Goal: Task Accomplishment & Management: Use online tool/utility

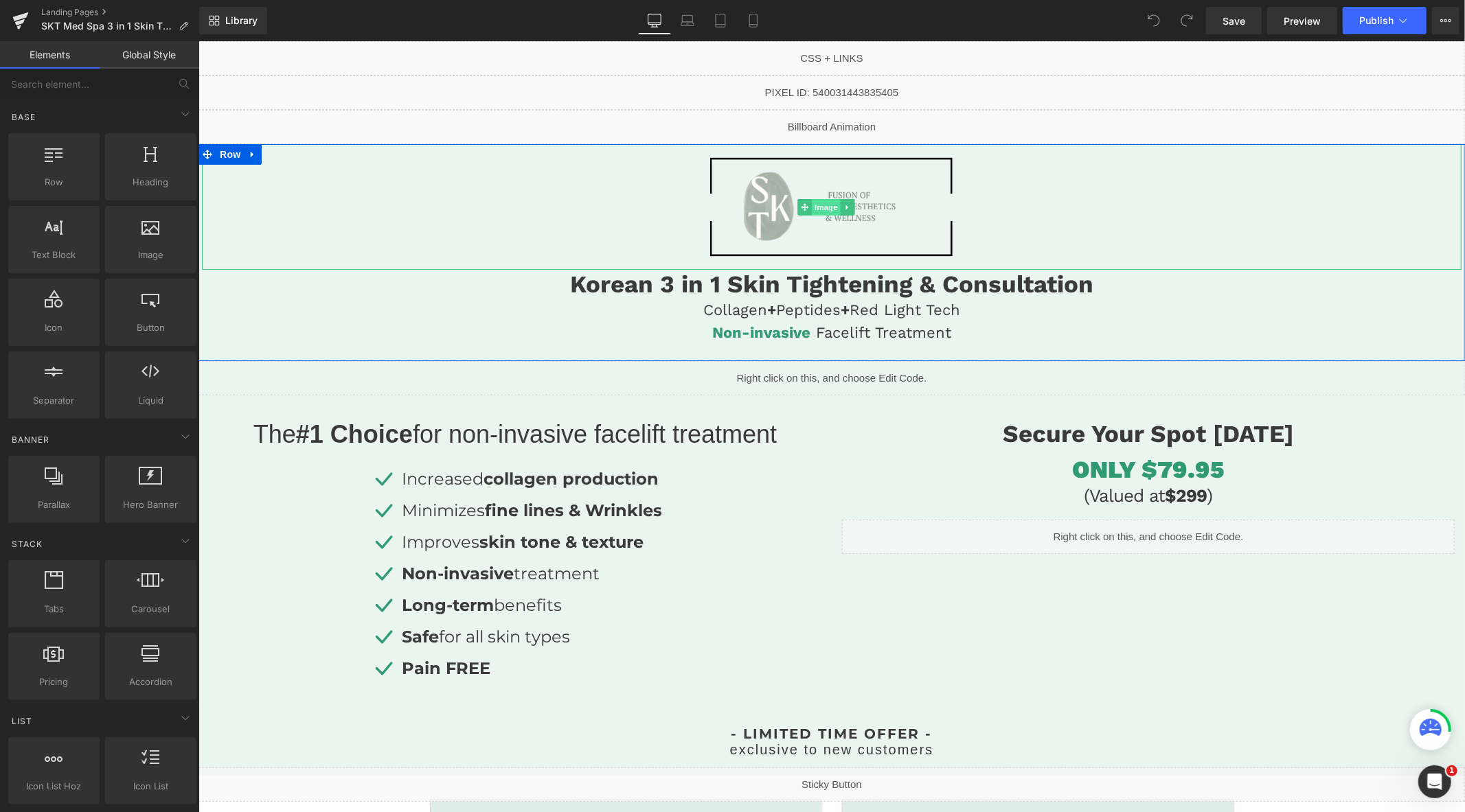
click at [822, 208] on span "Image" at bounding box center [826, 207] width 29 height 17
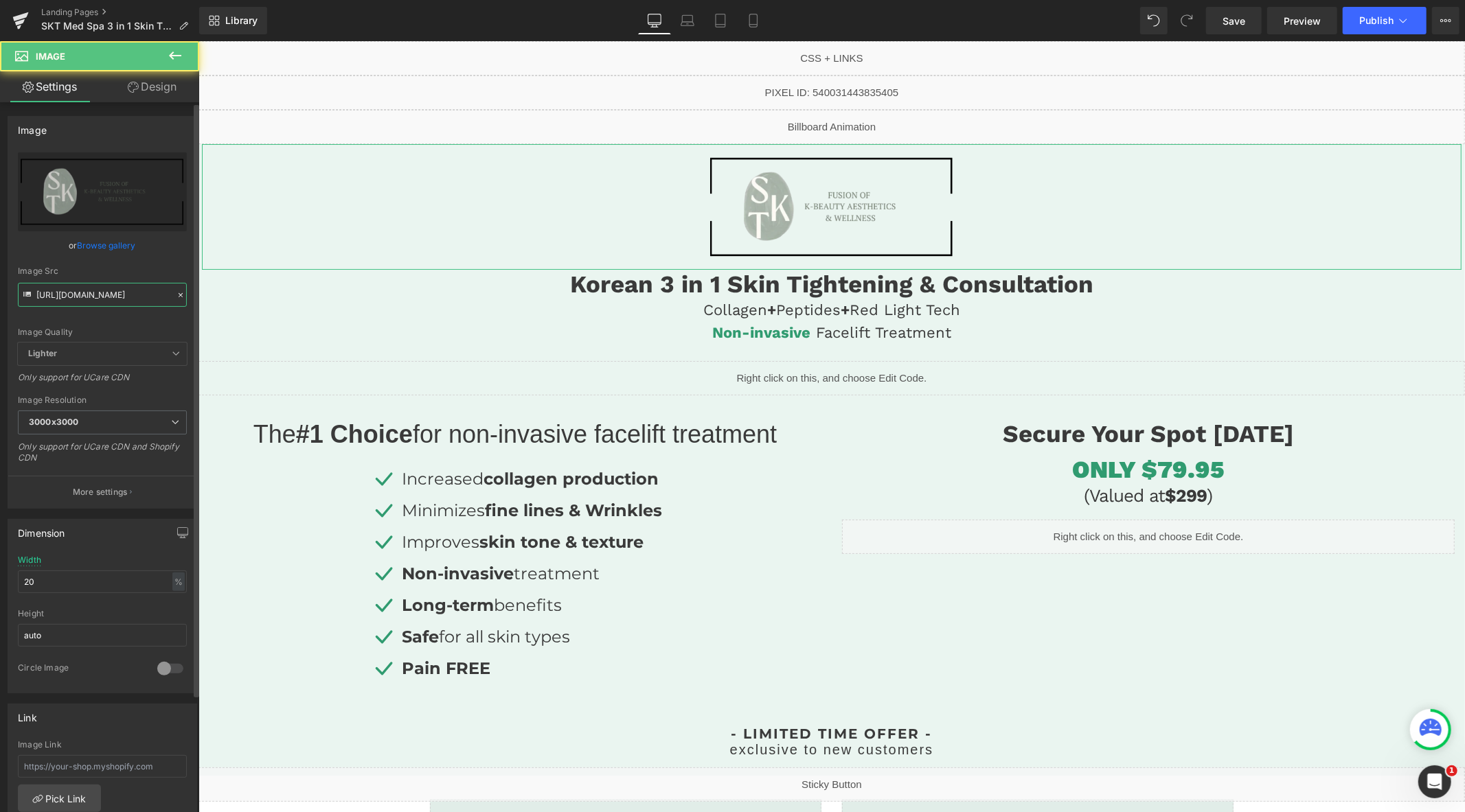
click at [106, 297] on input "[URL][DOMAIN_NAME]" at bounding box center [102, 295] width 169 height 24
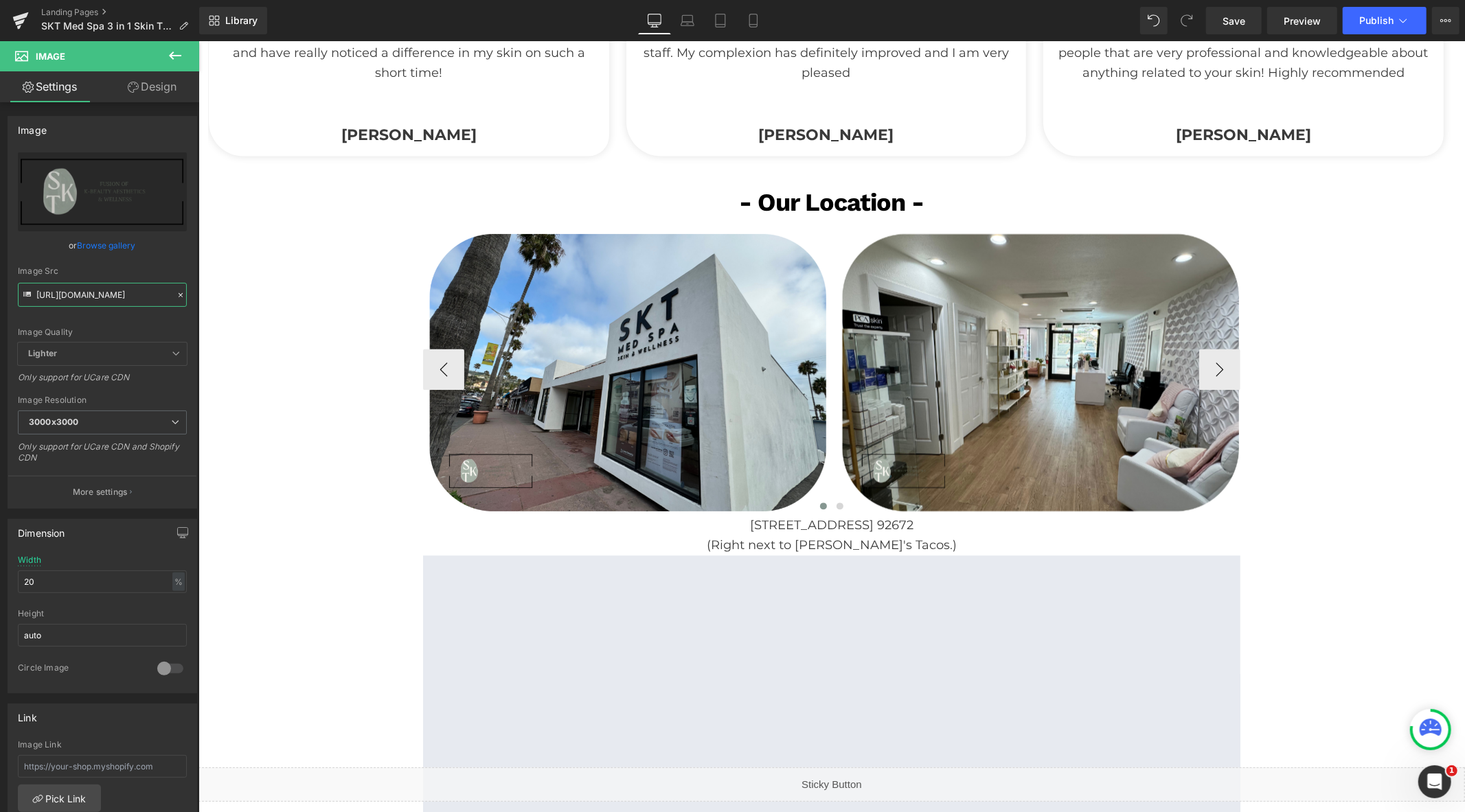
scroll to position [2365, 0]
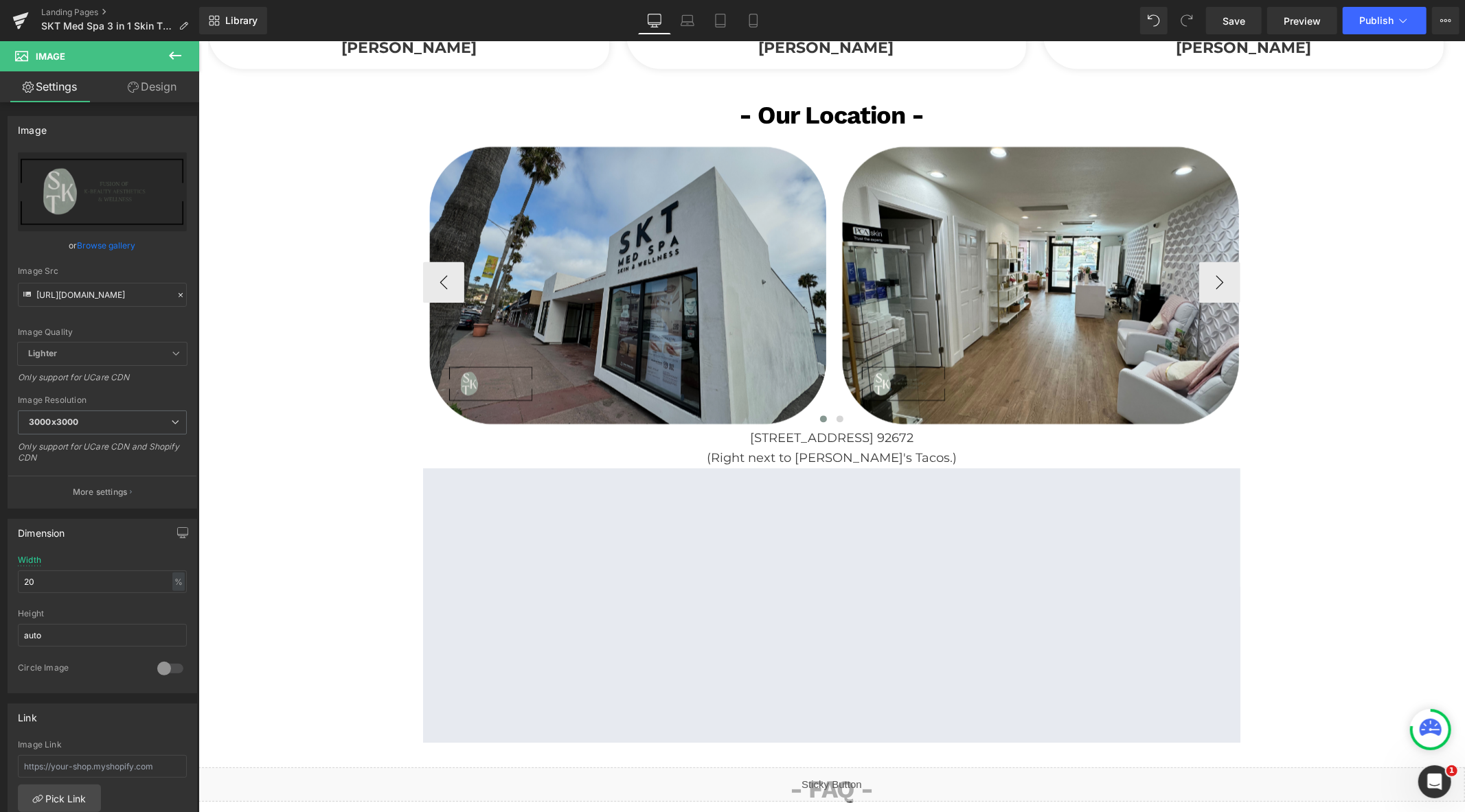
click at [615, 313] on img at bounding box center [626, 284] width 409 height 286
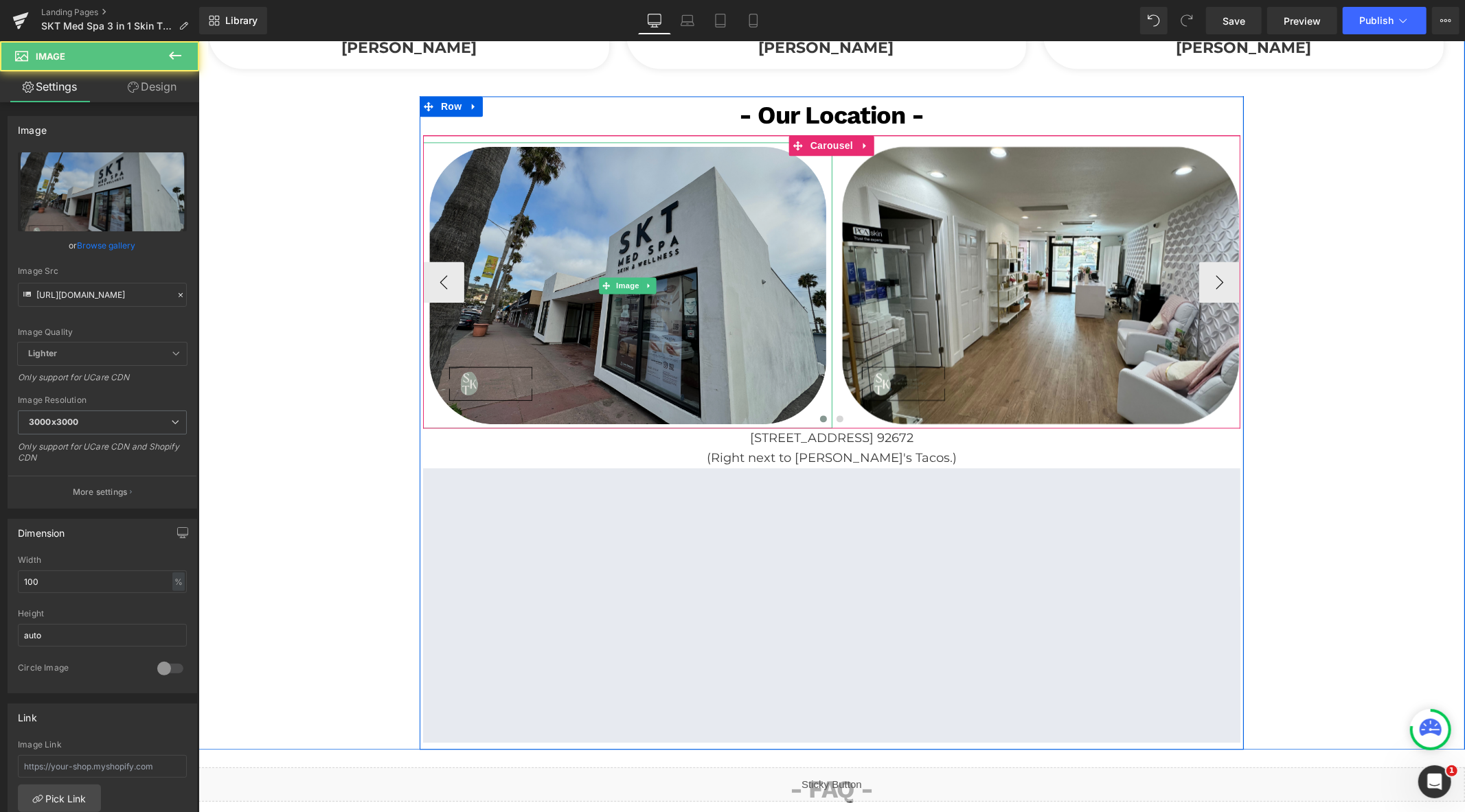
drag, startPoint x: 622, startPoint y: 286, endPoint x: 657, endPoint y: 272, distance: 37.7
click at [622, 286] on span "Image" at bounding box center [627, 285] width 29 height 17
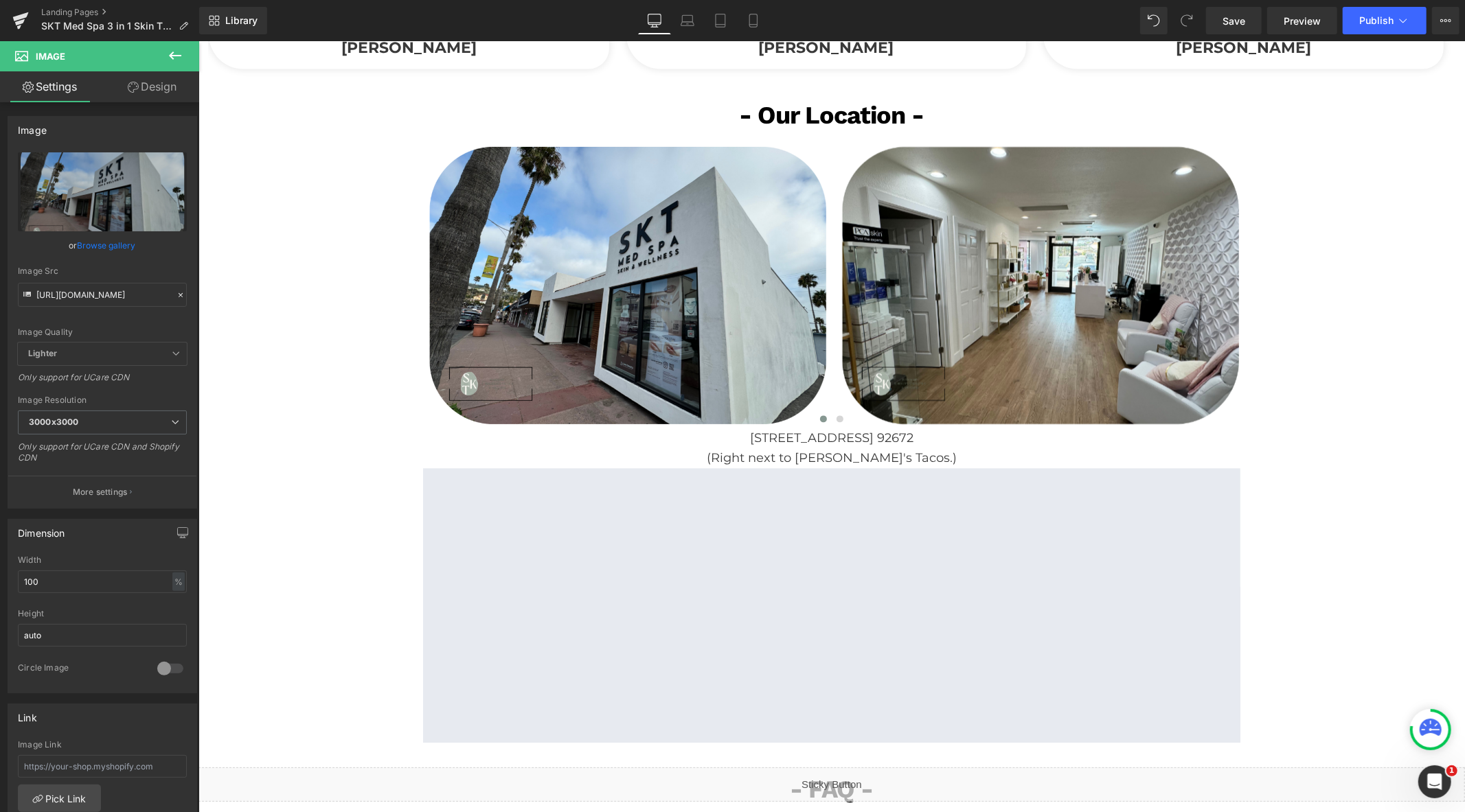
drag, startPoint x: 685, startPoint y: 22, endPoint x: 659, endPoint y: 23, distance: 26.0
click at [684, 22] on icon at bounding box center [687, 20] width 14 height 14
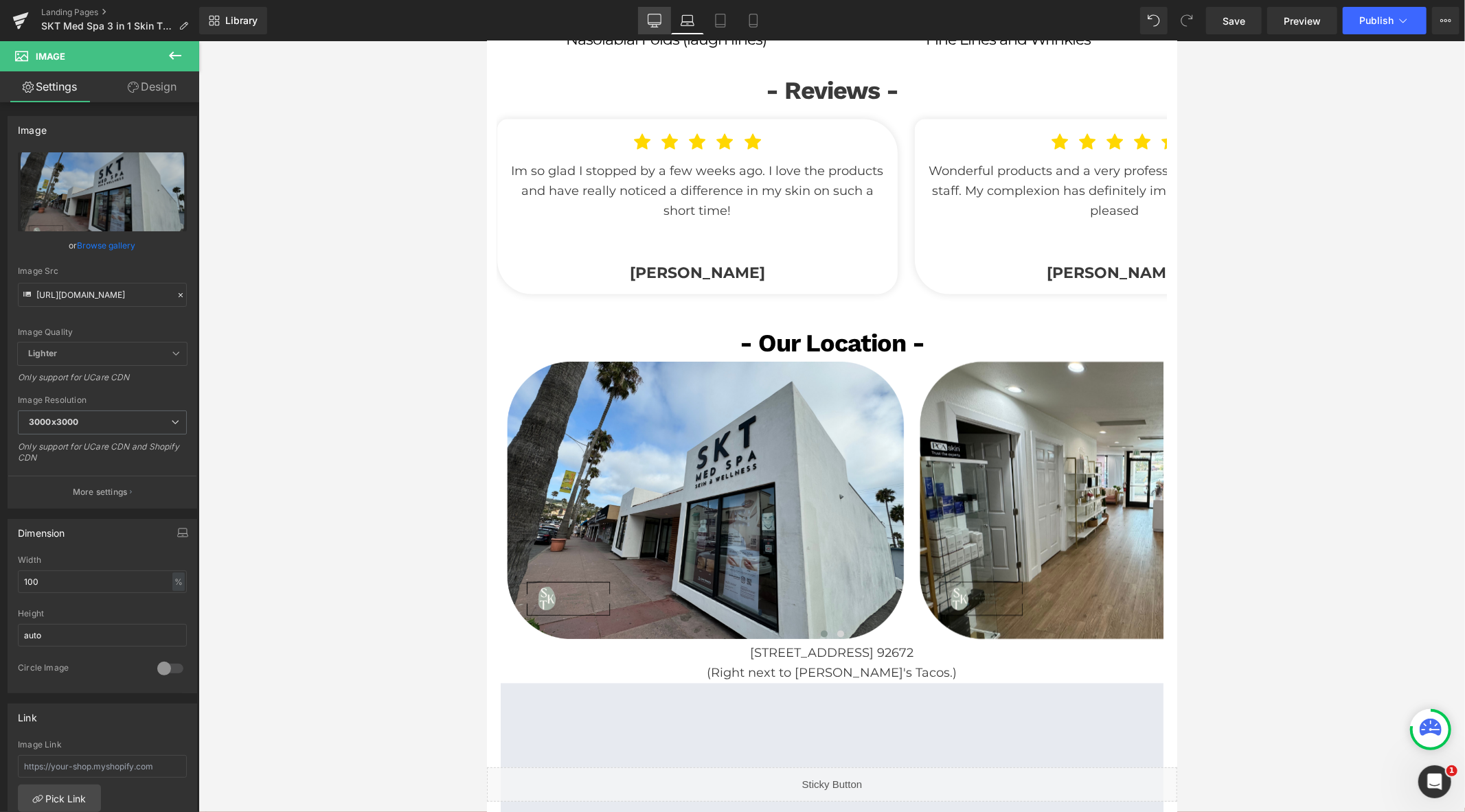
click at [659, 23] on icon at bounding box center [654, 20] width 14 height 14
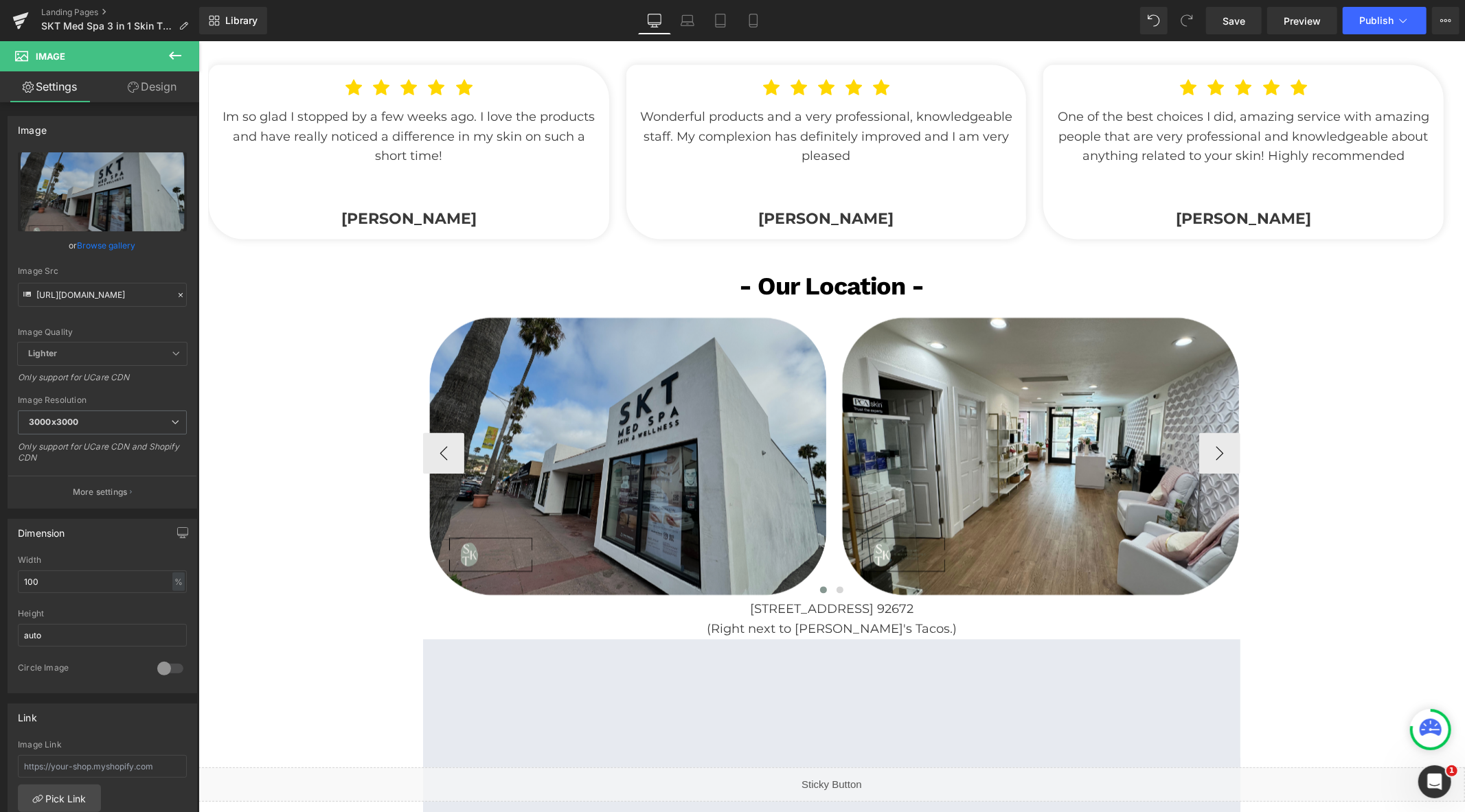
scroll to position [2192, 0]
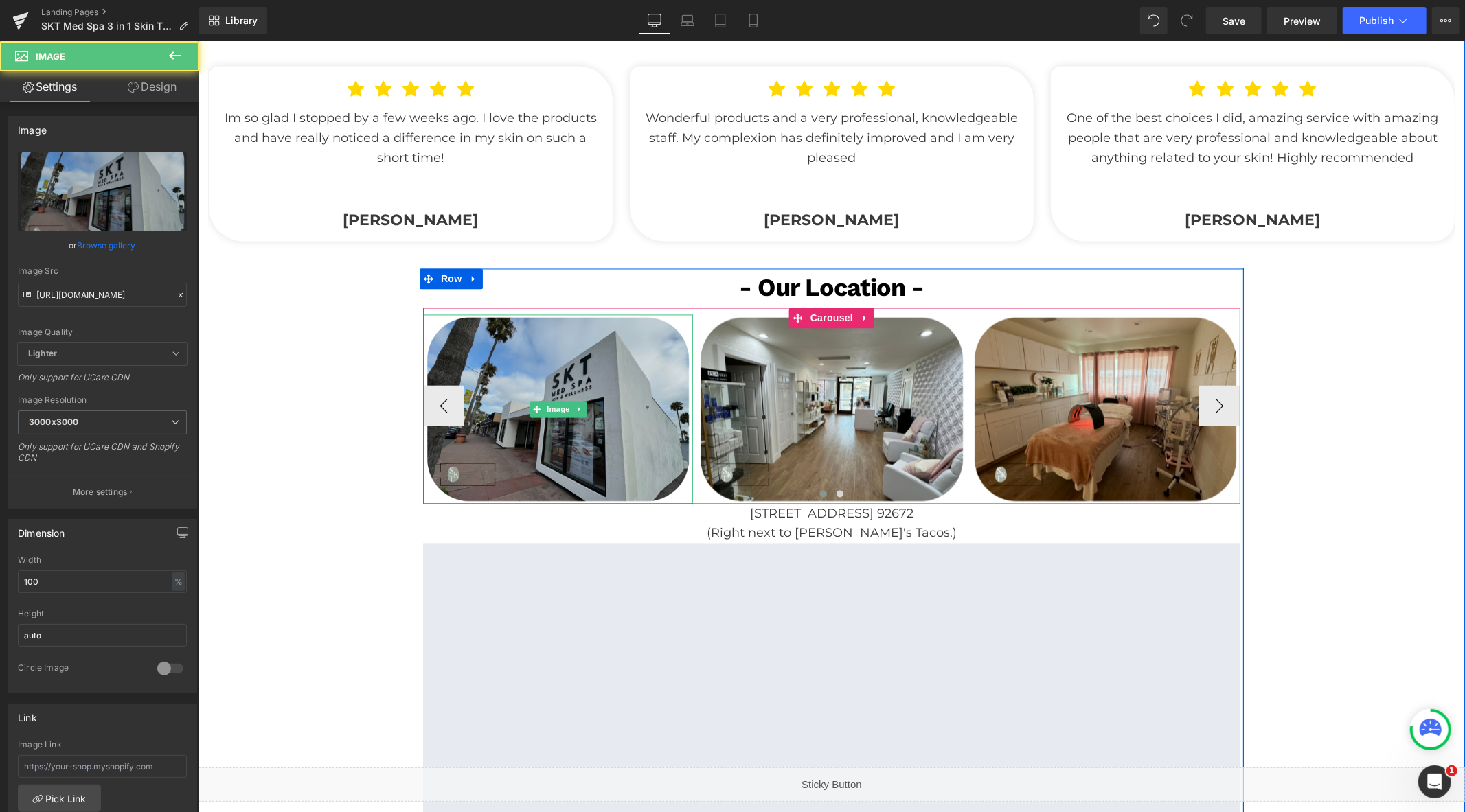
click at [541, 406] on div "Image" at bounding box center [557, 408] width 270 height 189
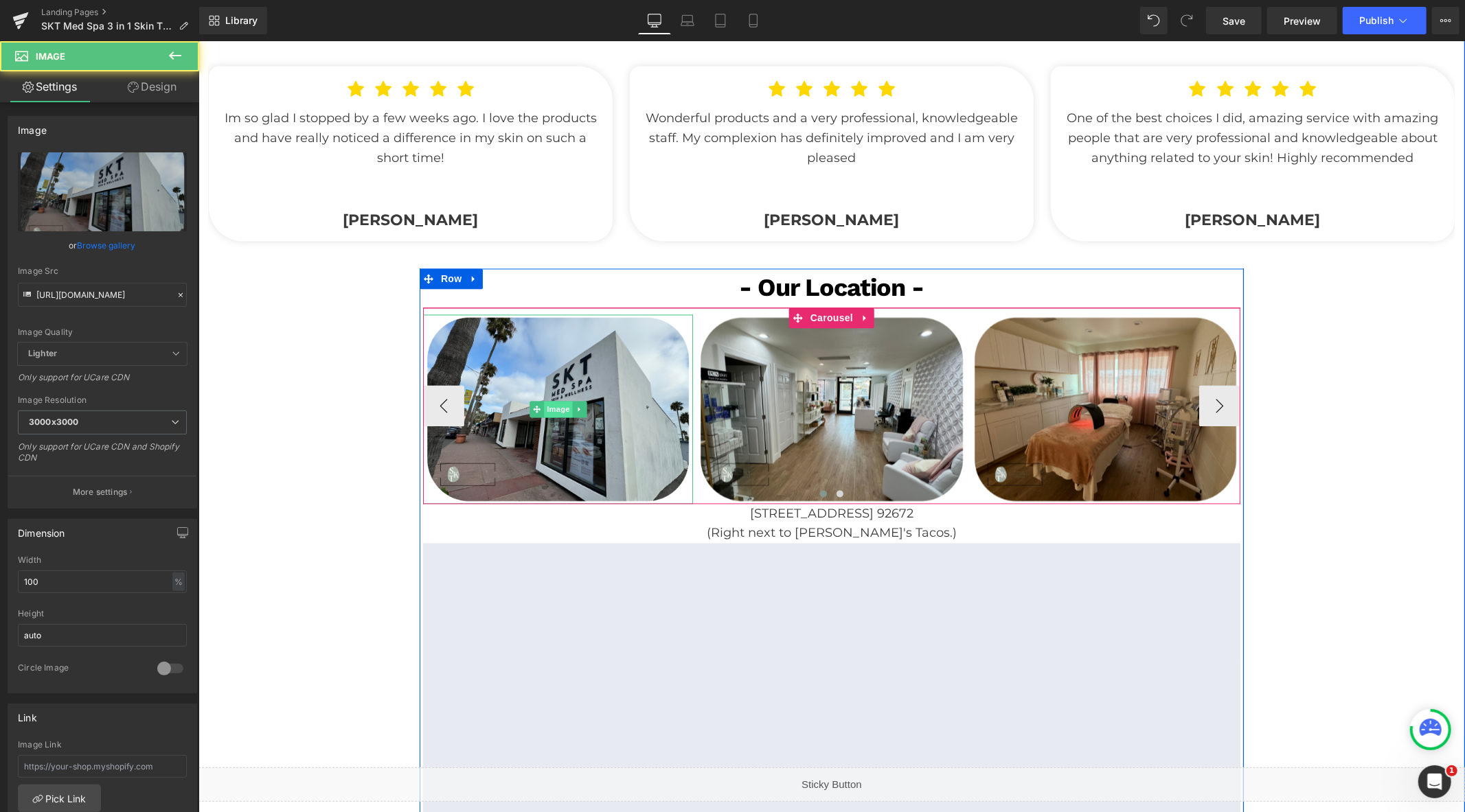
click at [546, 407] on span "Image" at bounding box center [558, 409] width 29 height 17
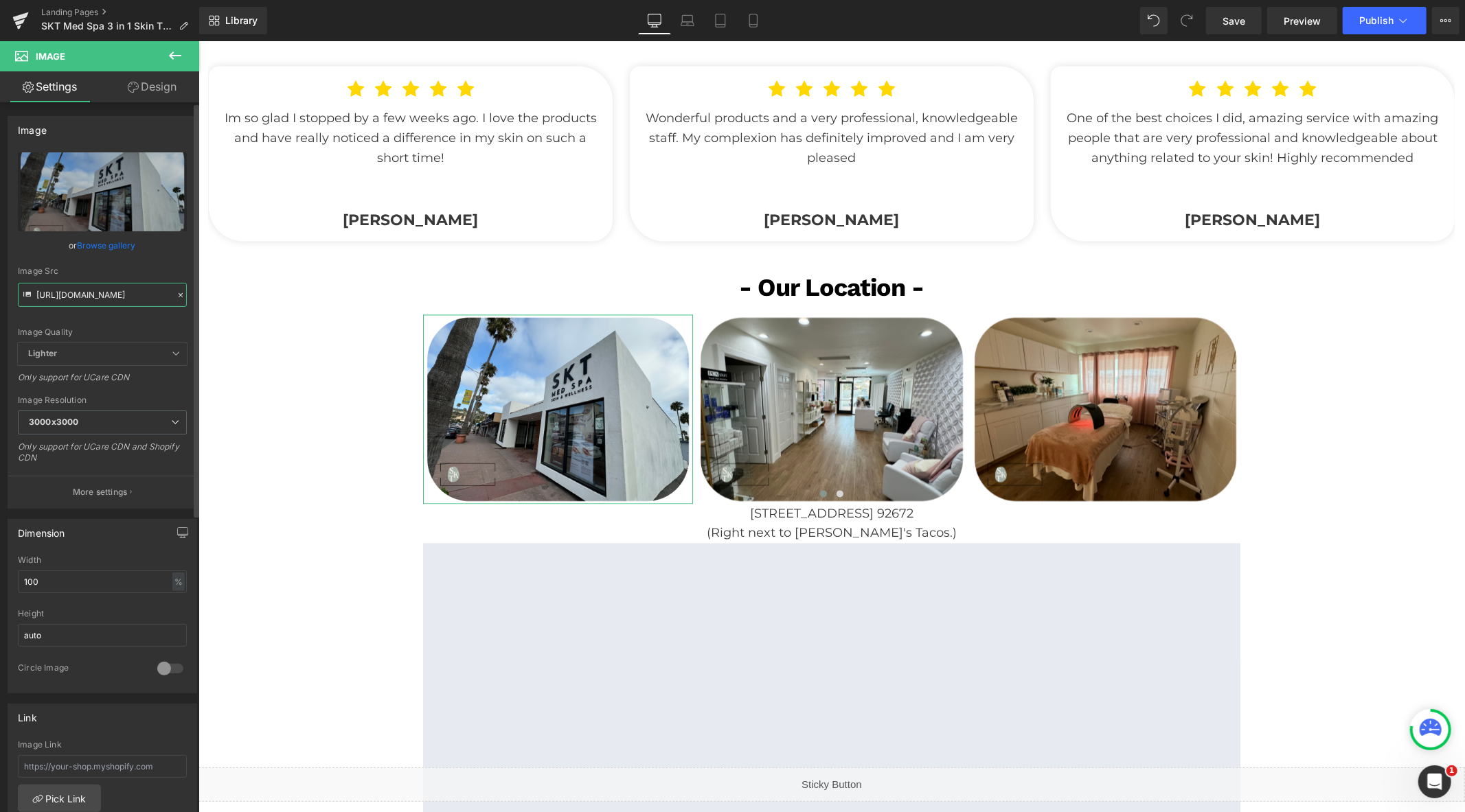
drag, startPoint x: 113, startPoint y: 296, endPoint x: 122, endPoint y: 298, distance: 9.2
click at [113, 295] on input "[URL][DOMAIN_NAME]" at bounding box center [102, 295] width 169 height 24
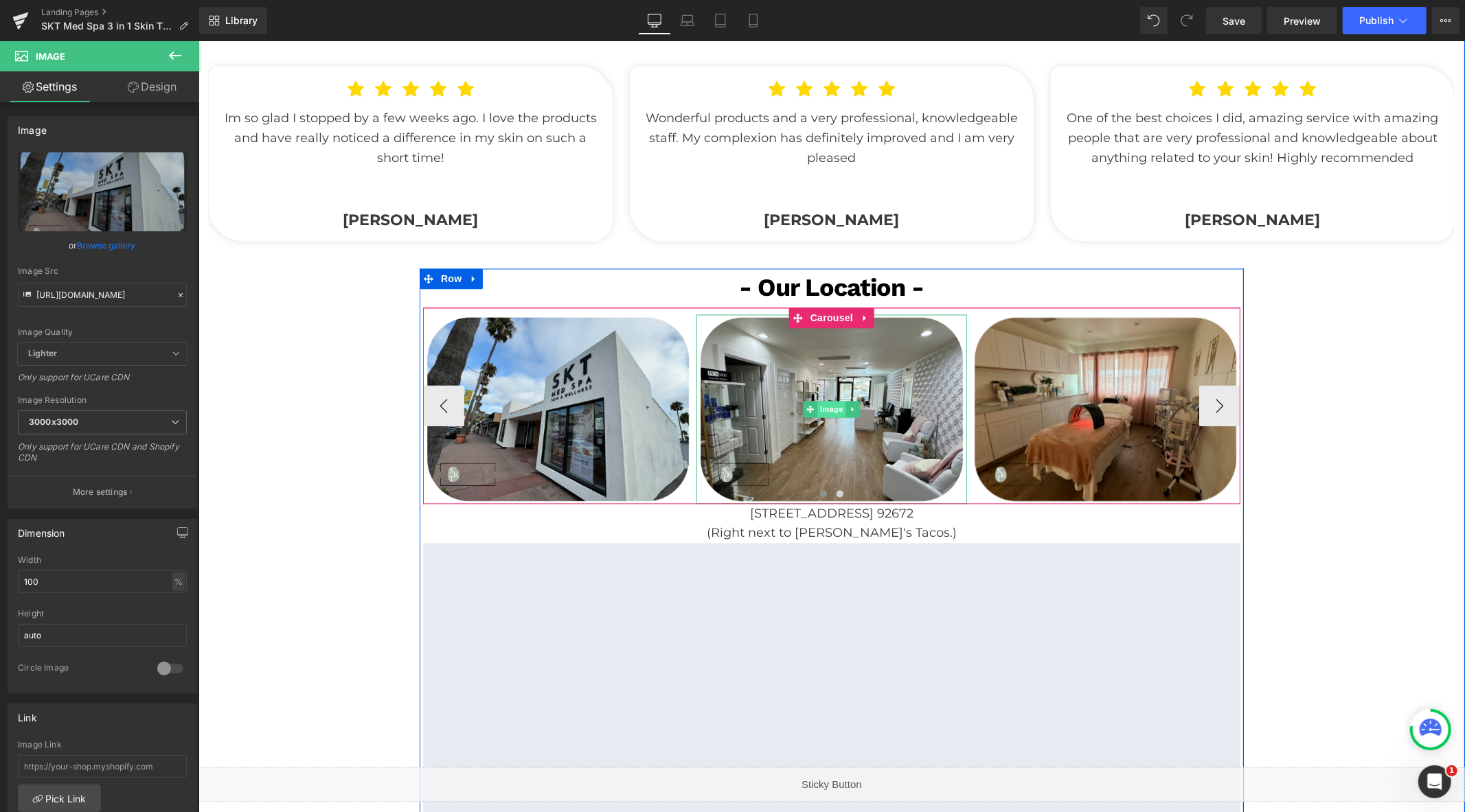
click at [823, 412] on span "Image" at bounding box center [831, 409] width 29 height 17
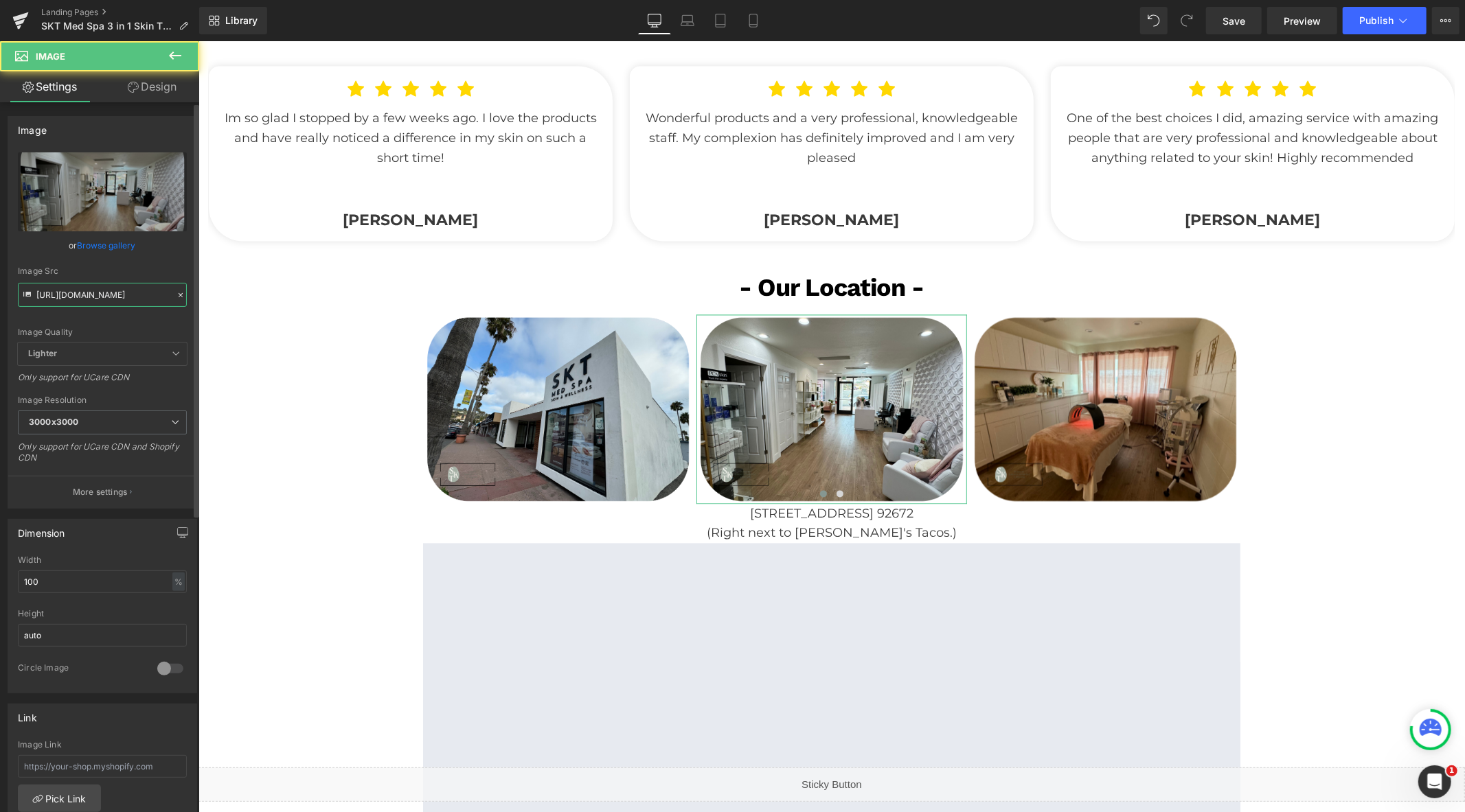
click at [131, 302] on input "[URL][DOMAIN_NAME]" at bounding box center [102, 295] width 169 height 24
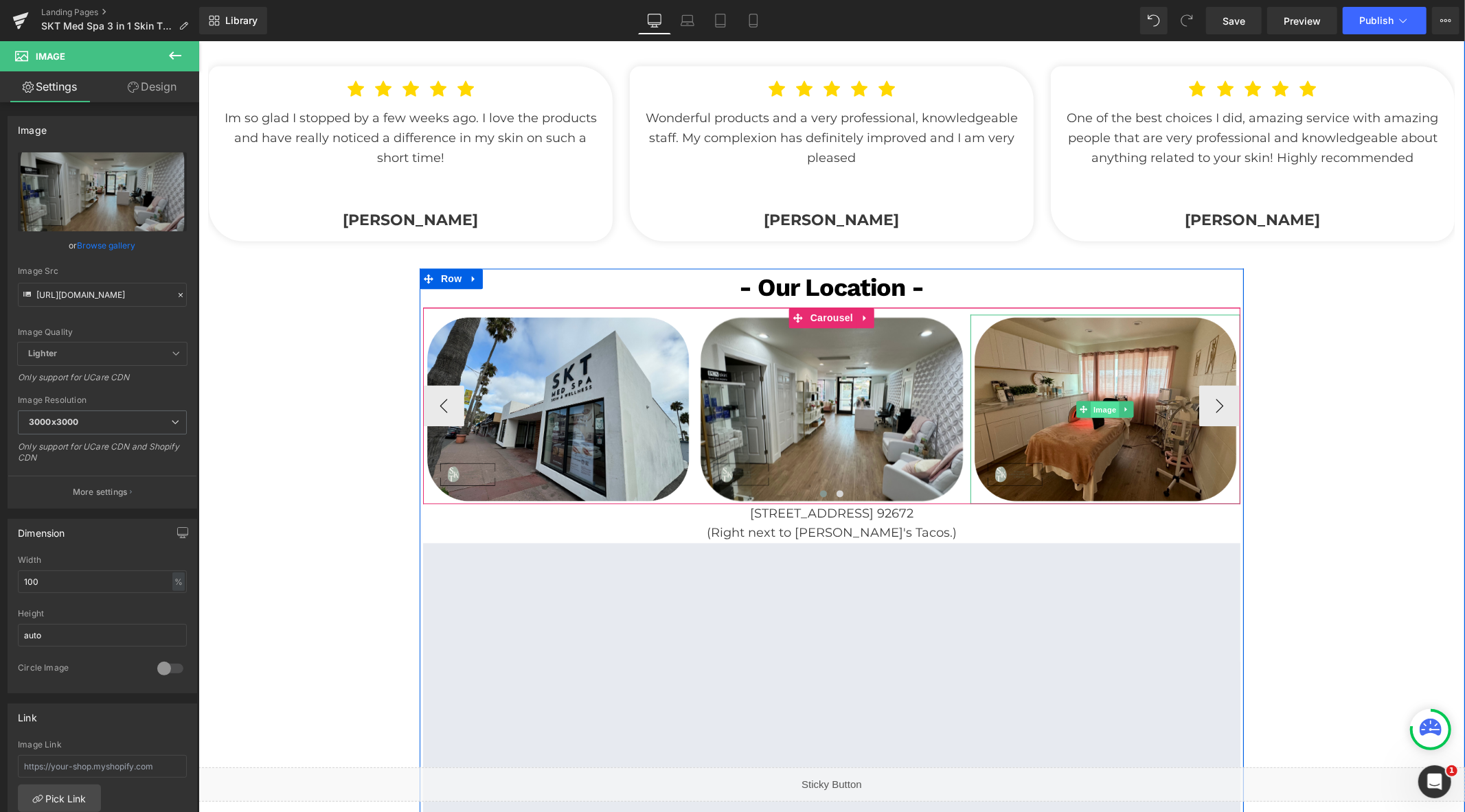
click at [1095, 405] on span "Image" at bounding box center [1105, 410] width 29 height 17
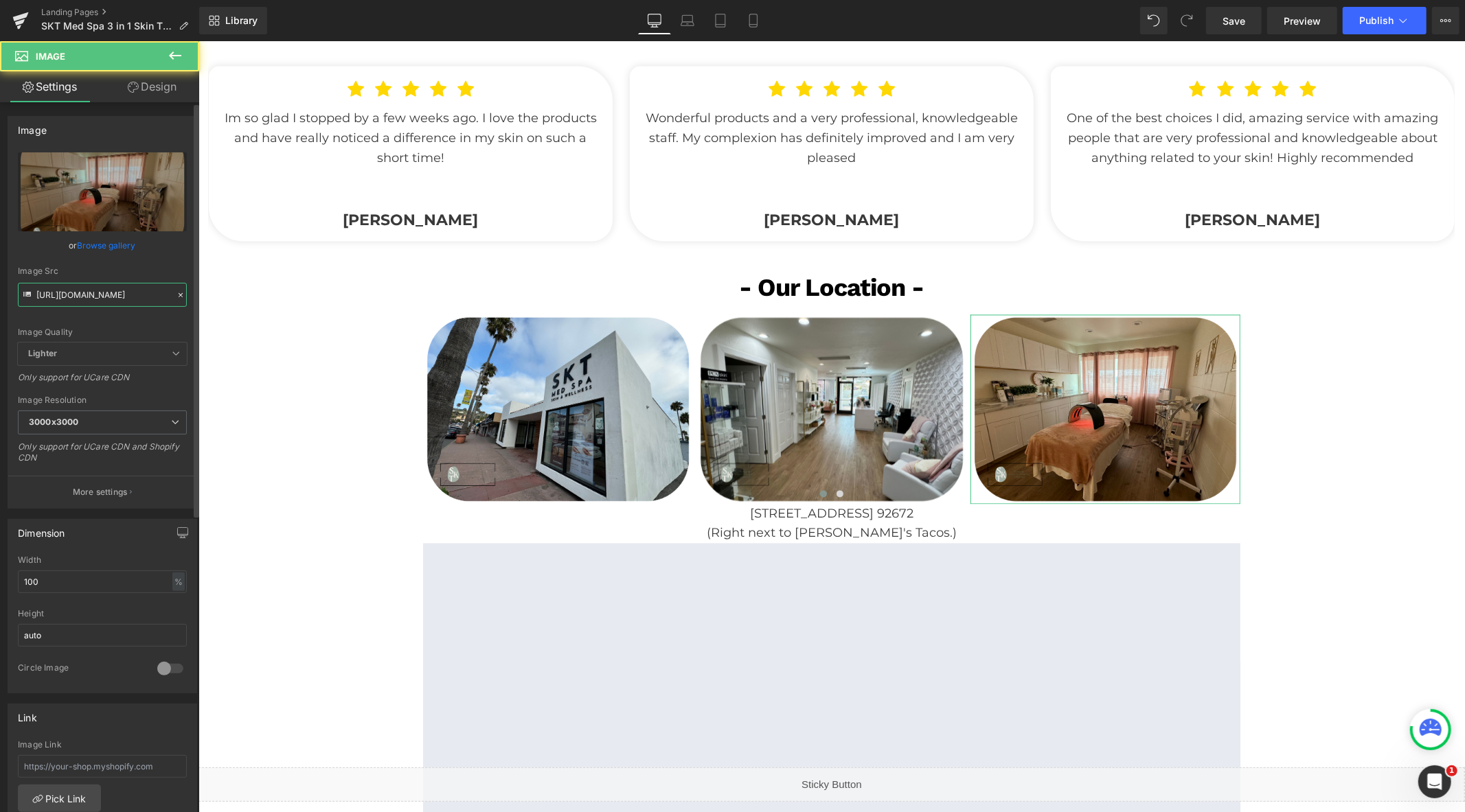
drag, startPoint x: 131, startPoint y: 304, endPoint x: 140, endPoint y: 309, distance: 10.3
click at [132, 303] on input "[URL][DOMAIN_NAME]" at bounding box center [102, 295] width 169 height 24
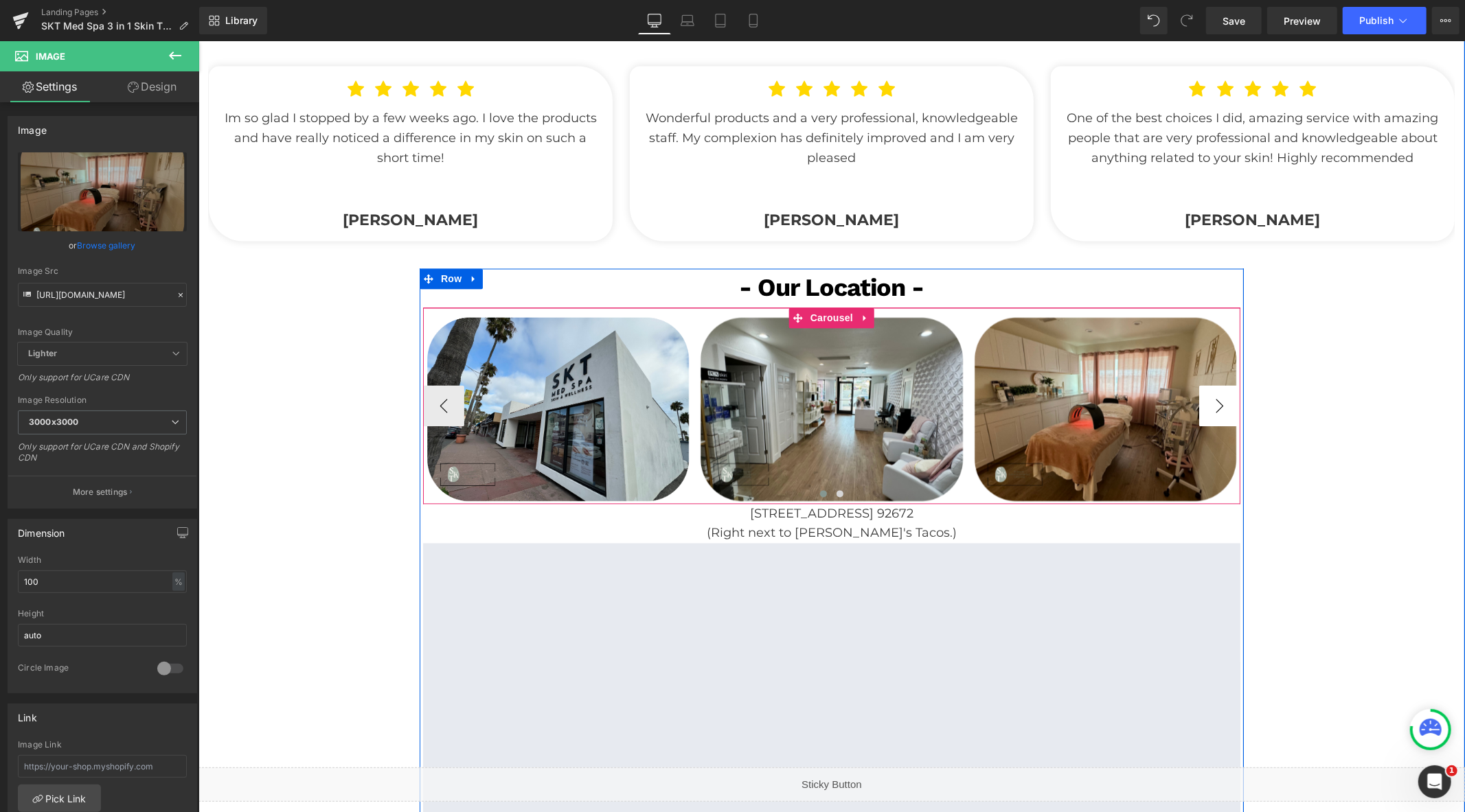
click at [1206, 406] on button "›" at bounding box center [1219, 406] width 41 height 41
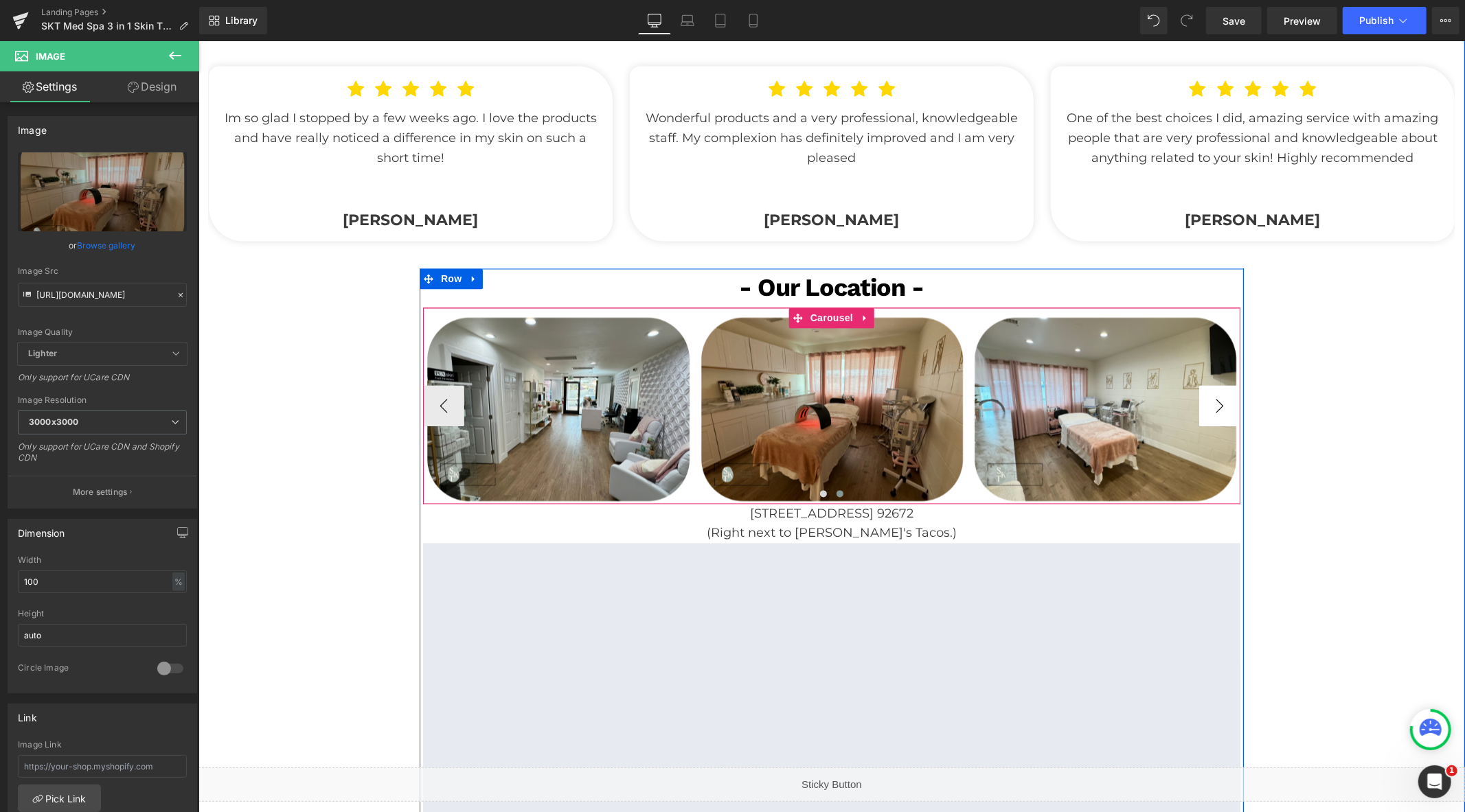
click at [1206, 406] on button "›" at bounding box center [1219, 406] width 41 height 41
click at [1104, 412] on span "Image" at bounding box center [1105, 410] width 29 height 17
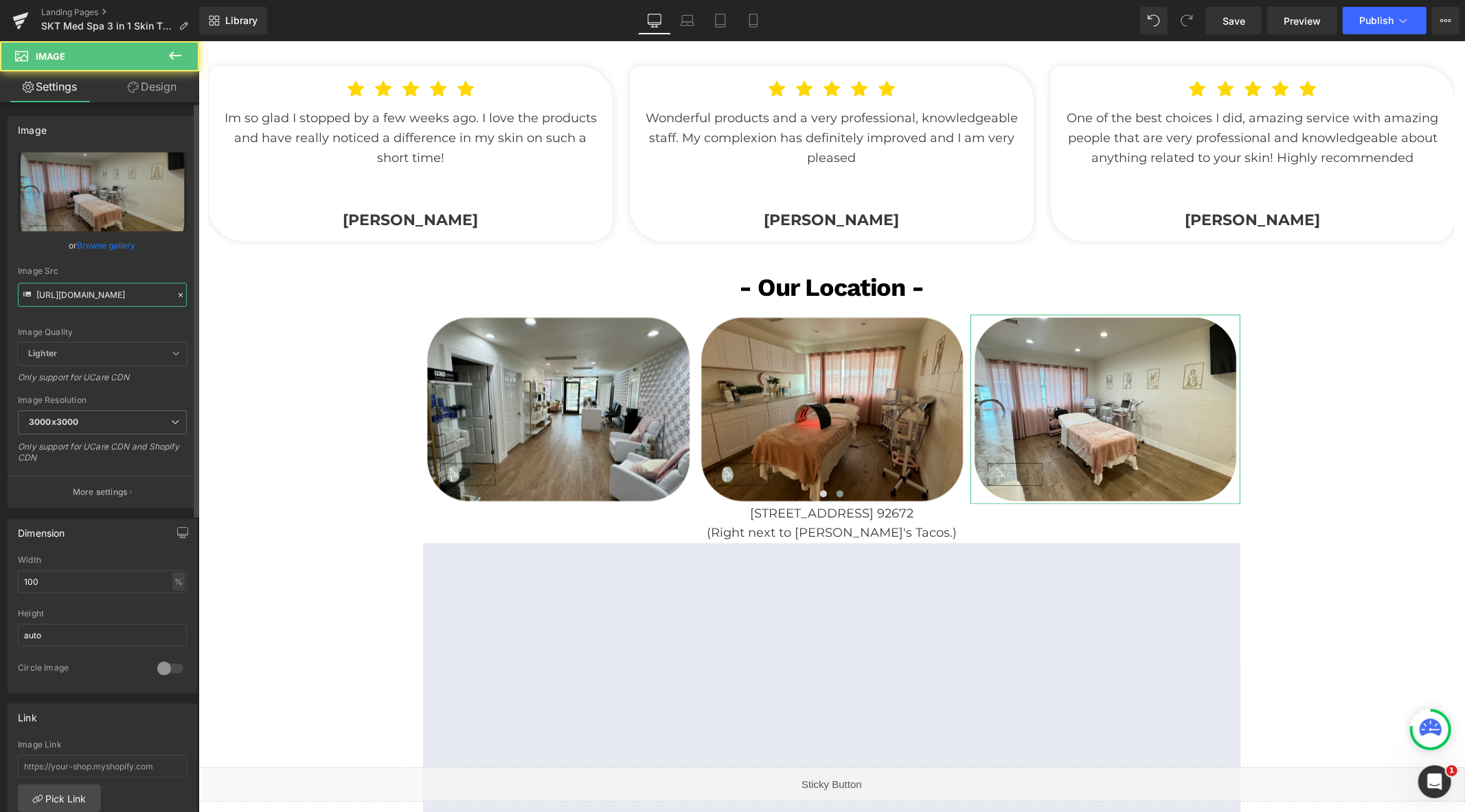
click at [113, 290] on input "[URL][DOMAIN_NAME]" at bounding box center [102, 295] width 169 height 24
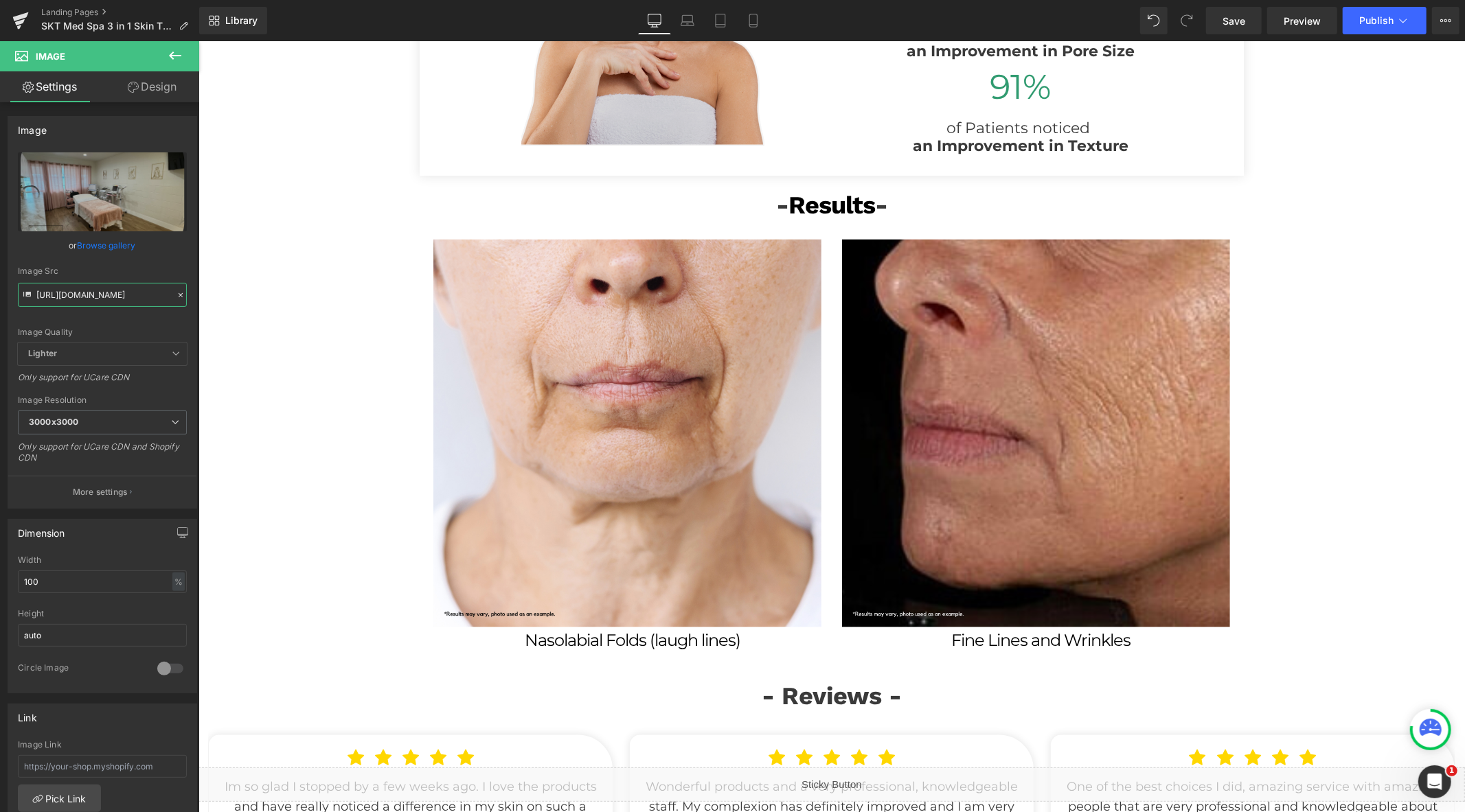
scroll to position [1353, 0]
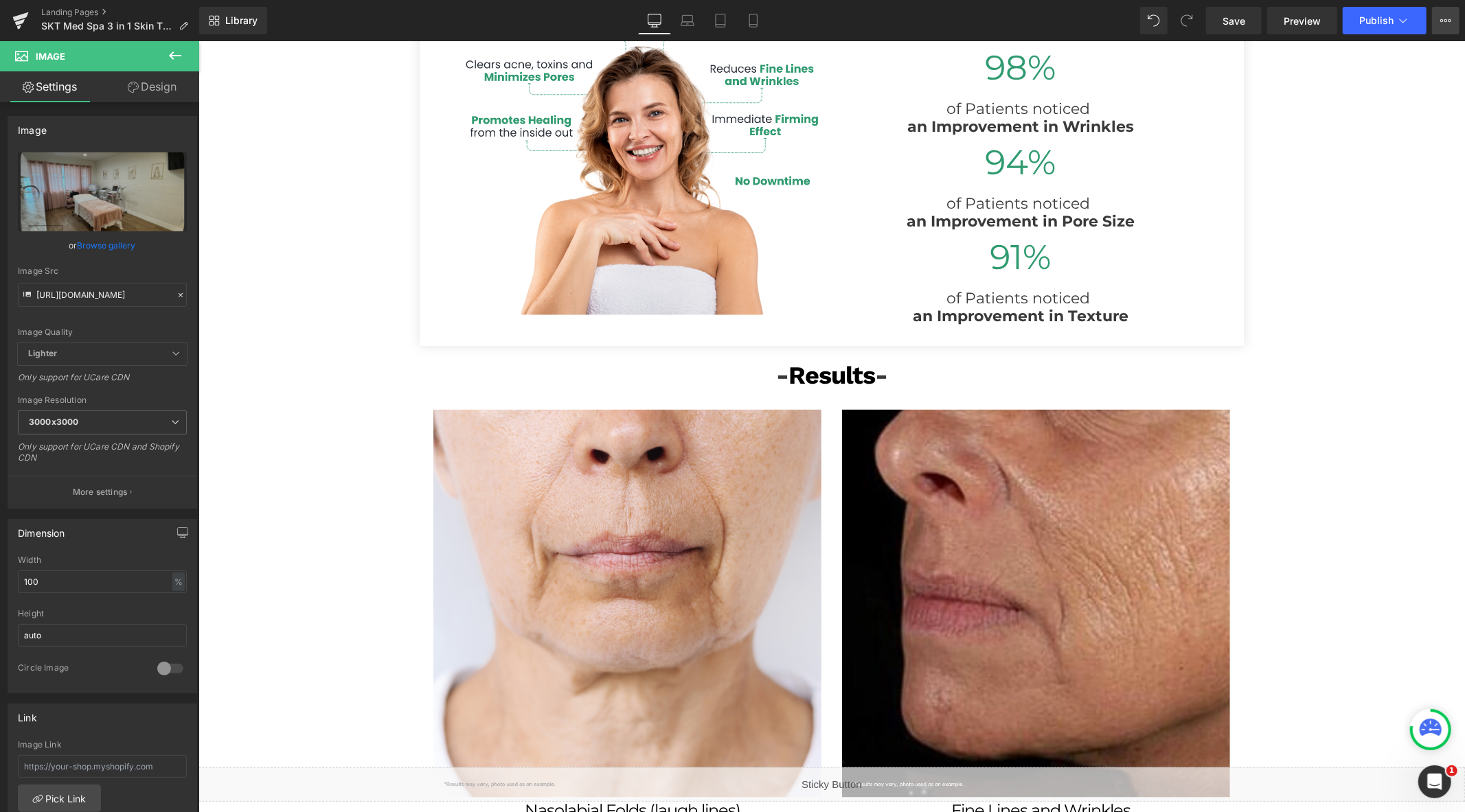
click at [1454, 18] on button "View Live Page View with current Template Save Template to Library Schedule Pub…" at bounding box center [1446, 21] width 27 height 27
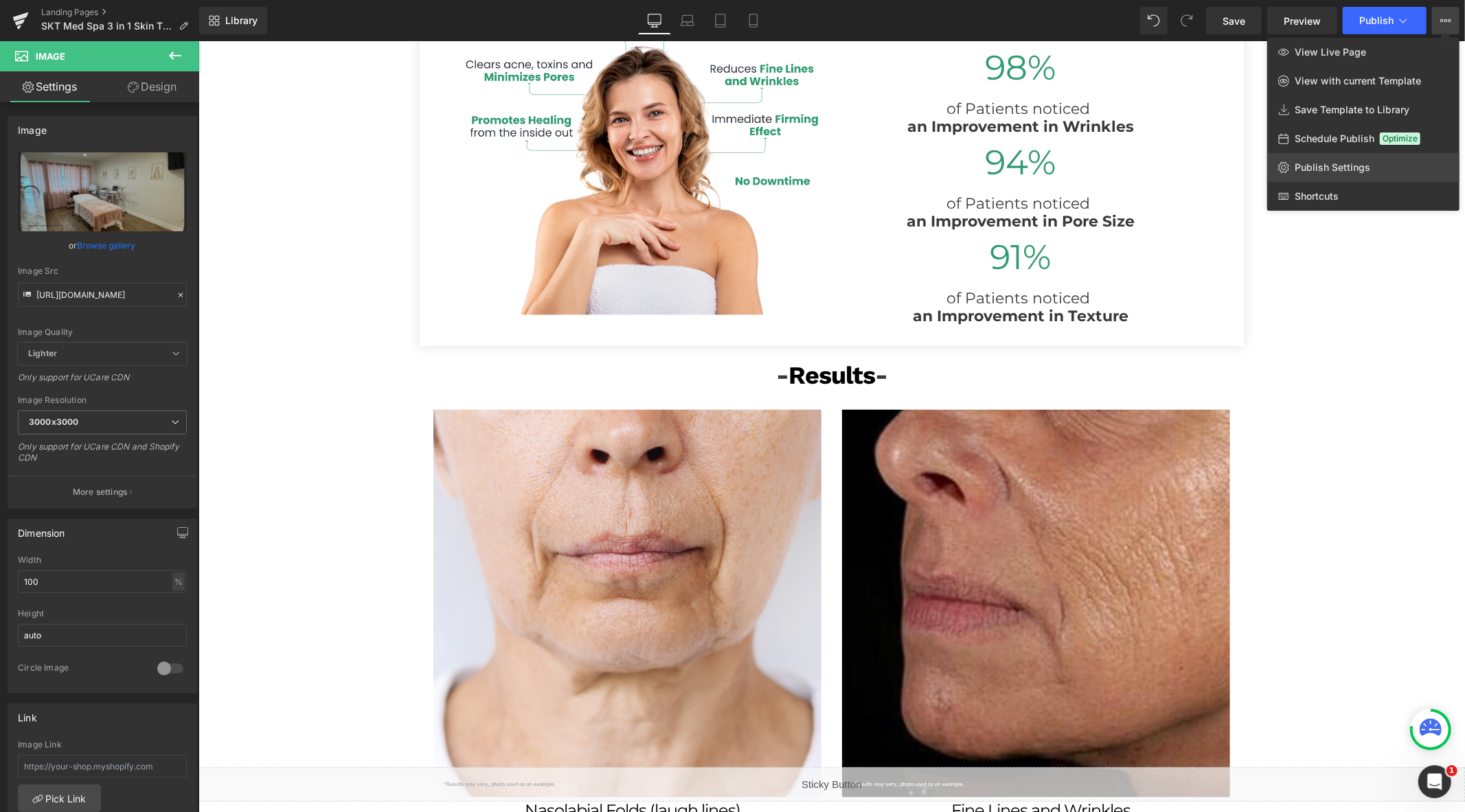
click at [1346, 175] on link "Publish Settings" at bounding box center [1363, 168] width 192 height 29
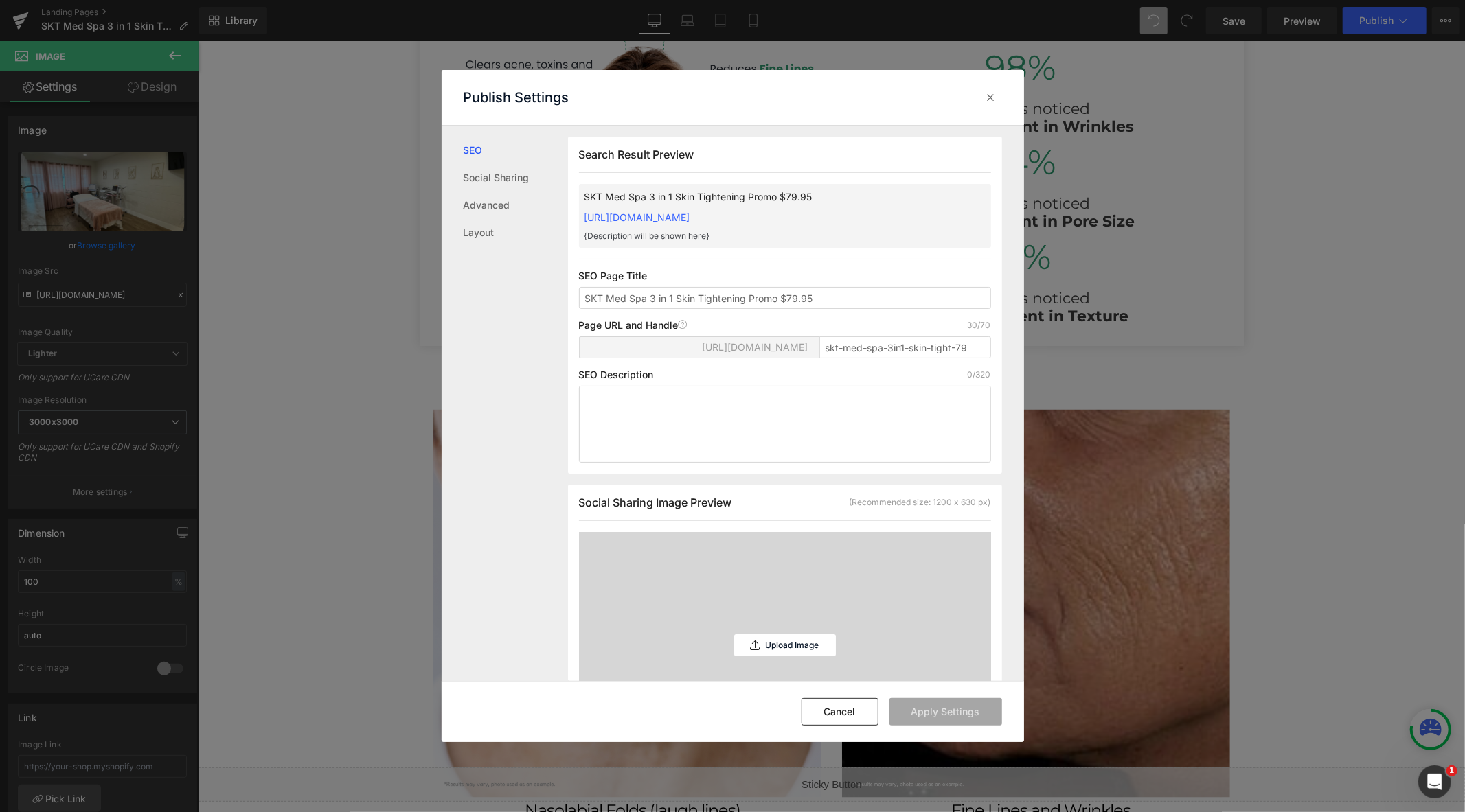
scroll to position [1, 0]
drag, startPoint x: 969, startPoint y: 352, endPoint x: 790, endPoint y: 352, distance: 179.0
click at [790, 352] on div "[URL][DOMAIN_NAME] skt-med-spa-3in1-skin-tight-79" at bounding box center [785, 352] width 413 height 33
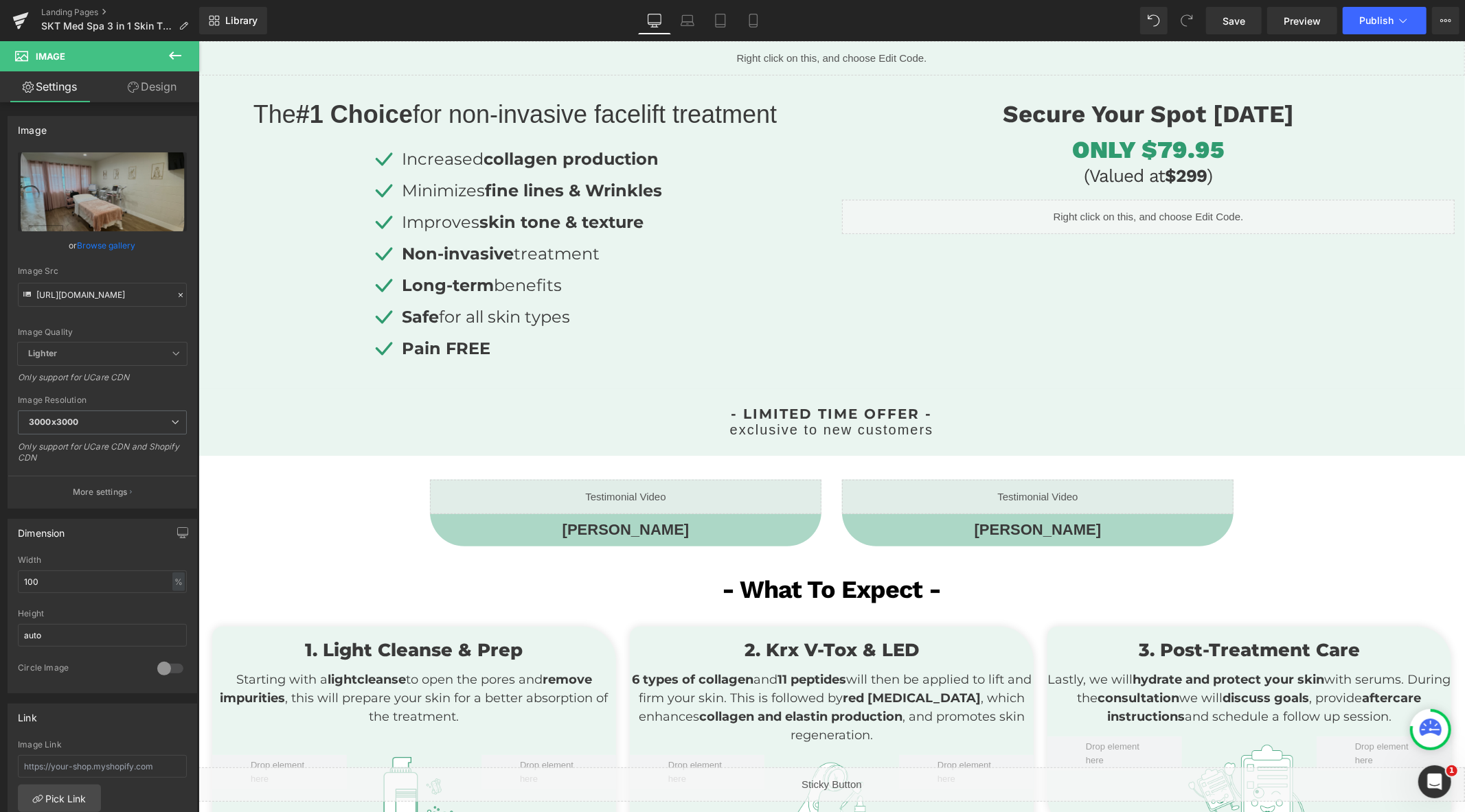
scroll to position [284, 0]
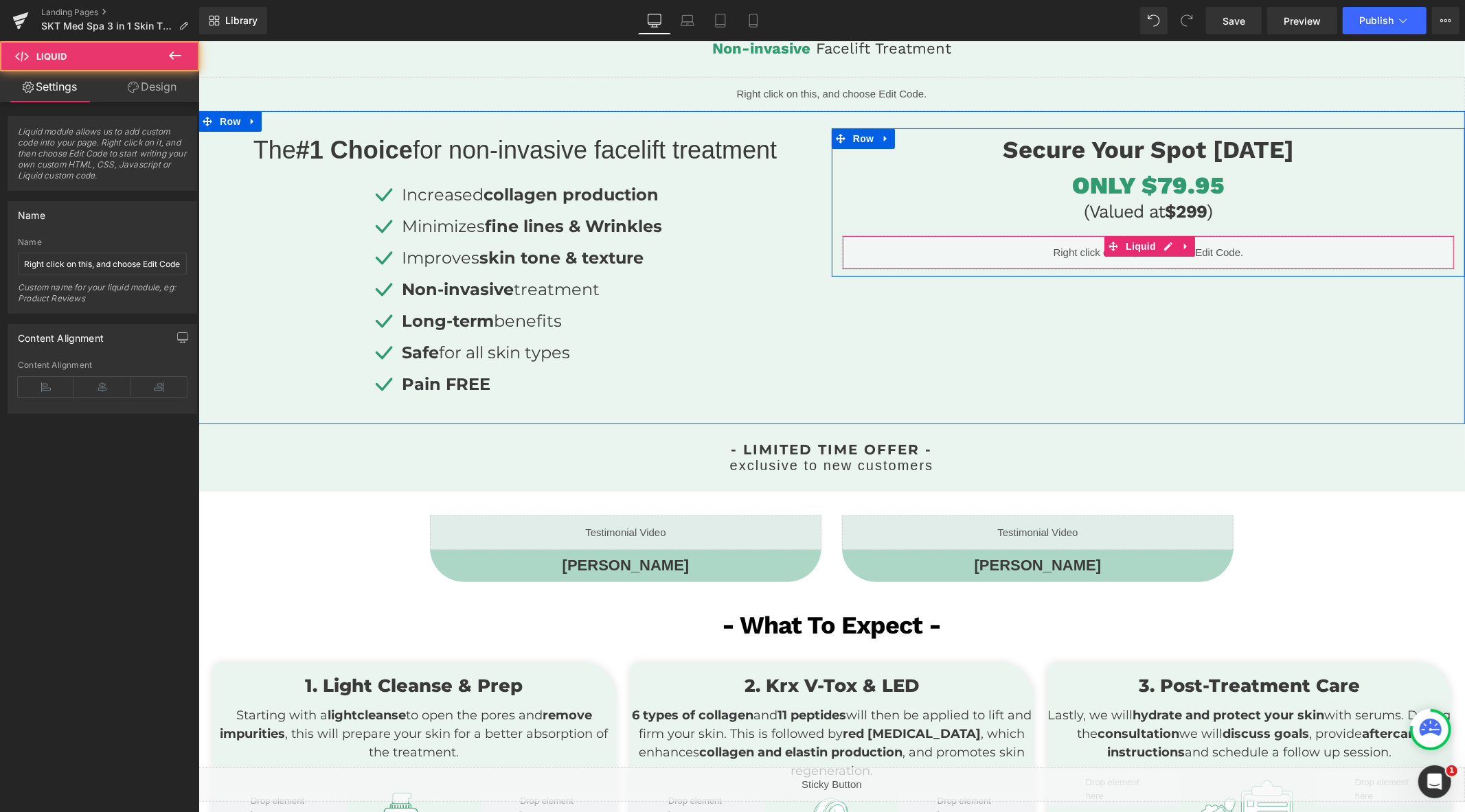
click at [1198, 247] on div "Liquid" at bounding box center [1148, 251] width 613 height 34
click at [1158, 245] on div "Liquid" at bounding box center [1148, 251] width 613 height 34
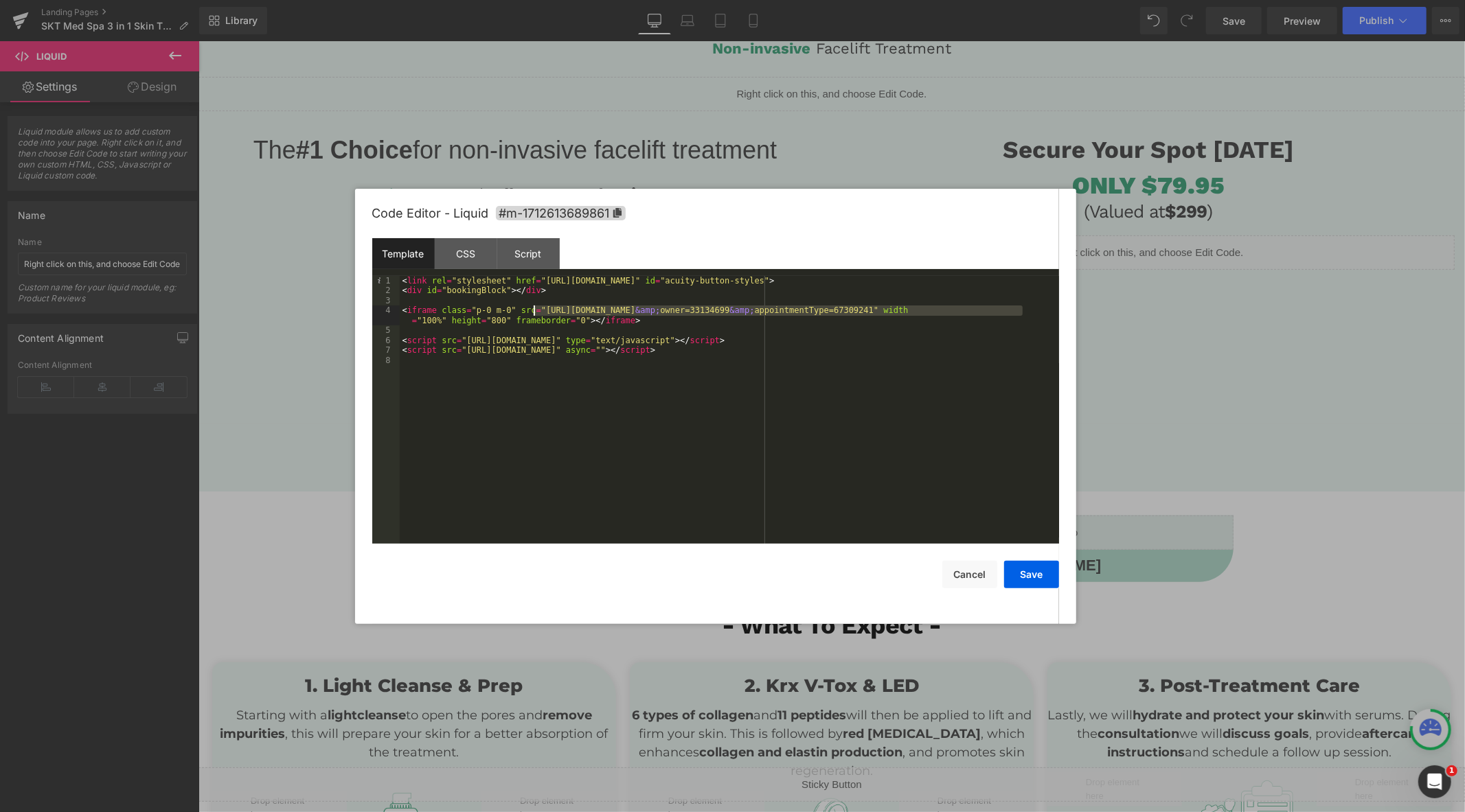
drag, startPoint x: 1022, startPoint y: 313, endPoint x: 531, endPoint y: 313, distance: 491.0
click at [531, 313] on div "< link rel = "stylesheet" href = "[URL][DOMAIN_NAME]" id = "acuity-button-style…" at bounding box center [729, 420] width 659 height 288
drag, startPoint x: 1384, startPoint y: 160, endPoint x: 1231, endPoint y: 103, distance: 163.3
click at [1384, 160] on div at bounding box center [732, 406] width 1465 height 812
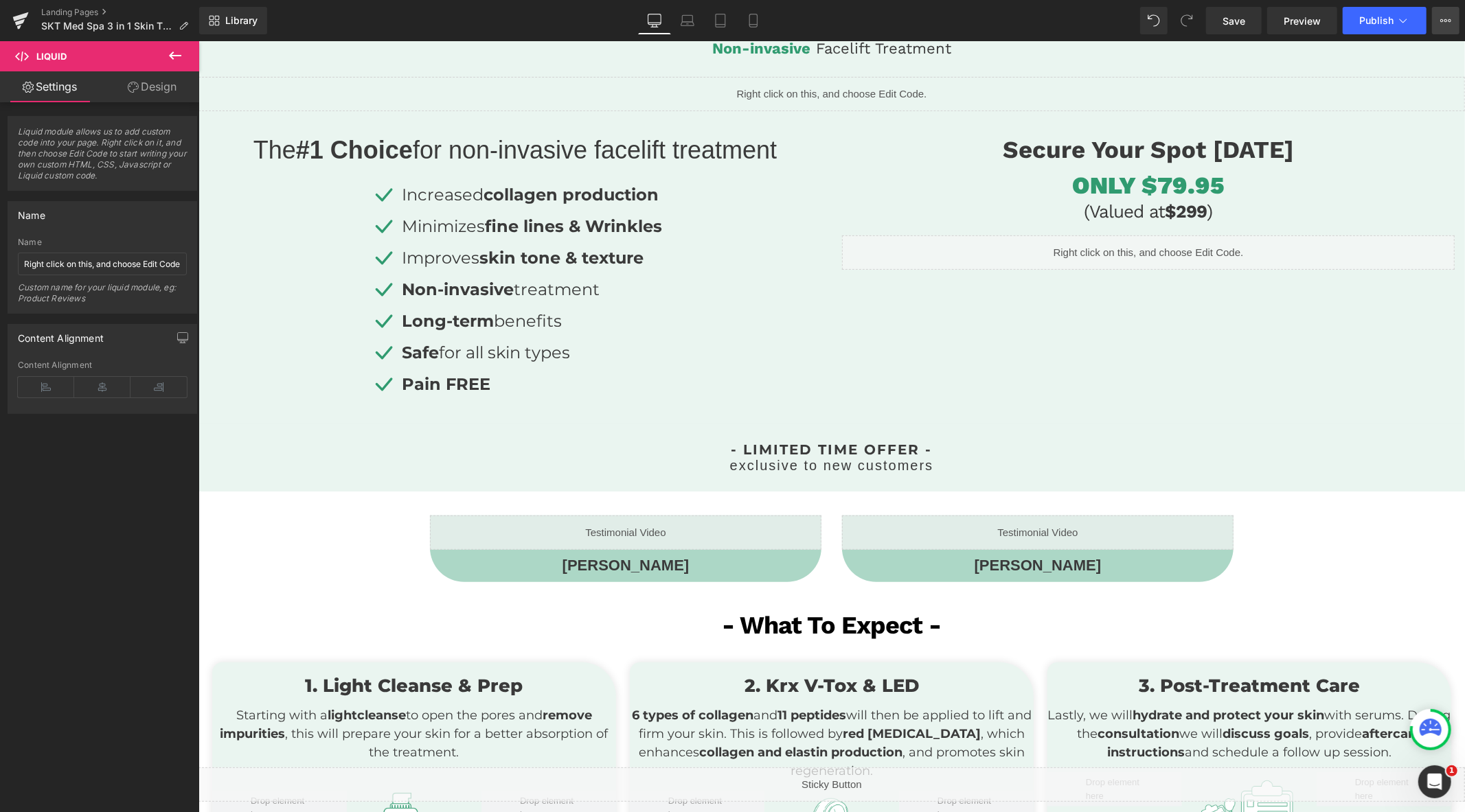
click at [1445, 22] on icon at bounding box center [1446, 21] width 11 height 11
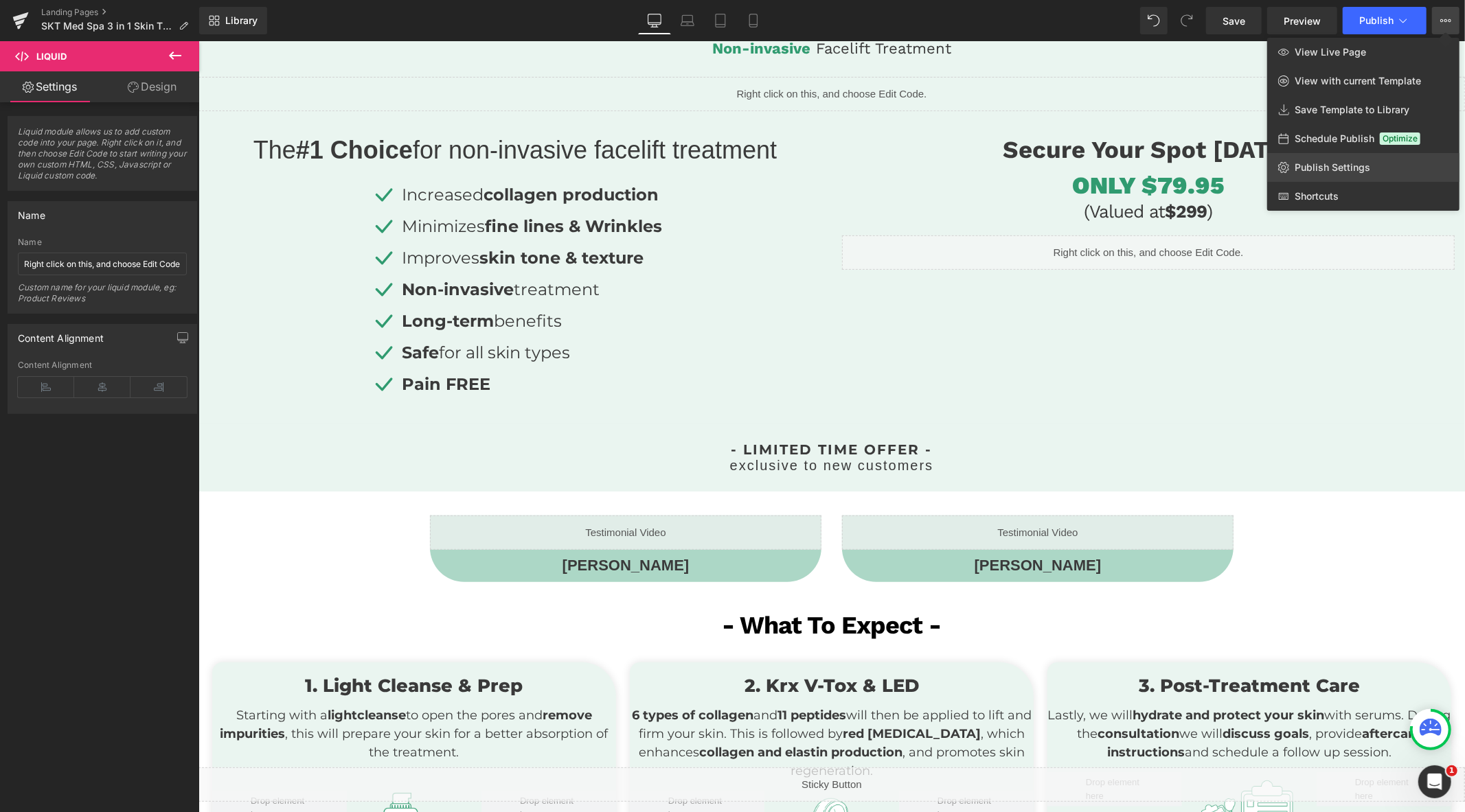
click at [1344, 165] on span "Publish Settings" at bounding box center [1333, 167] width 76 height 12
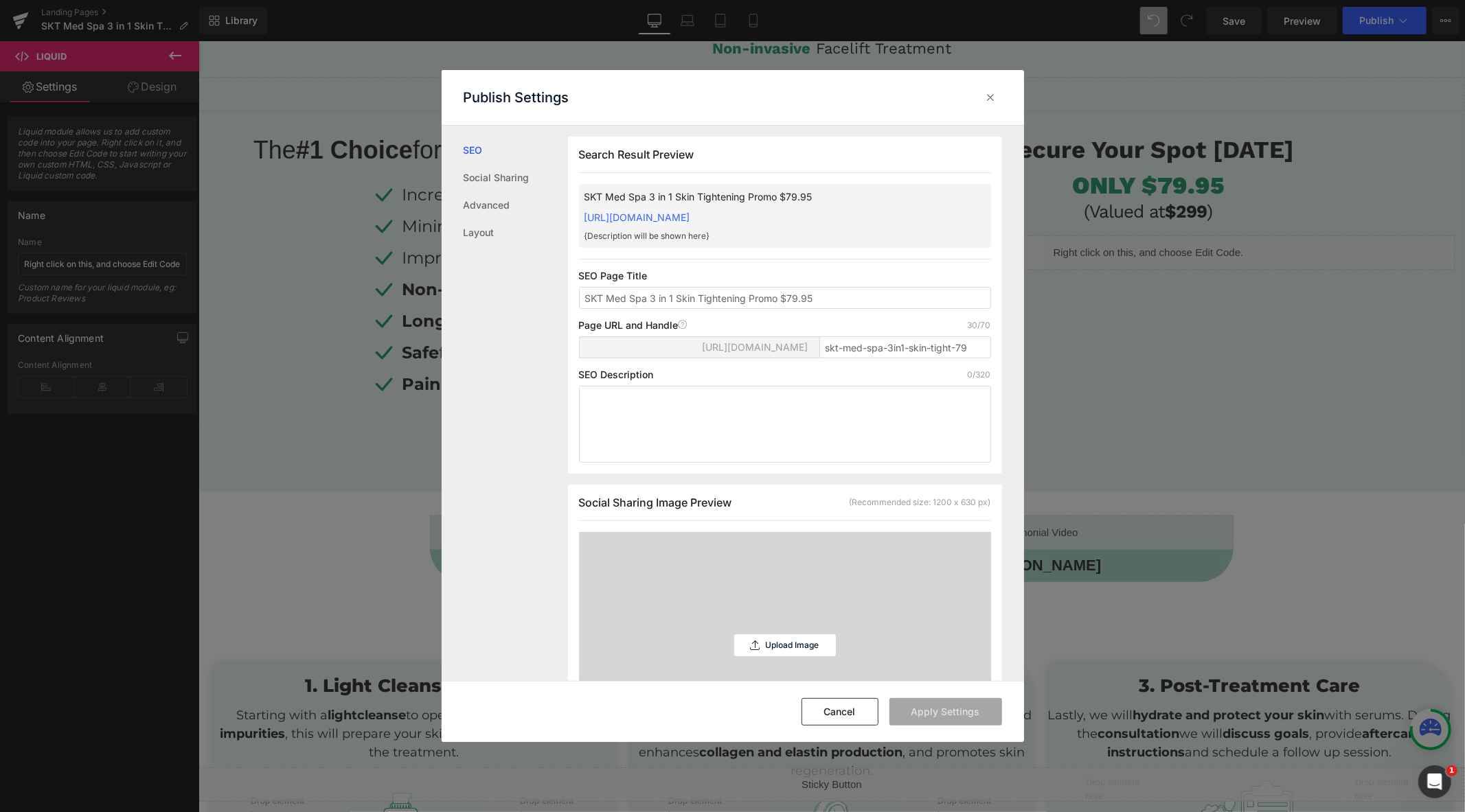
scroll to position [1, 0]
click at [956, 342] on input "skt-med-spa-3in1-skin-tight-79" at bounding box center [905, 347] width 172 height 22
click at [974, 346] on input "skt-med-spa-3in1-skin-tight-79" at bounding box center [905, 347] width 172 height 22
type input "skt-med-spa-3in1-skin-tight-791"
click at [952, 708] on button "Apply Settings" at bounding box center [946, 711] width 113 height 27
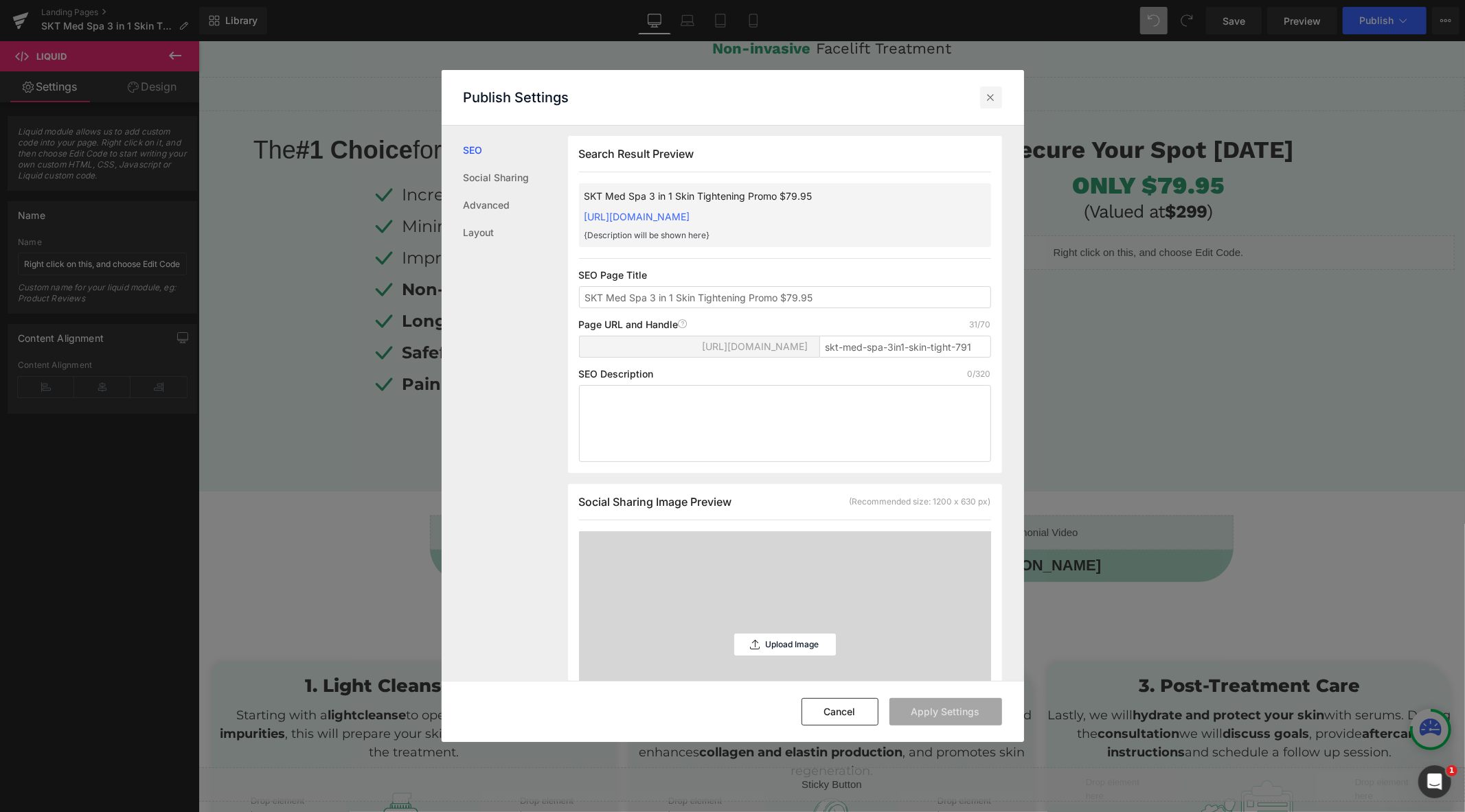
click at [998, 98] on div at bounding box center [991, 97] width 22 height 22
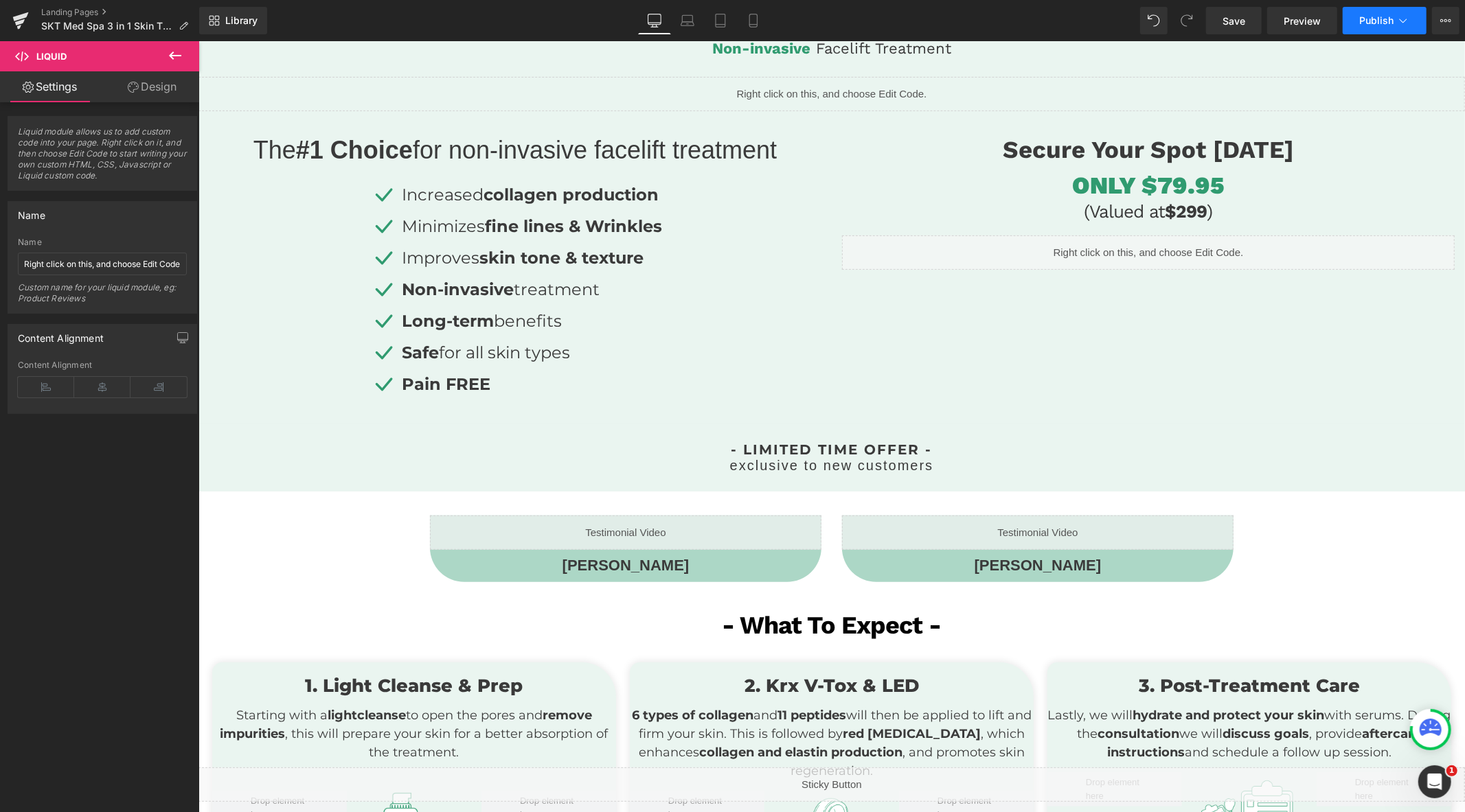
click at [1385, 12] on button "Publish" at bounding box center [1384, 21] width 84 height 27
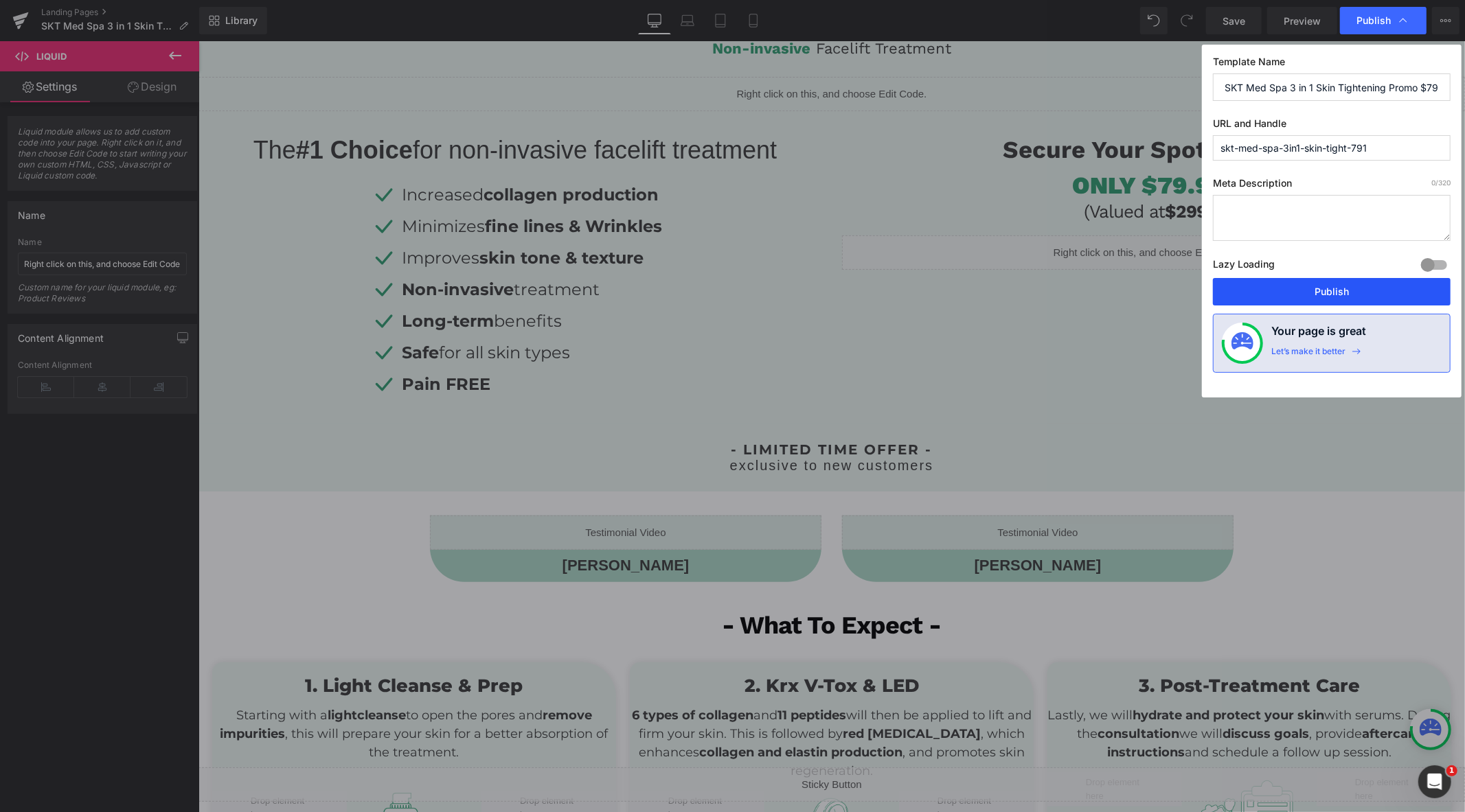
click at [1342, 287] on button "Publish" at bounding box center [1332, 292] width 238 height 27
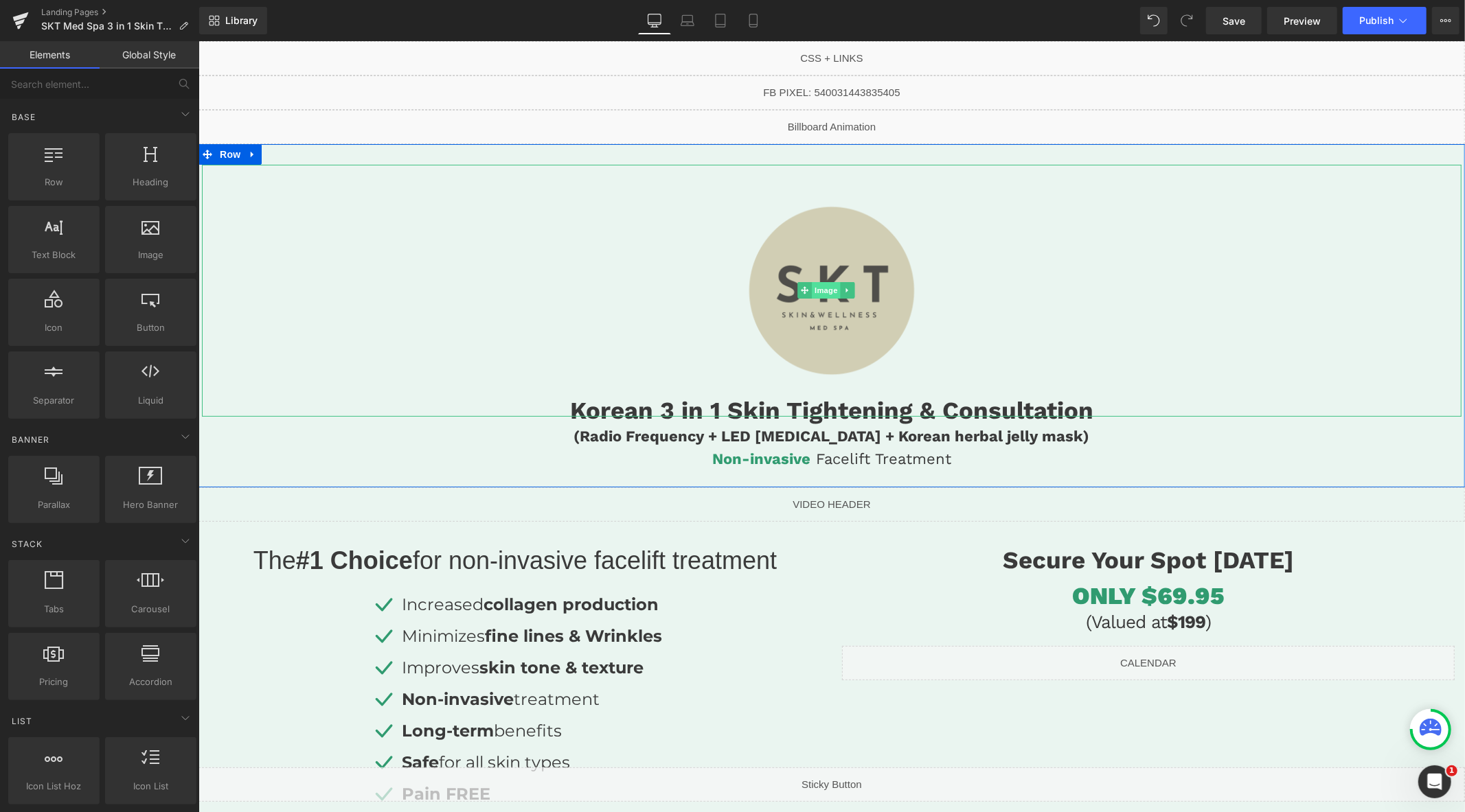
click at [817, 290] on span "Image" at bounding box center [826, 290] width 29 height 17
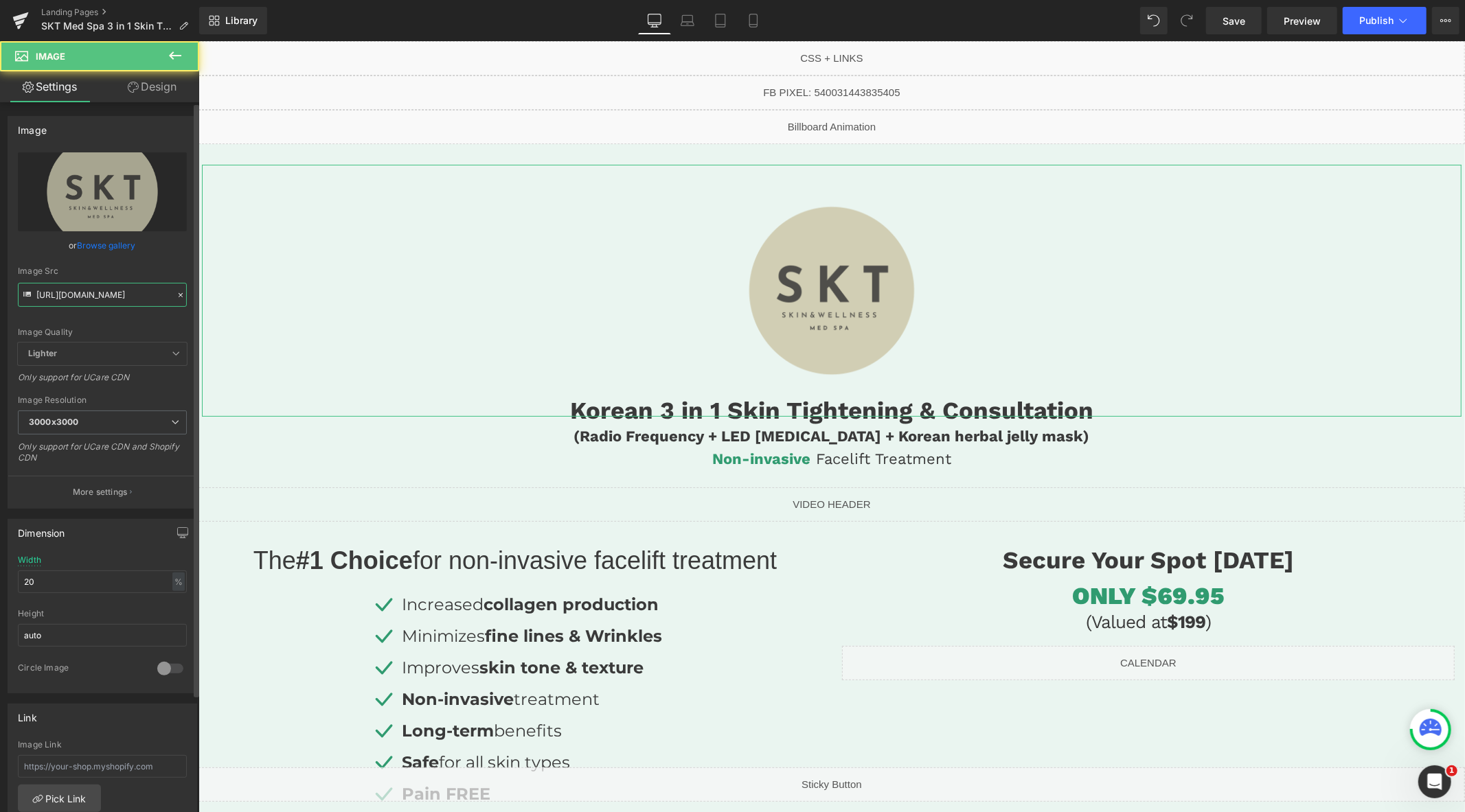
click at [128, 295] on input "https://cdn.shopify.com/s/files/1/0570/4895/7112/files/SKT_logo_final_3000x3000…" at bounding box center [102, 295] width 169 height 24
paste input "758/1601/0010/files/SKT_rectangle_logo_3000x3000.png?v=1741961318"
type input "[URL][DOMAIN_NAME]"
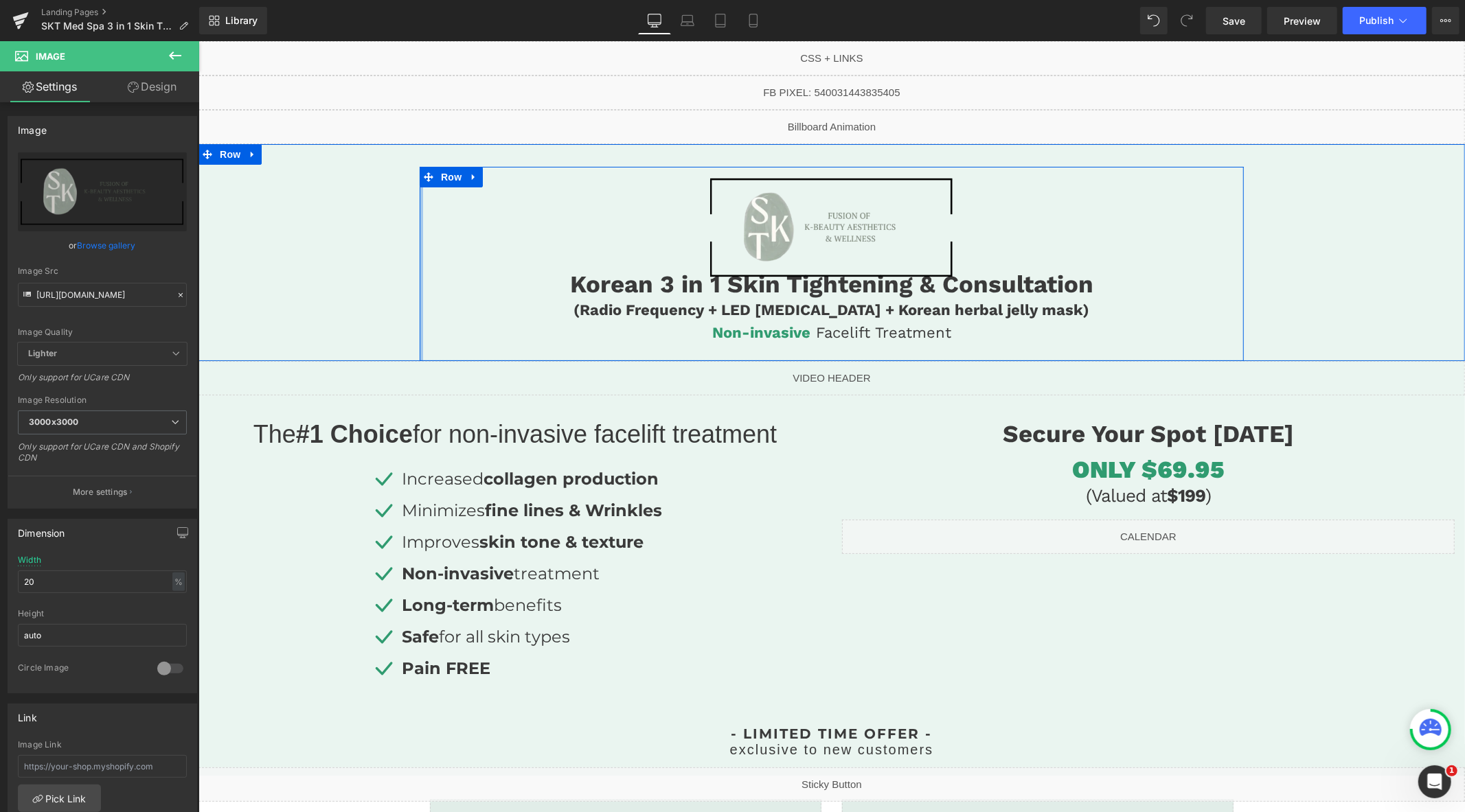
click at [419, 334] on div at bounding box center [421, 263] width 3 height 195
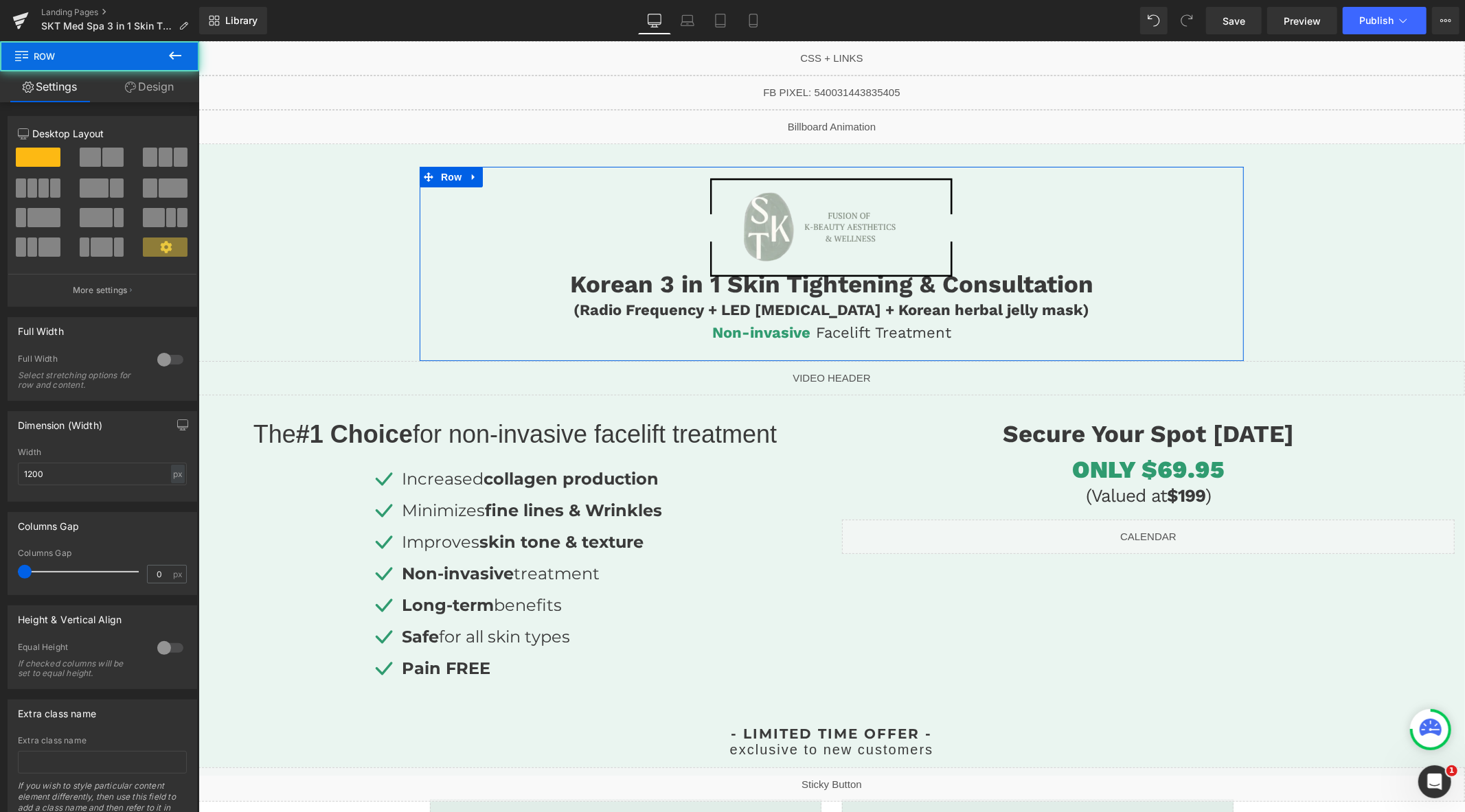
click at [121, 86] on link "Design" at bounding box center [149, 87] width 100 height 31
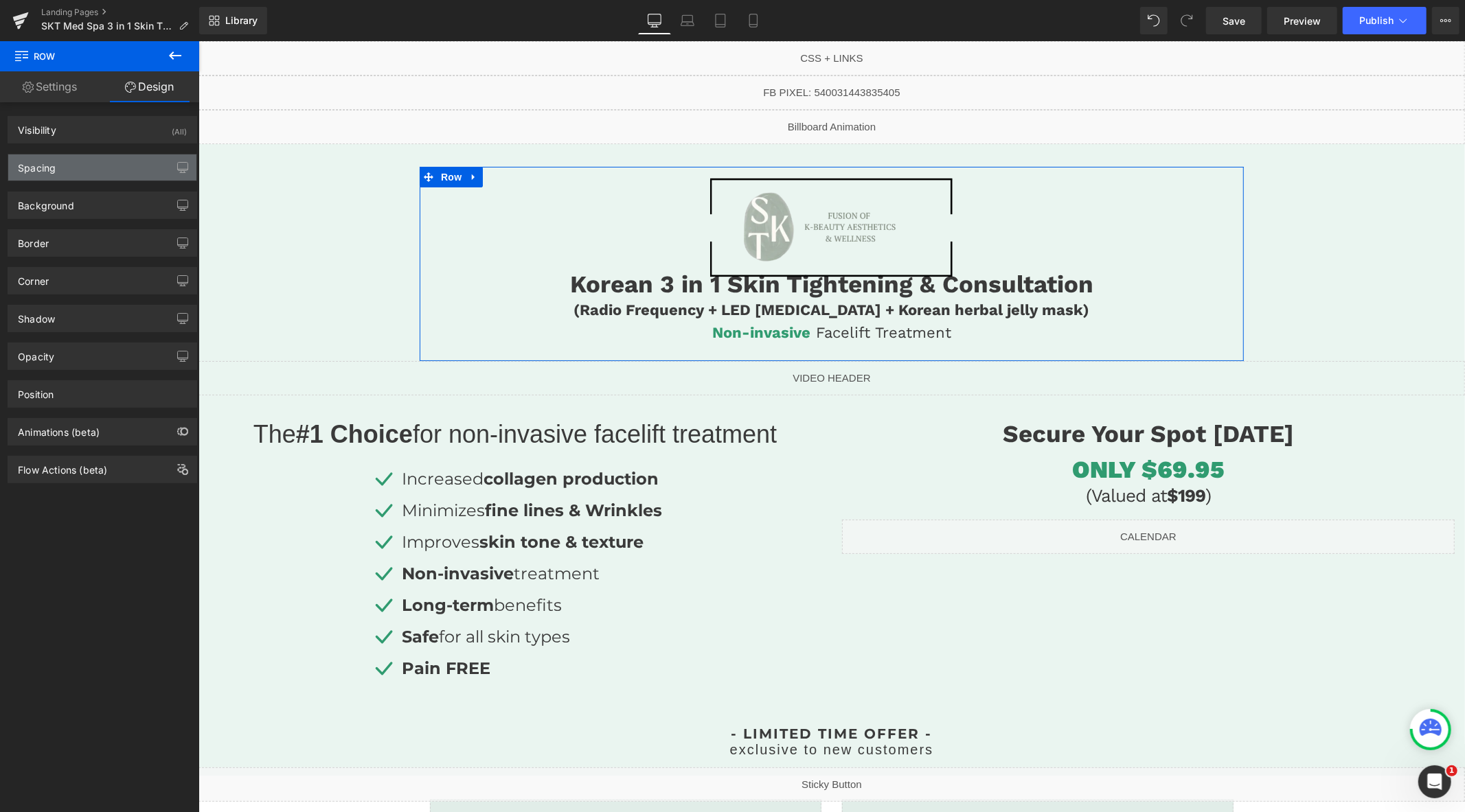
click at [69, 176] on div "Spacing" at bounding box center [102, 168] width 188 height 26
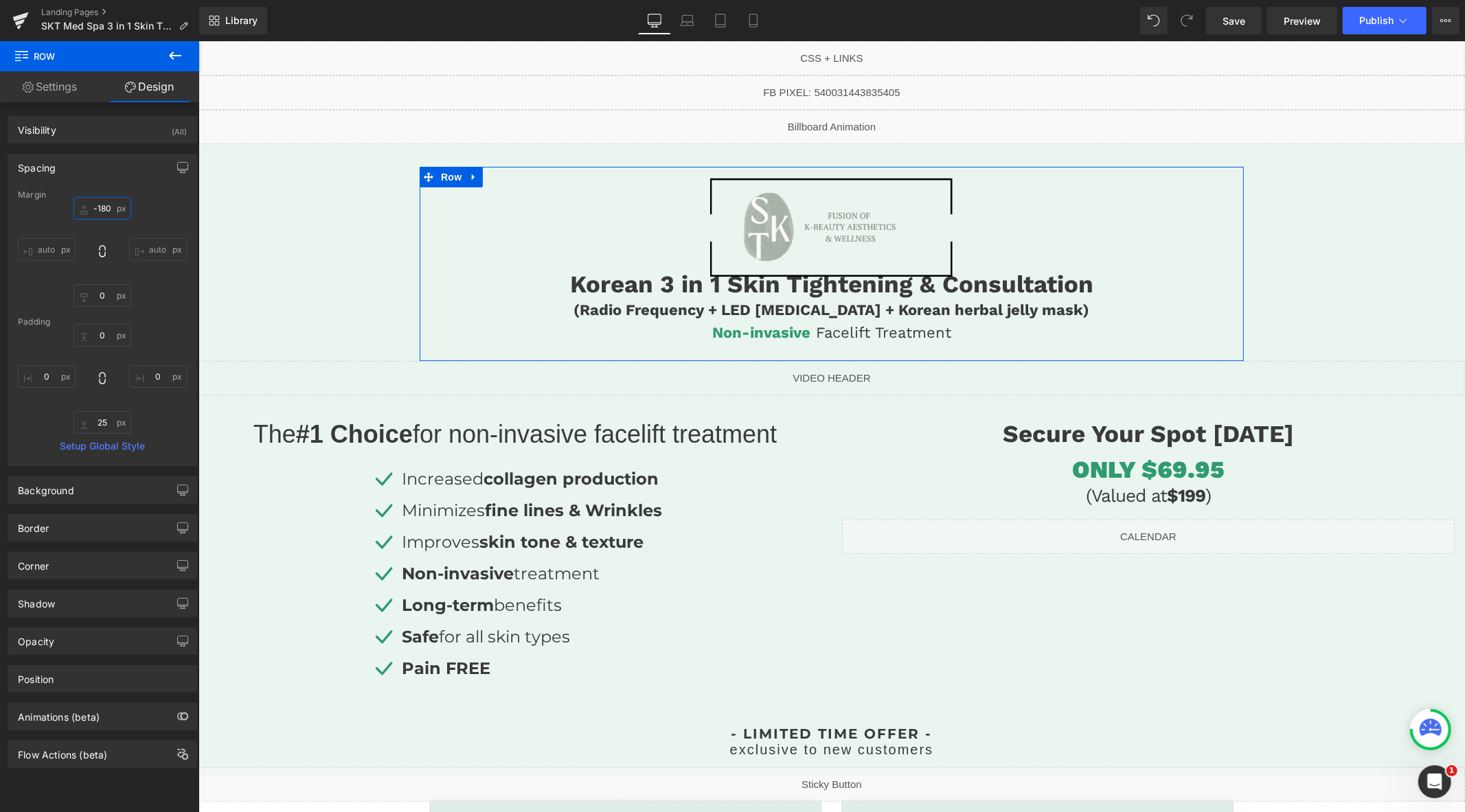
click at [101, 207] on input "-180" at bounding box center [102, 208] width 57 height 22
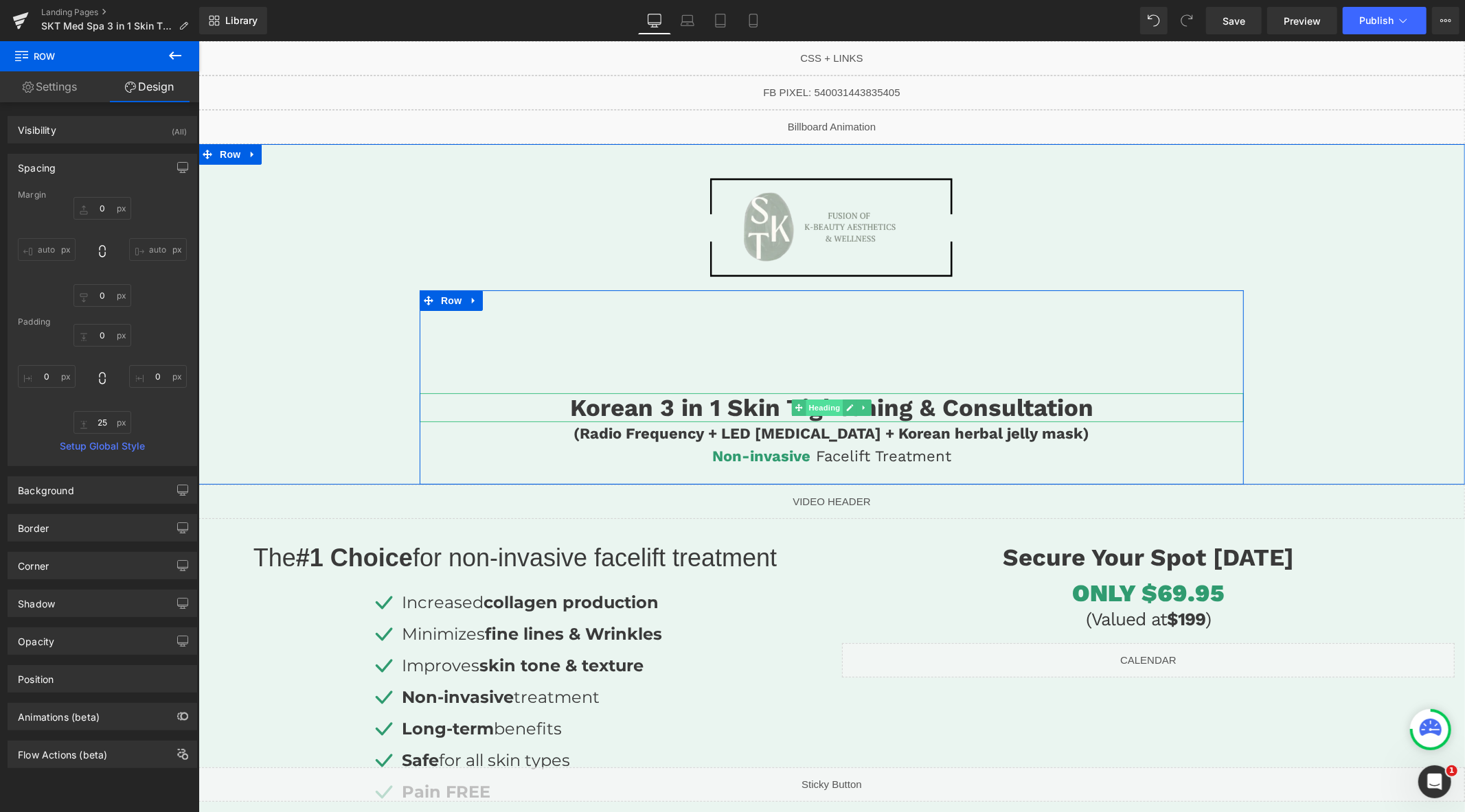
click at [823, 407] on span "Heading" at bounding box center [824, 407] width 37 height 17
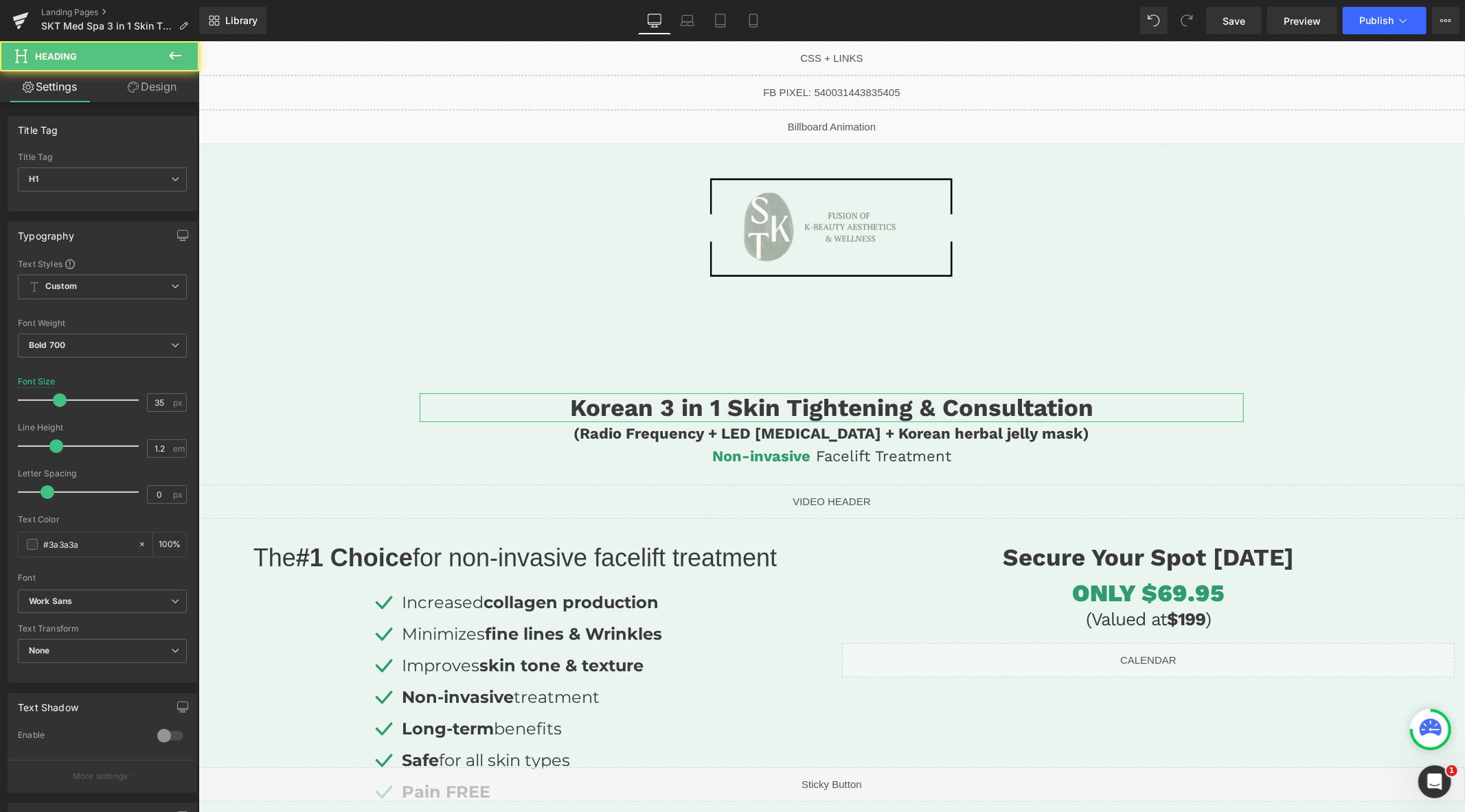
click at [148, 93] on link "Design" at bounding box center [152, 87] width 100 height 31
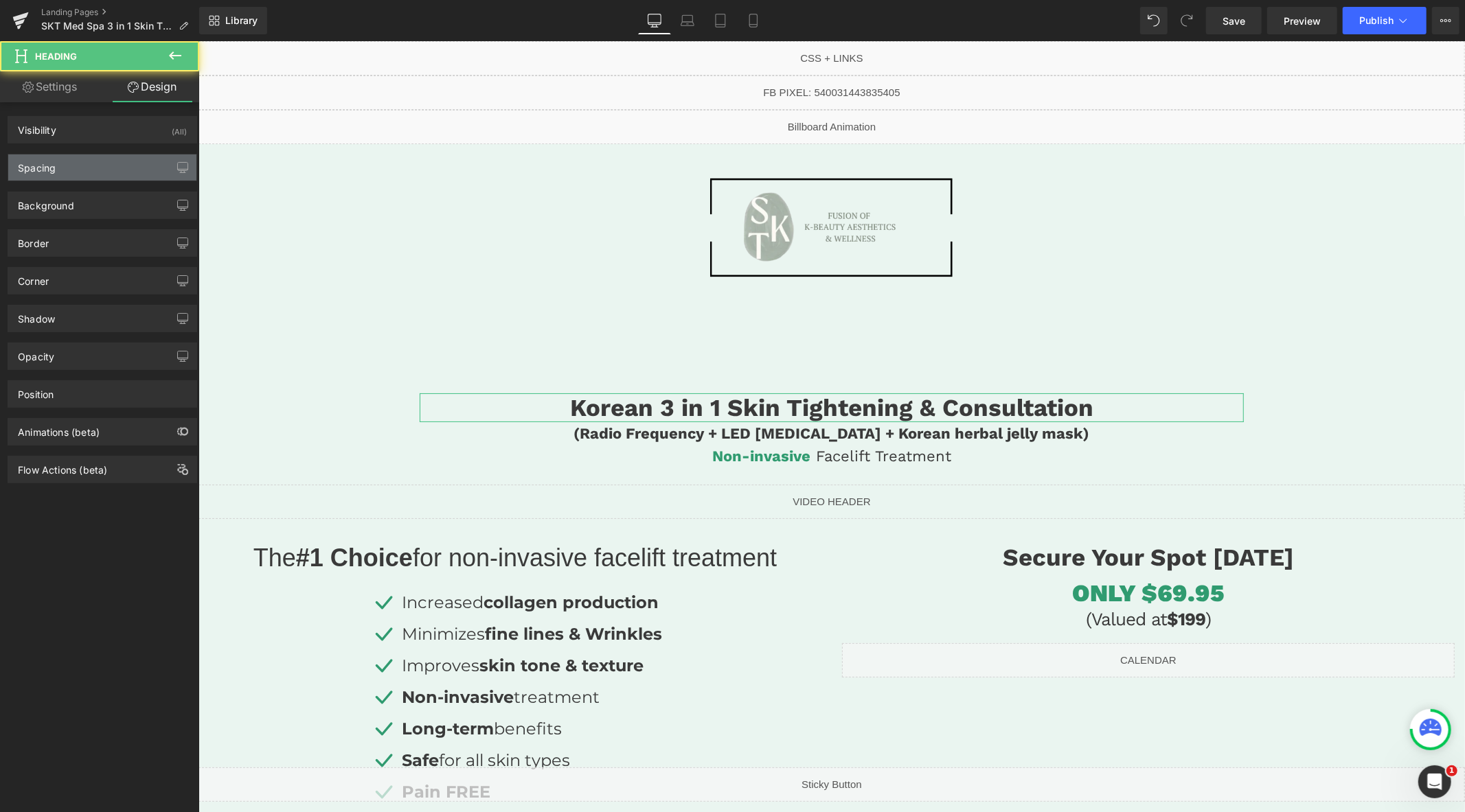
click at [109, 167] on div "Spacing" at bounding box center [102, 168] width 188 height 26
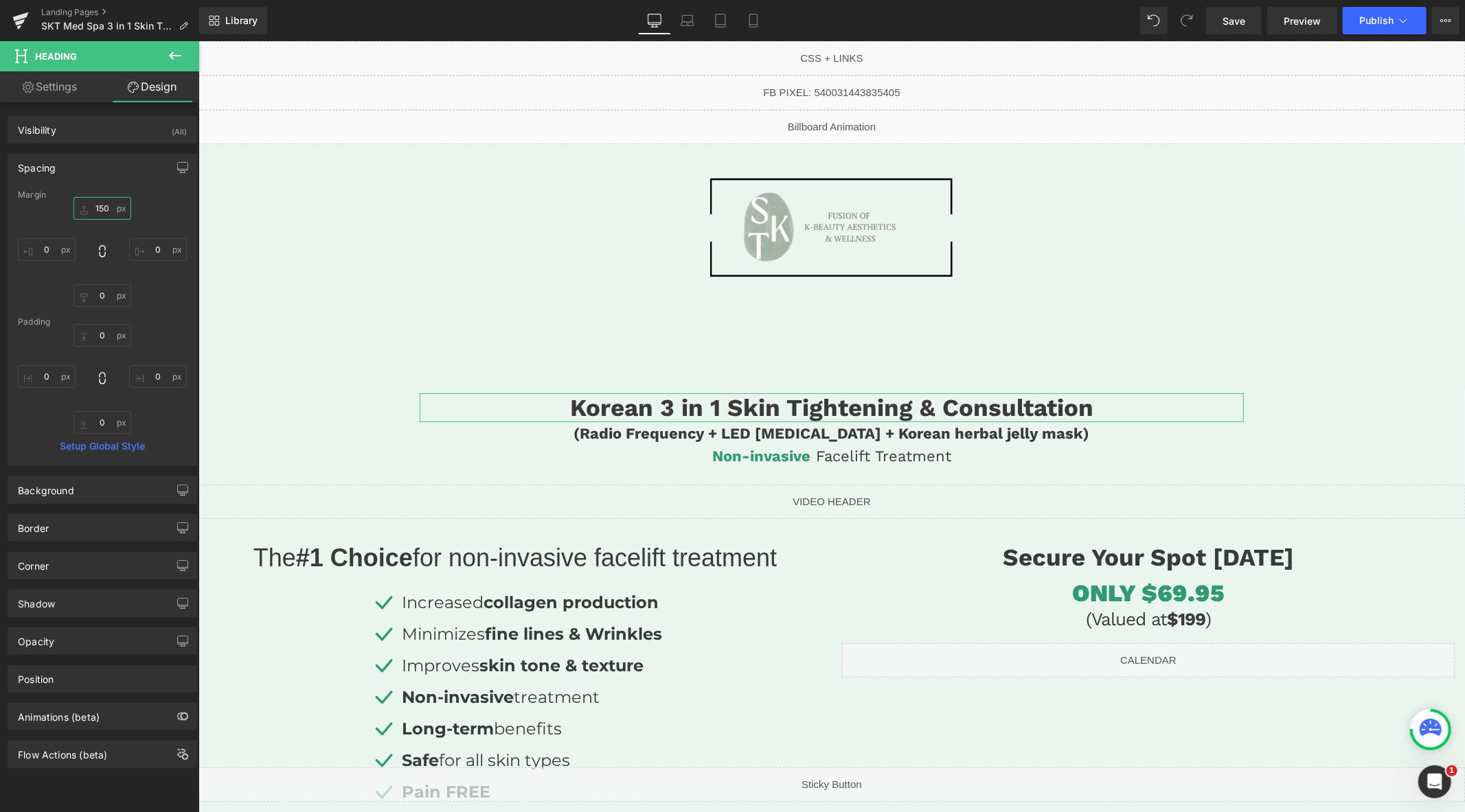
click at [106, 206] on input "150" at bounding box center [102, 208] width 57 height 22
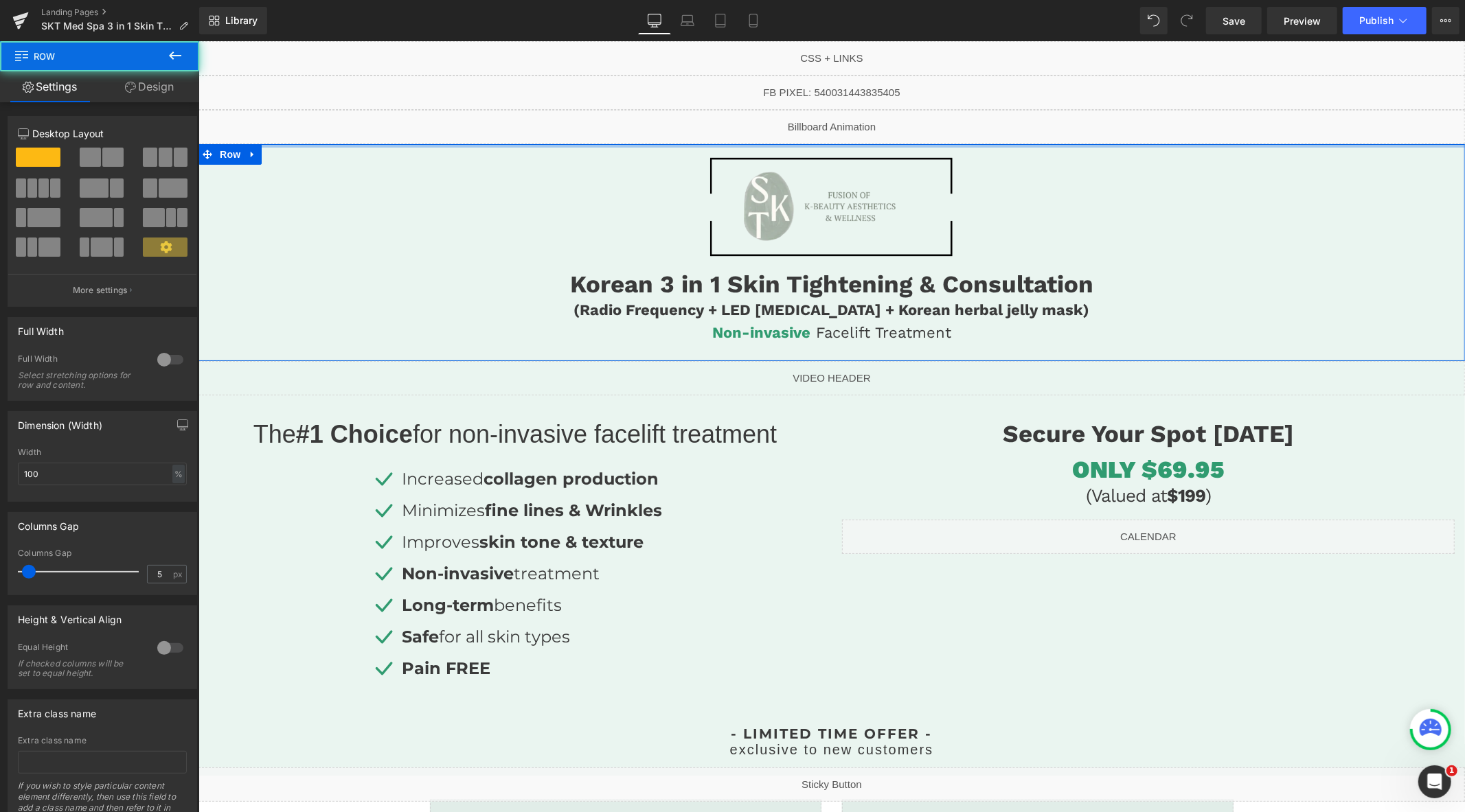
drag, startPoint x: 841, startPoint y: 158, endPoint x: 837, endPoint y: 133, distance: 25.3
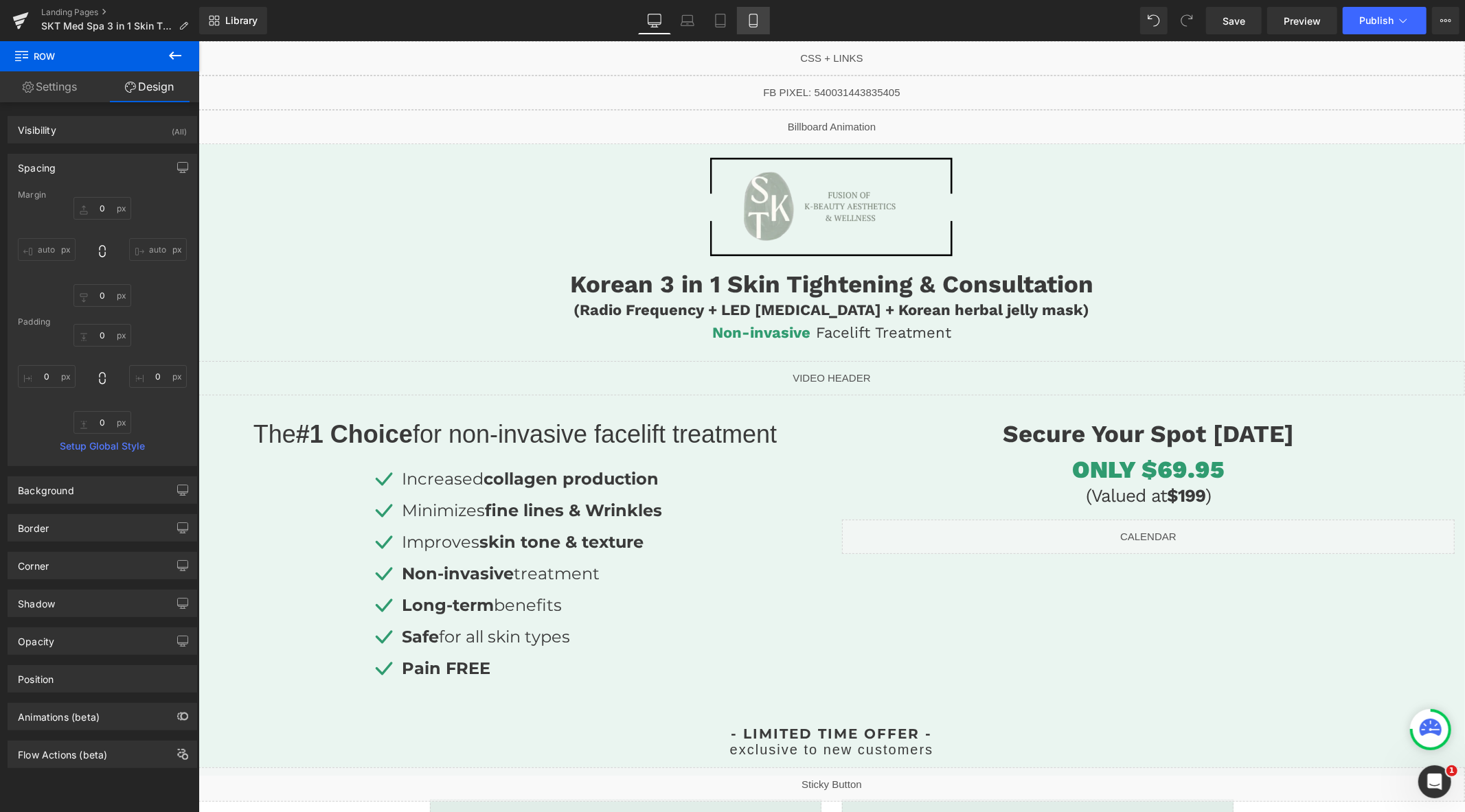
click at [754, 18] on icon at bounding box center [753, 20] width 14 height 14
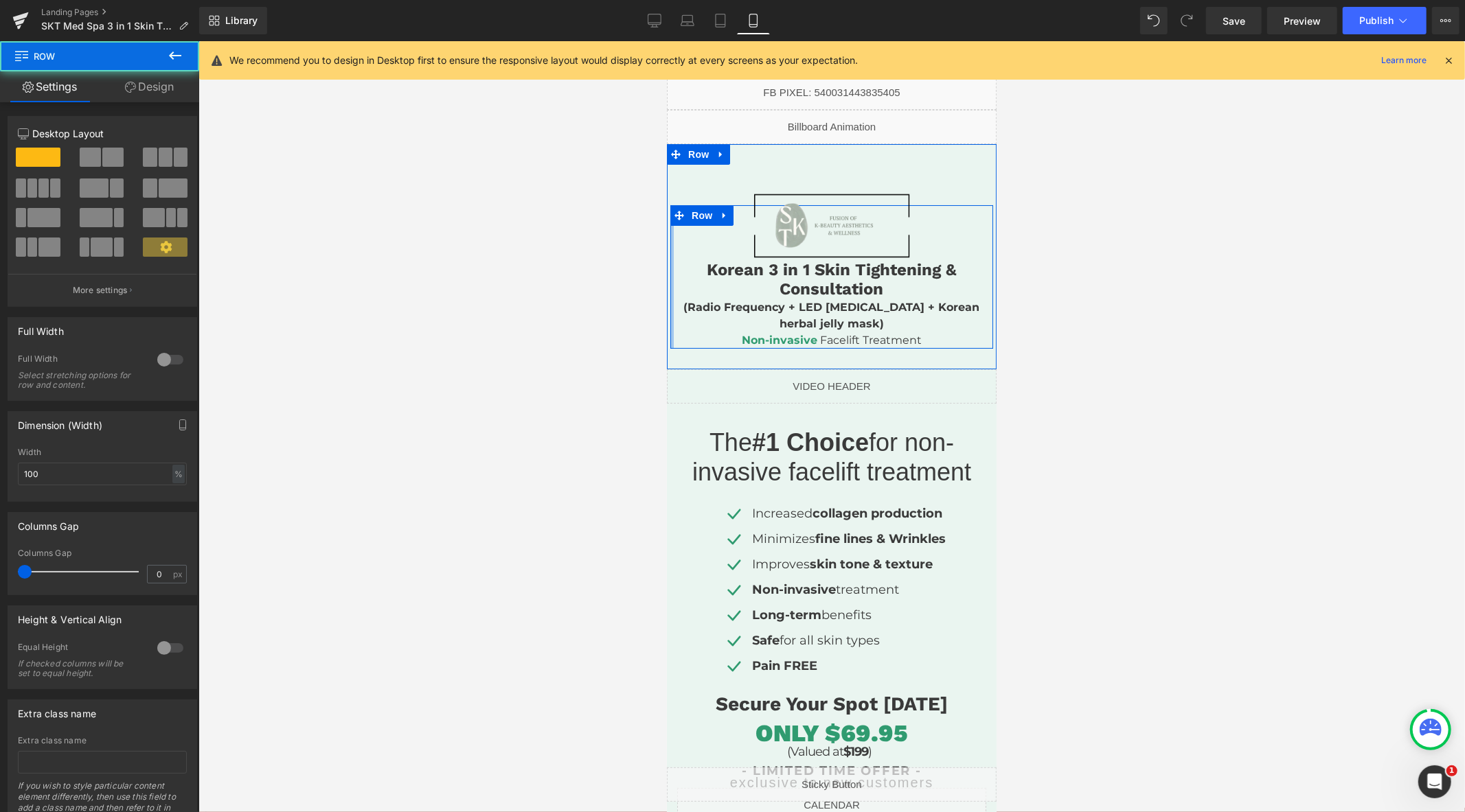
click at [669, 309] on div at bounding box center [671, 277] width 3 height 144
click at [188, 92] on link "Design" at bounding box center [149, 87] width 100 height 31
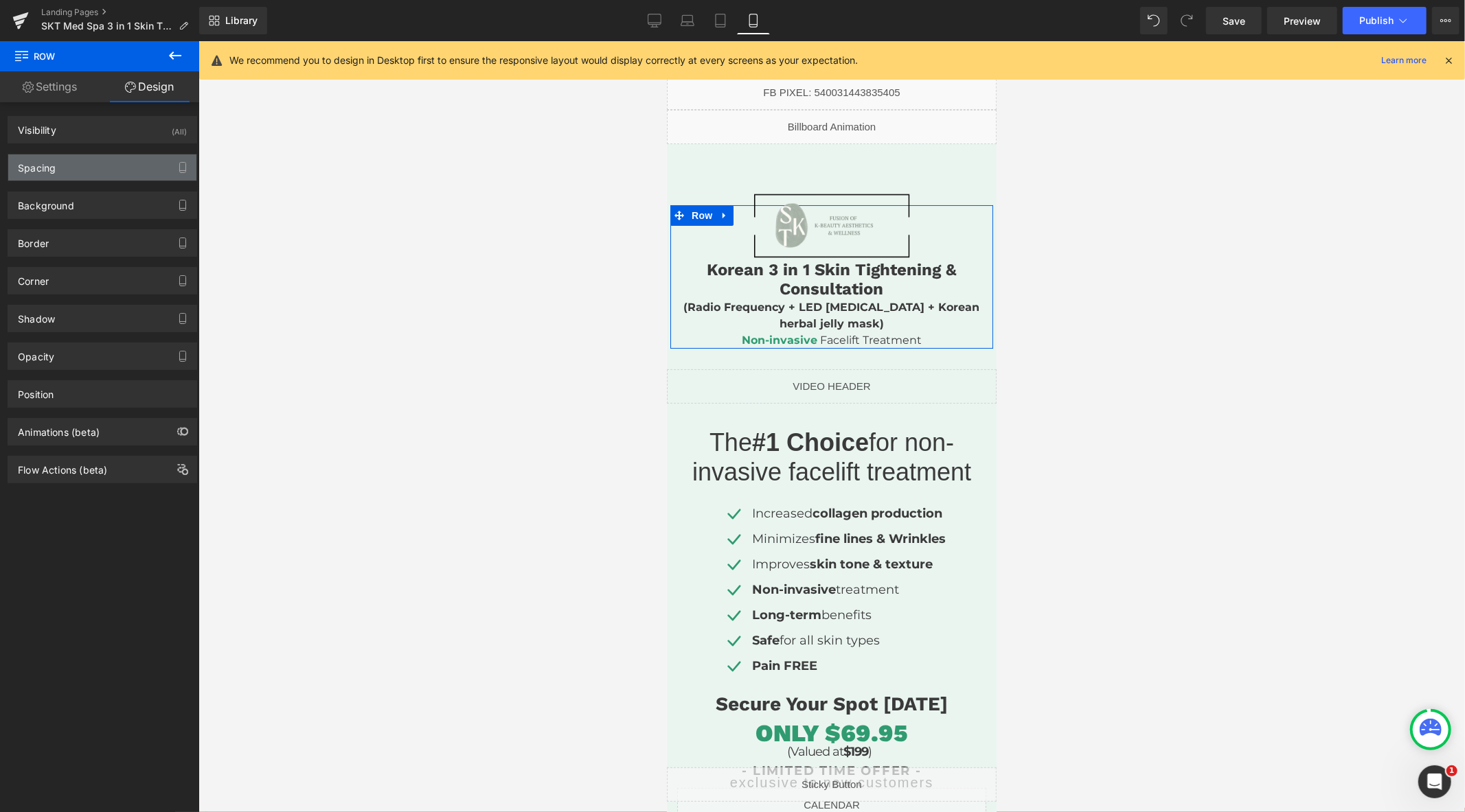
click at [79, 179] on div "Spacing" at bounding box center [102, 168] width 188 height 26
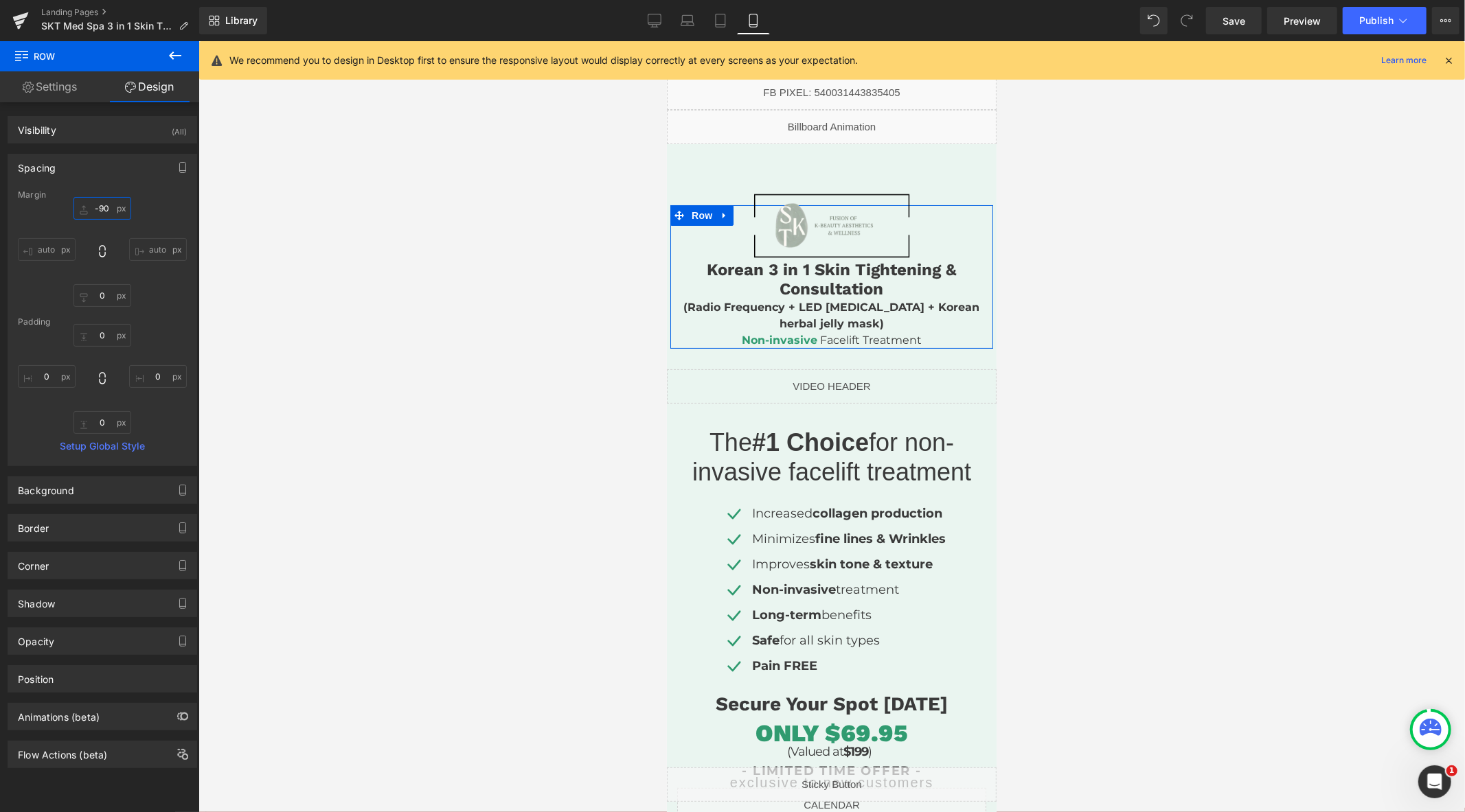
click at [105, 215] on input "-90" at bounding box center [102, 208] width 57 height 22
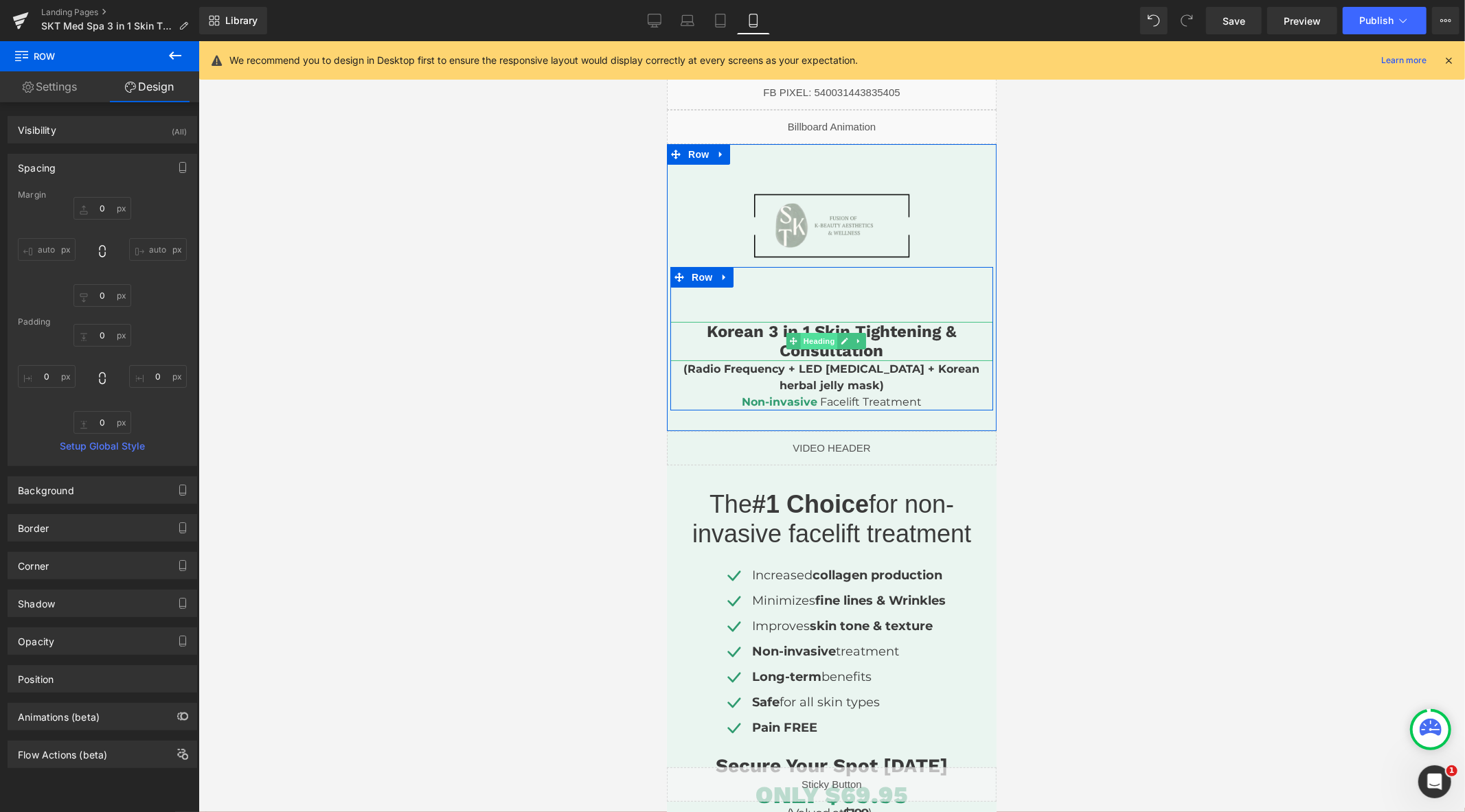
click at [829, 337] on span "Heading" at bounding box center [818, 341] width 37 height 17
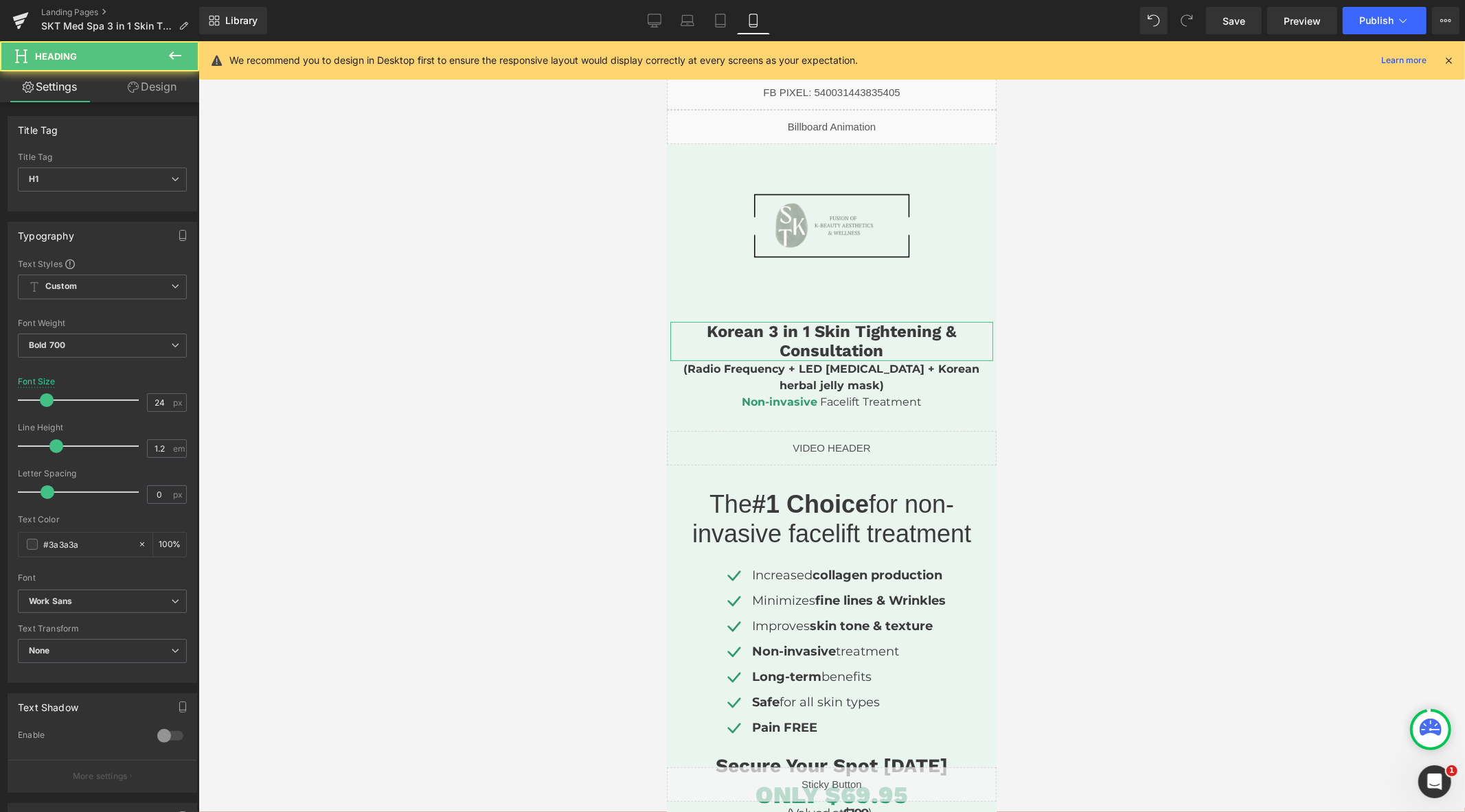
click at [139, 91] on link "Design" at bounding box center [152, 87] width 100 height 31
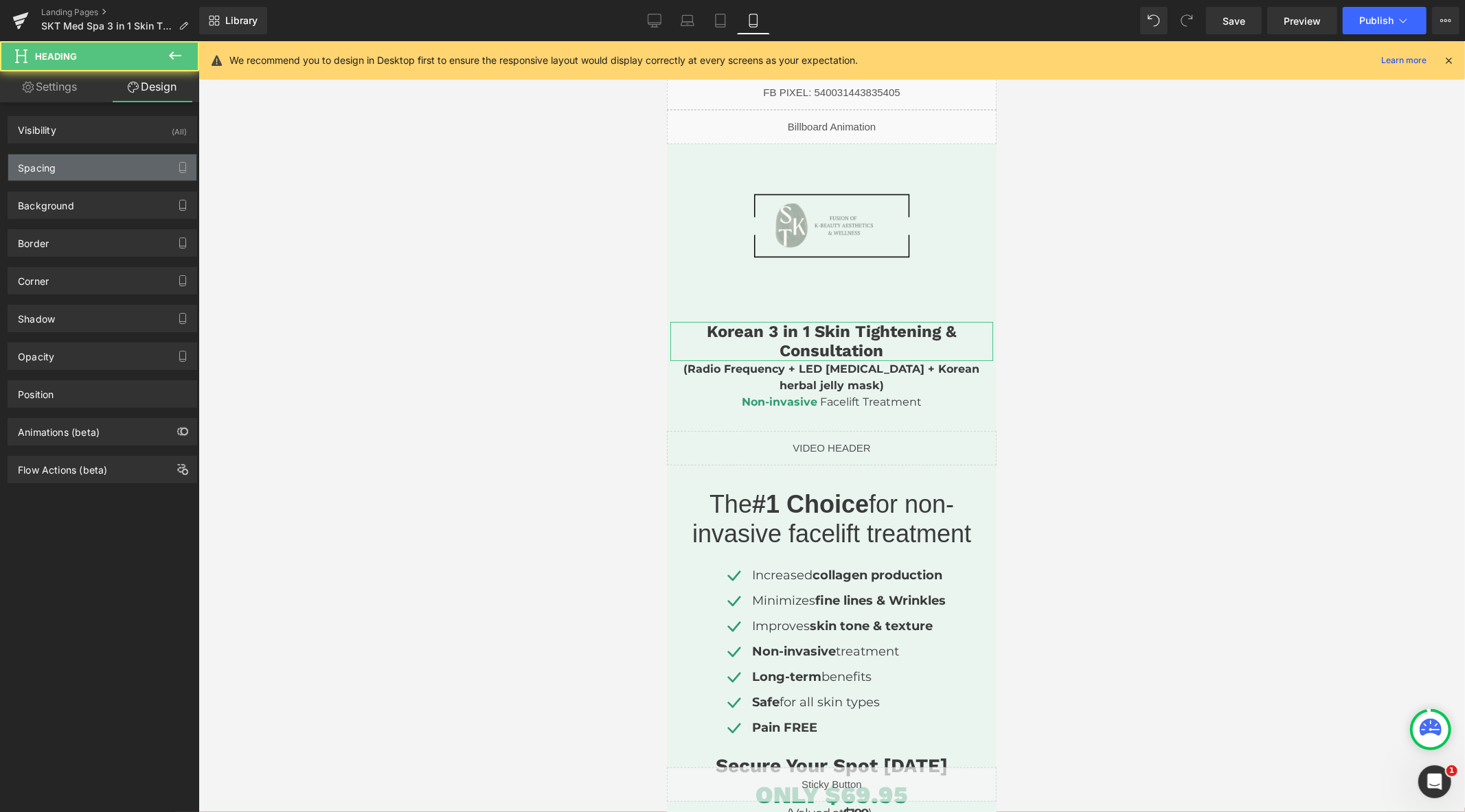
click at [107, 163] on div "Spacing" at bounding box center [102, 168] width 188 height 26
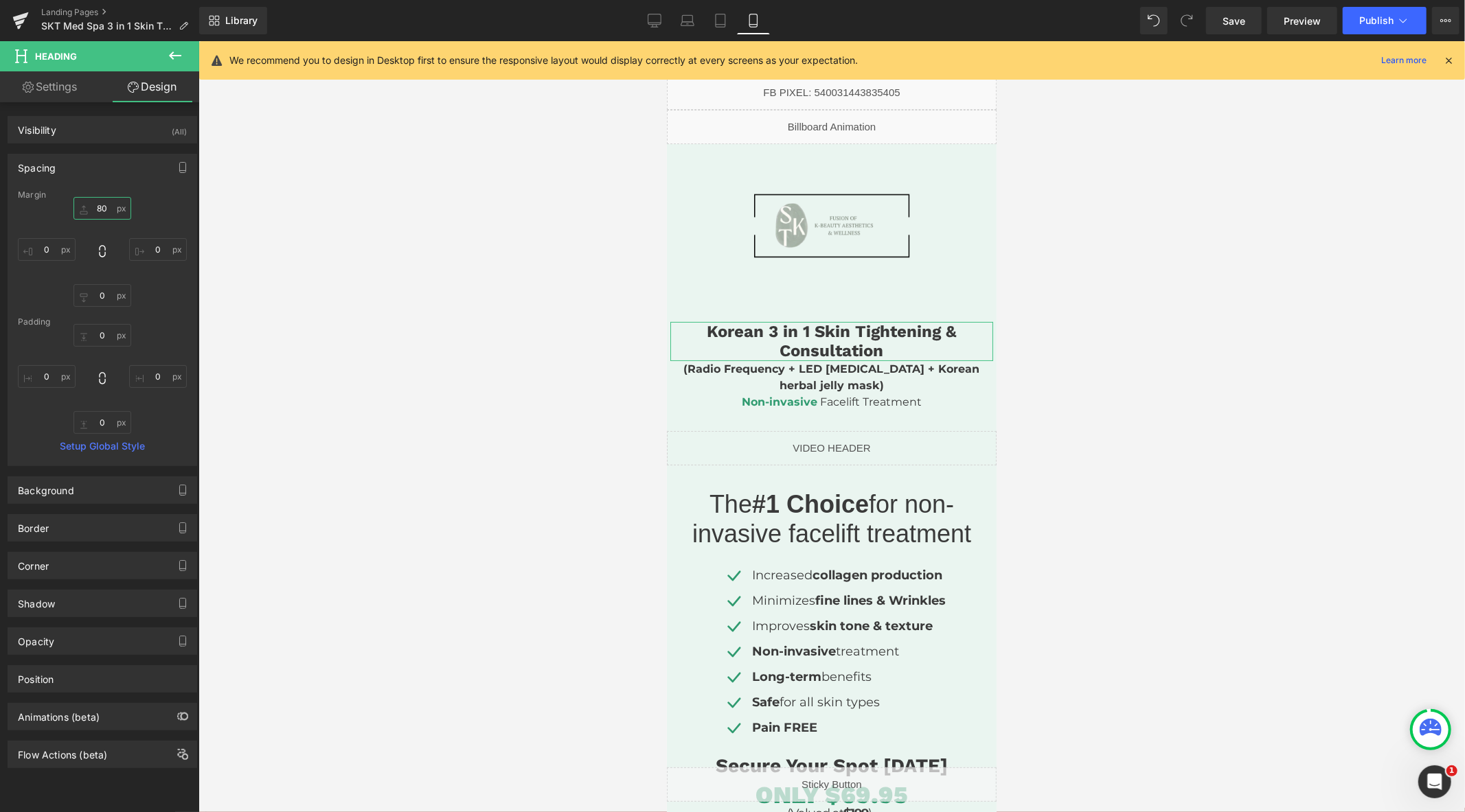
click at [107, 205] on input "text" at bounding box center [102, 208] width 57 height 22
type input "80"
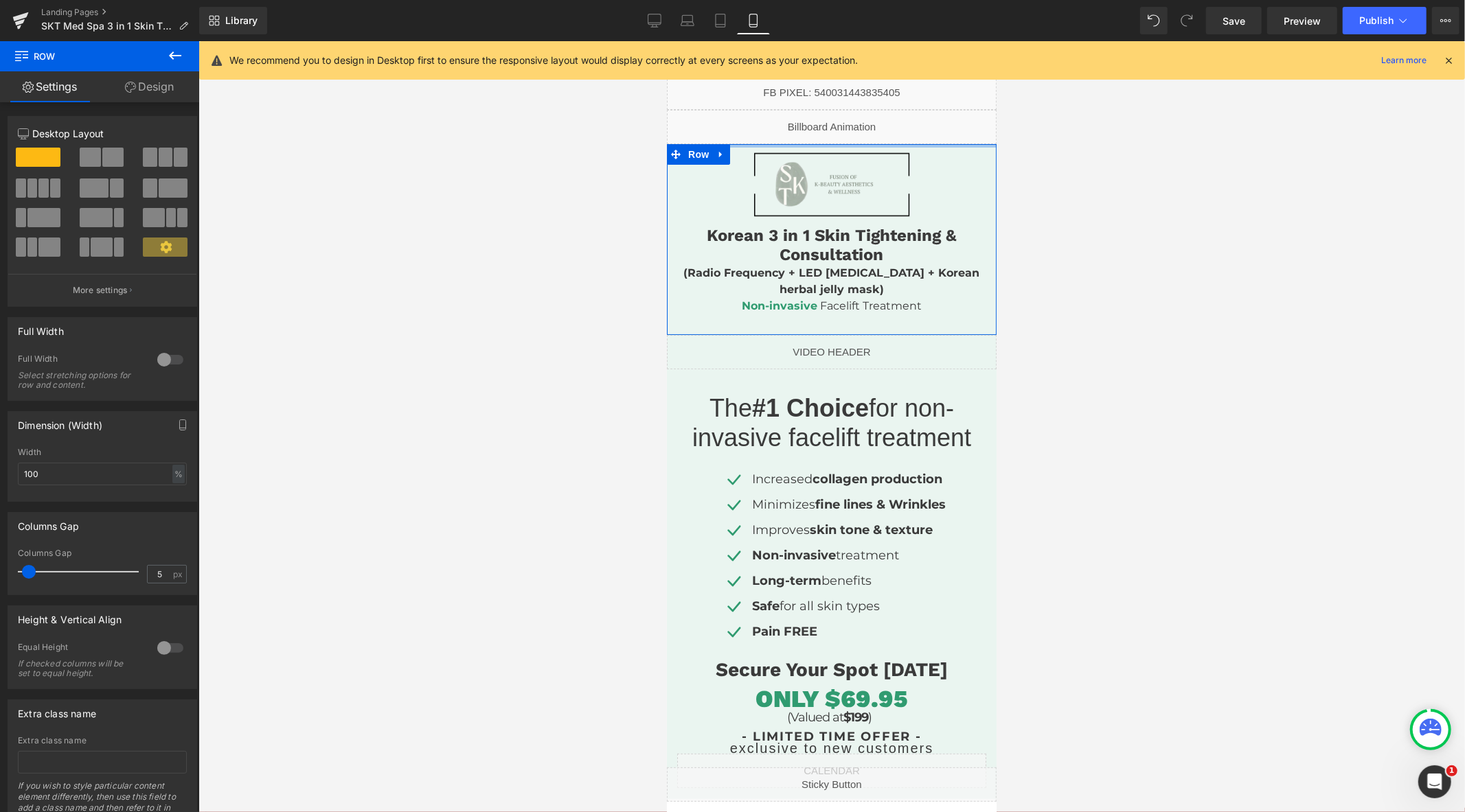
drag, startPoint x: 871, startPoint y: 174, endPoint x: 871, endPoint y: 125, distance: 49.0
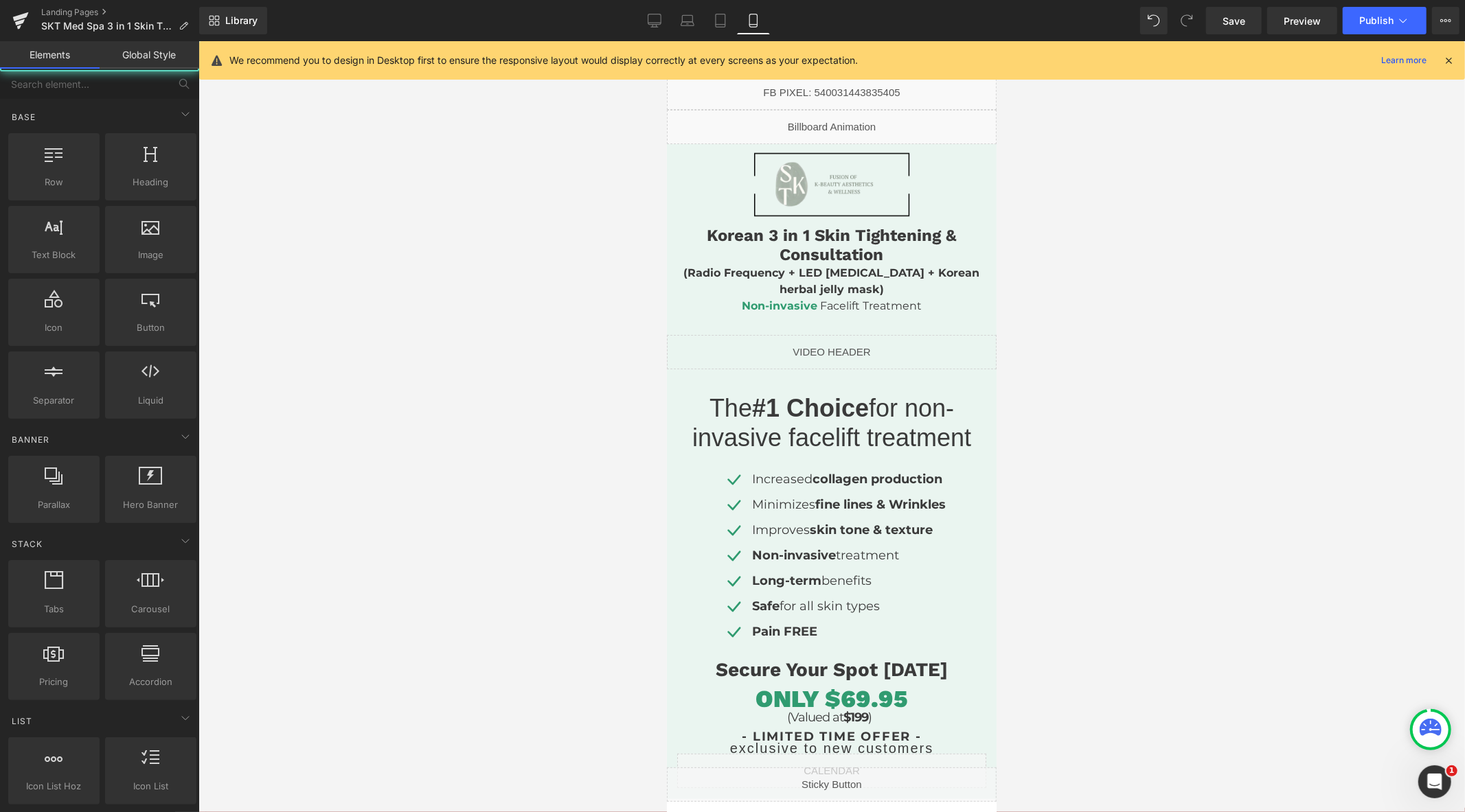
click at [476, 247] on div at bounding box center [831, 427] width 1266 height 771
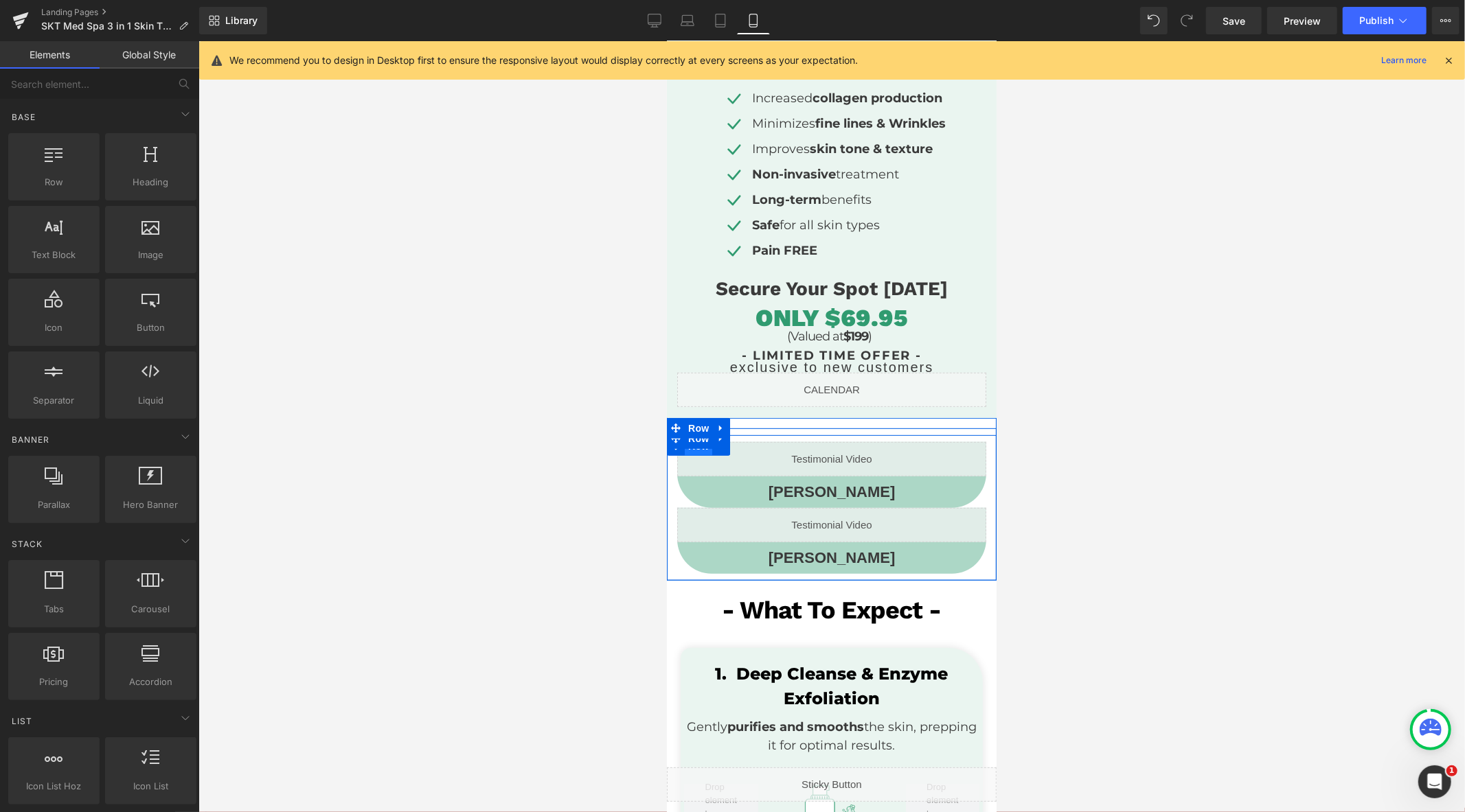
click at [697, 452] on span "Row" at bounding box center [697, 446] width 27 height 21
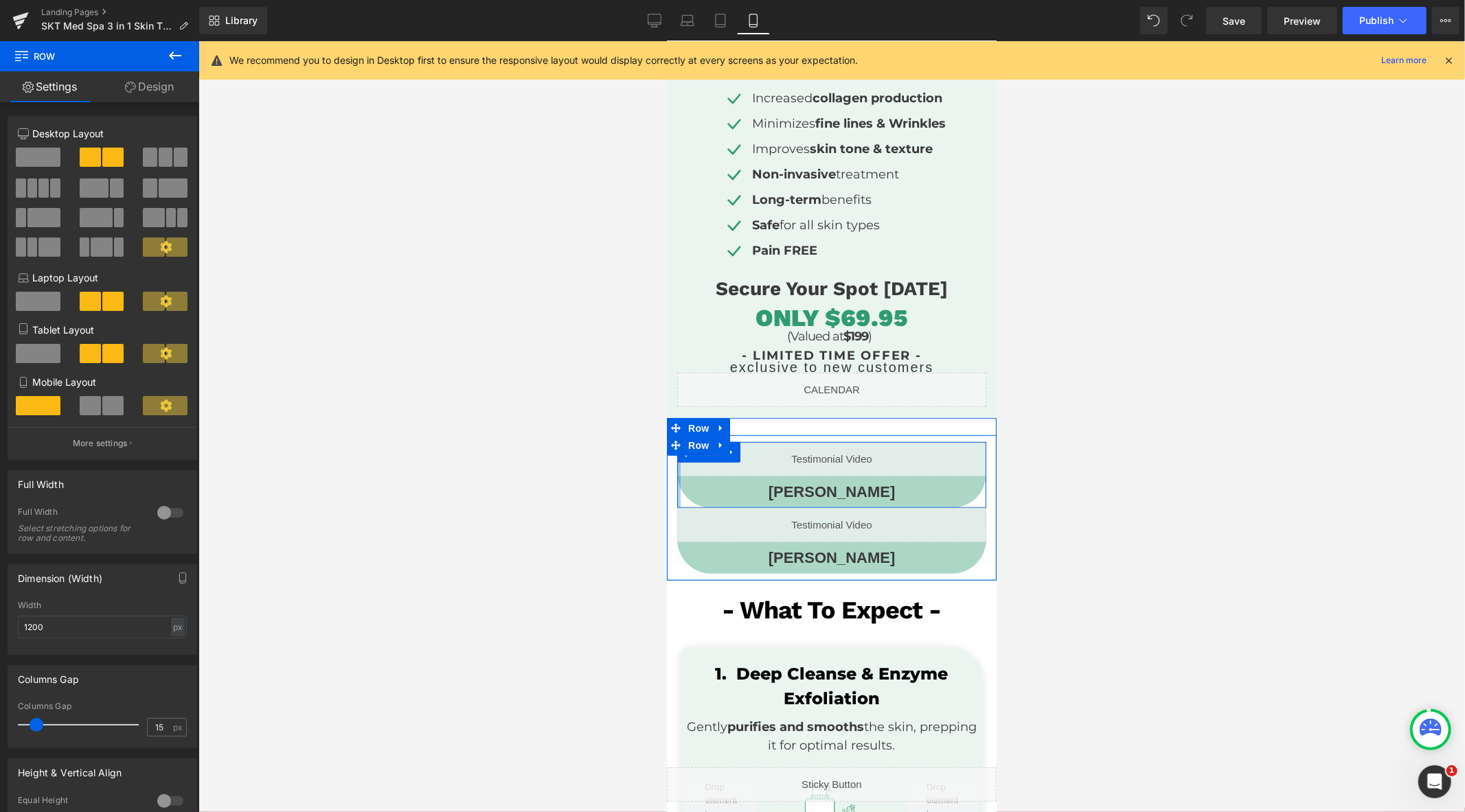
click at [677, 501] on div at bounding box center [678, 475] width 3 height 66
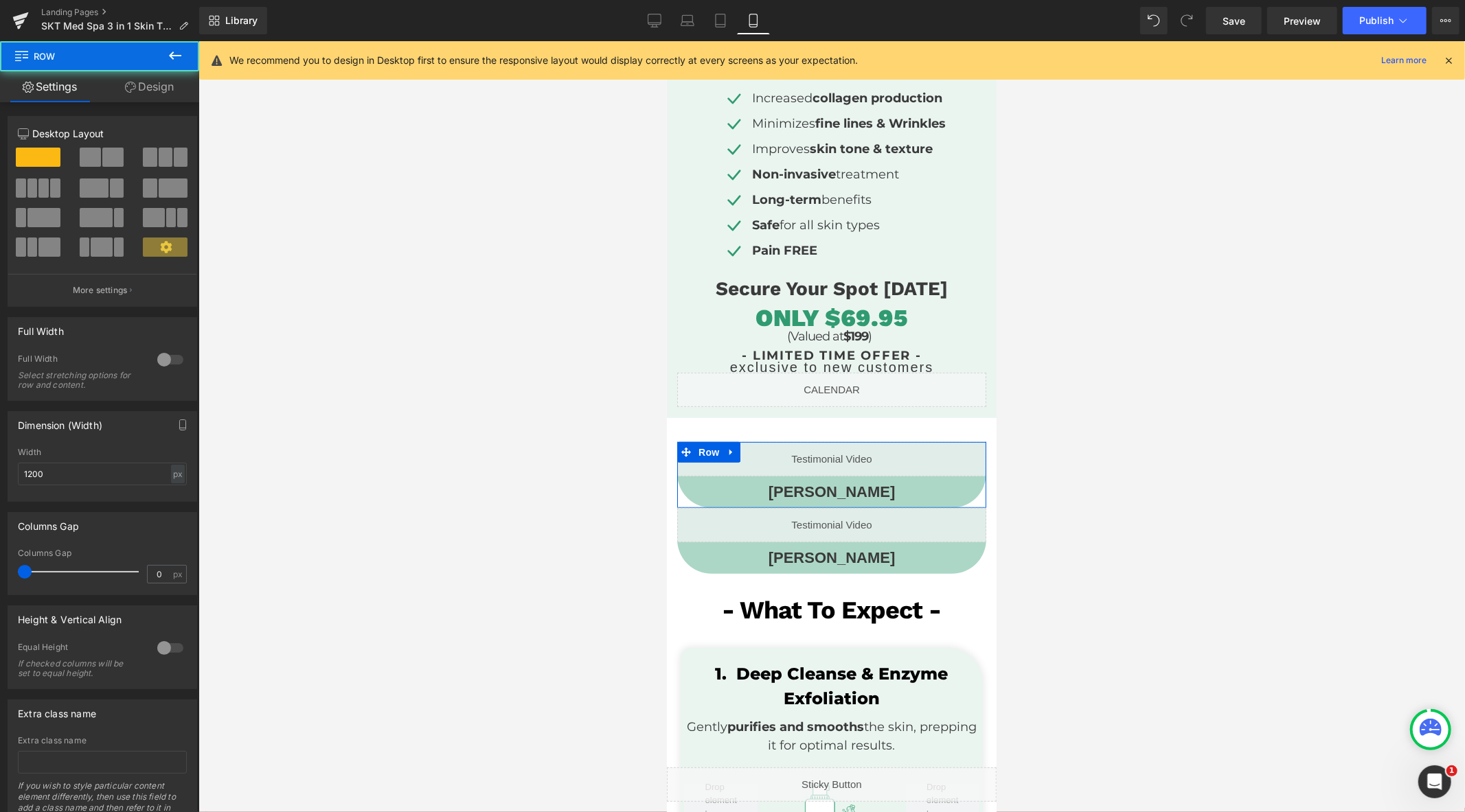
click at [156, 94] on link "Design" at bounding box center [149, 87] width 100 height 31
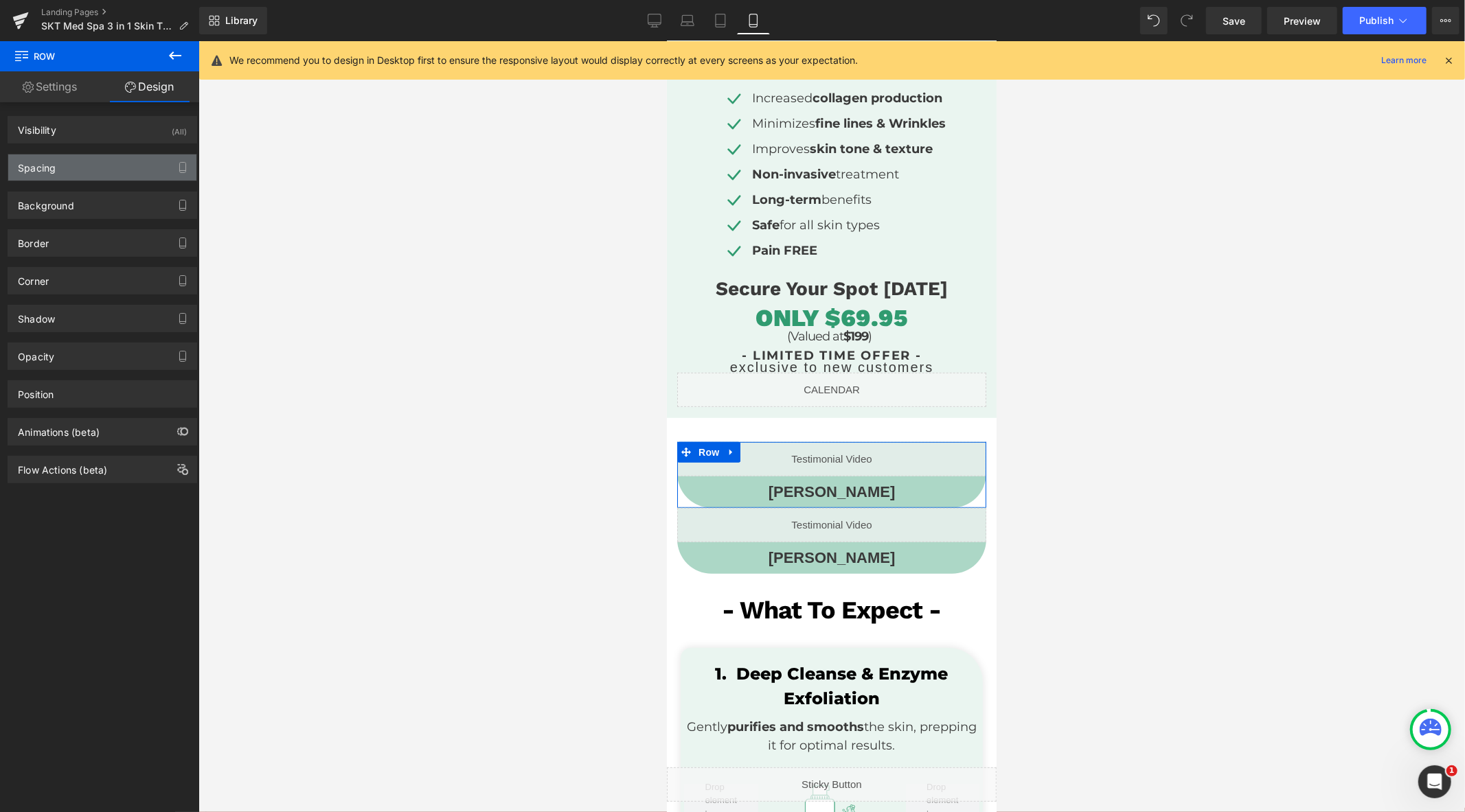
click at [101, 170] on div "Spacing" at bounding box center [102, 168] width 188 height 26
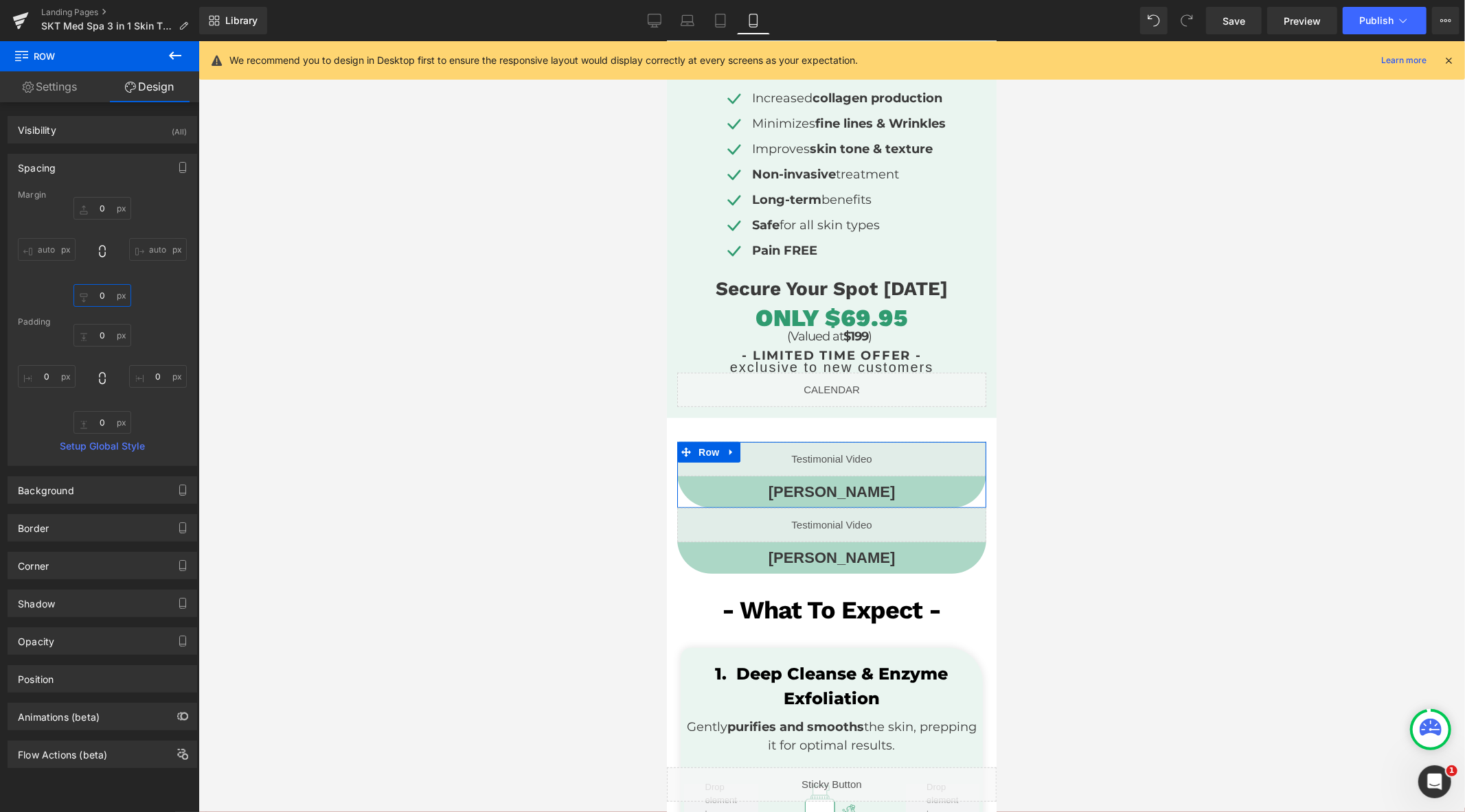
click at [105, 297] on input "0" at bounding box center [102, 295] width 57 height 22
type input "25"
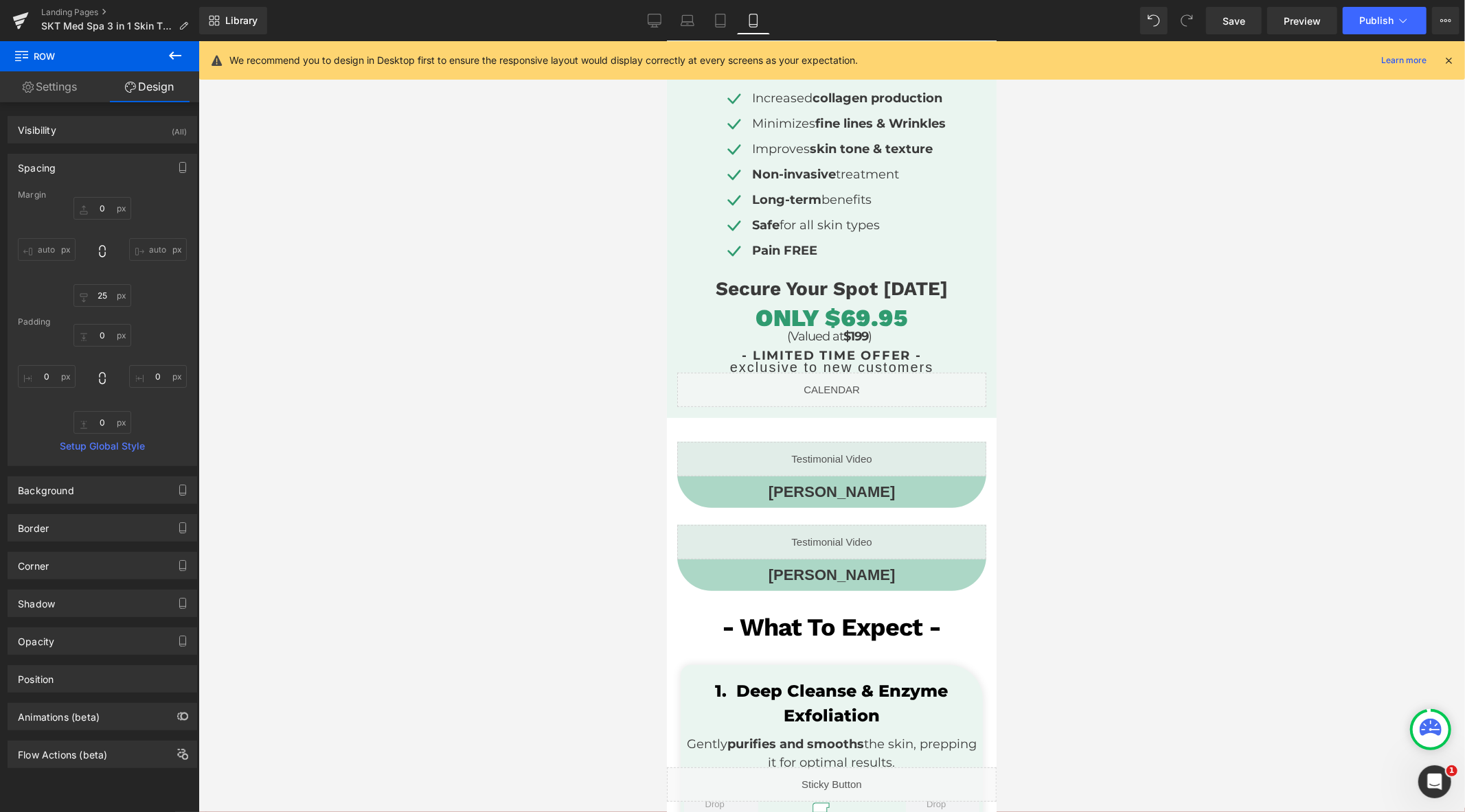
click at [490, 462] on div at bounding box center [831, 427] width 1266 height 771
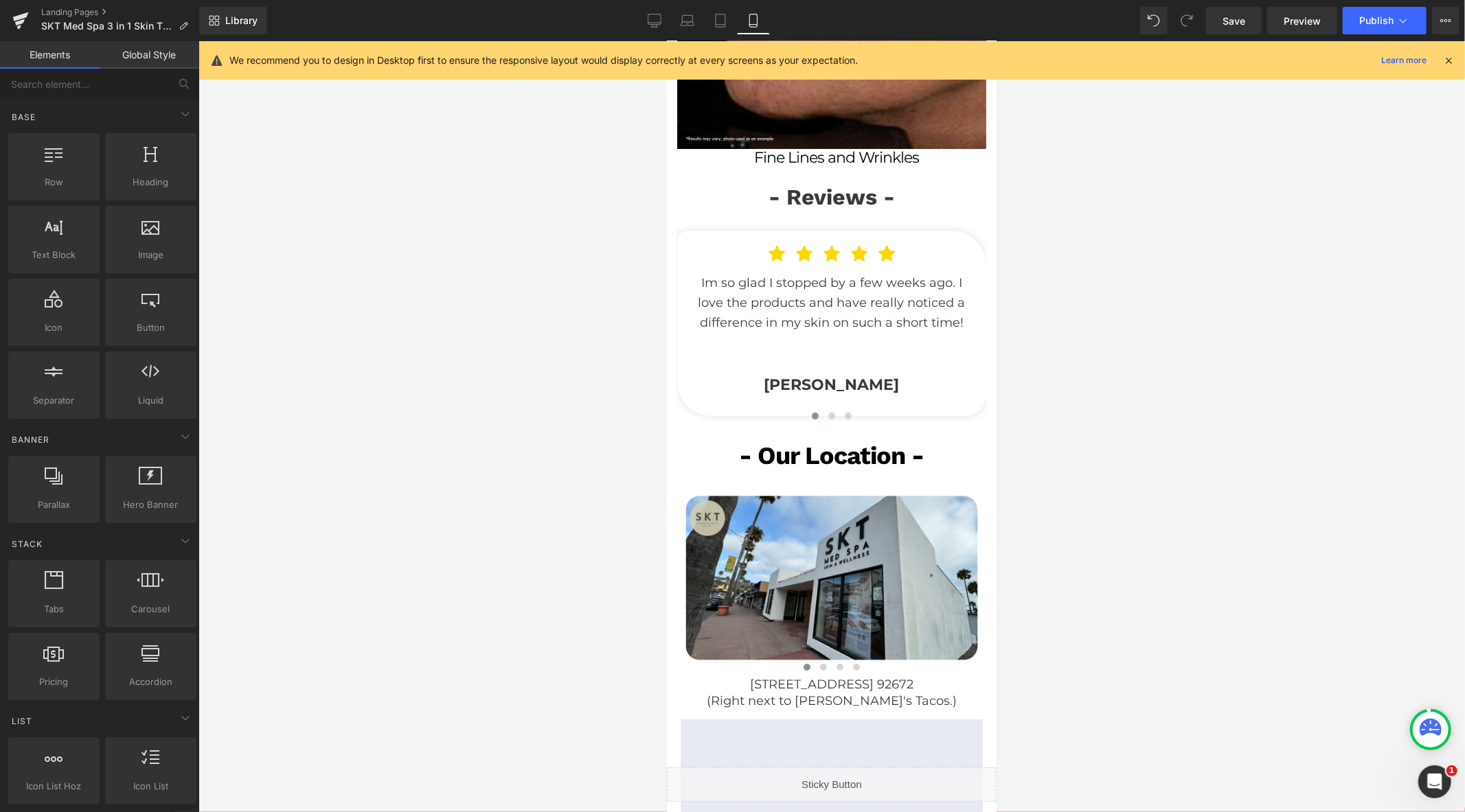
scroll to position [3662, 0]
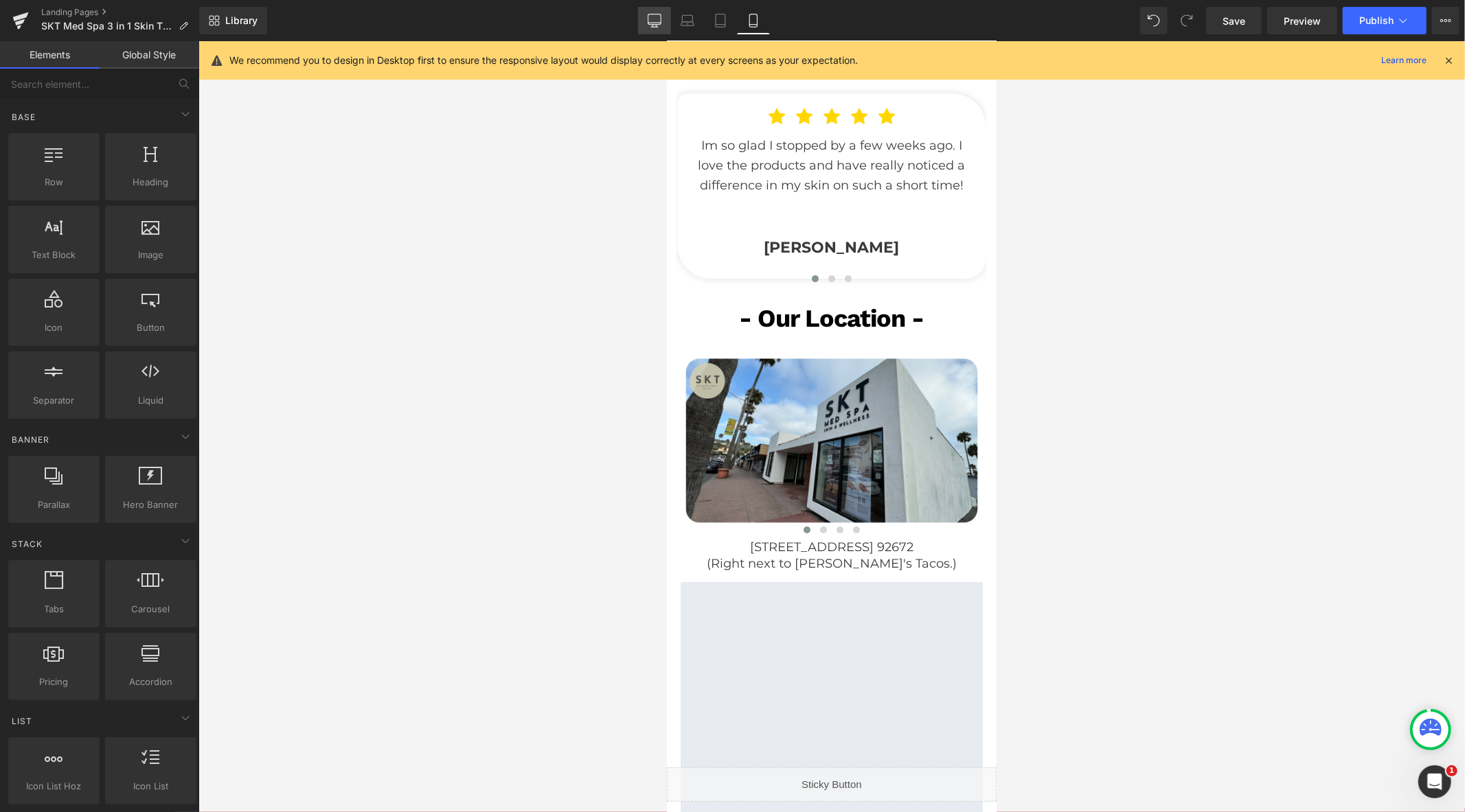
click at [661, 18] on icon at bounding box center [654, 20] width 14 height 14
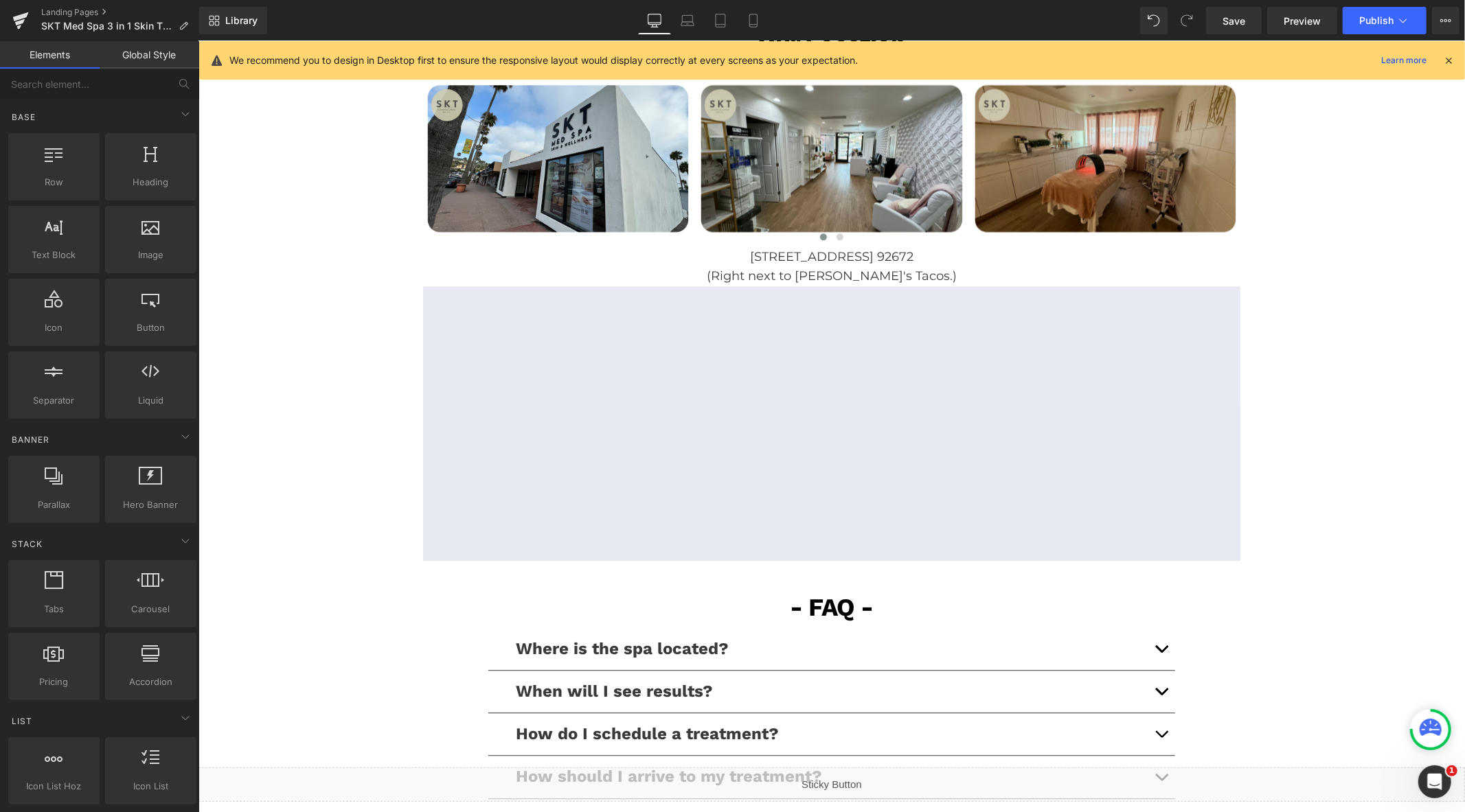
scroll to position [2270, 0]
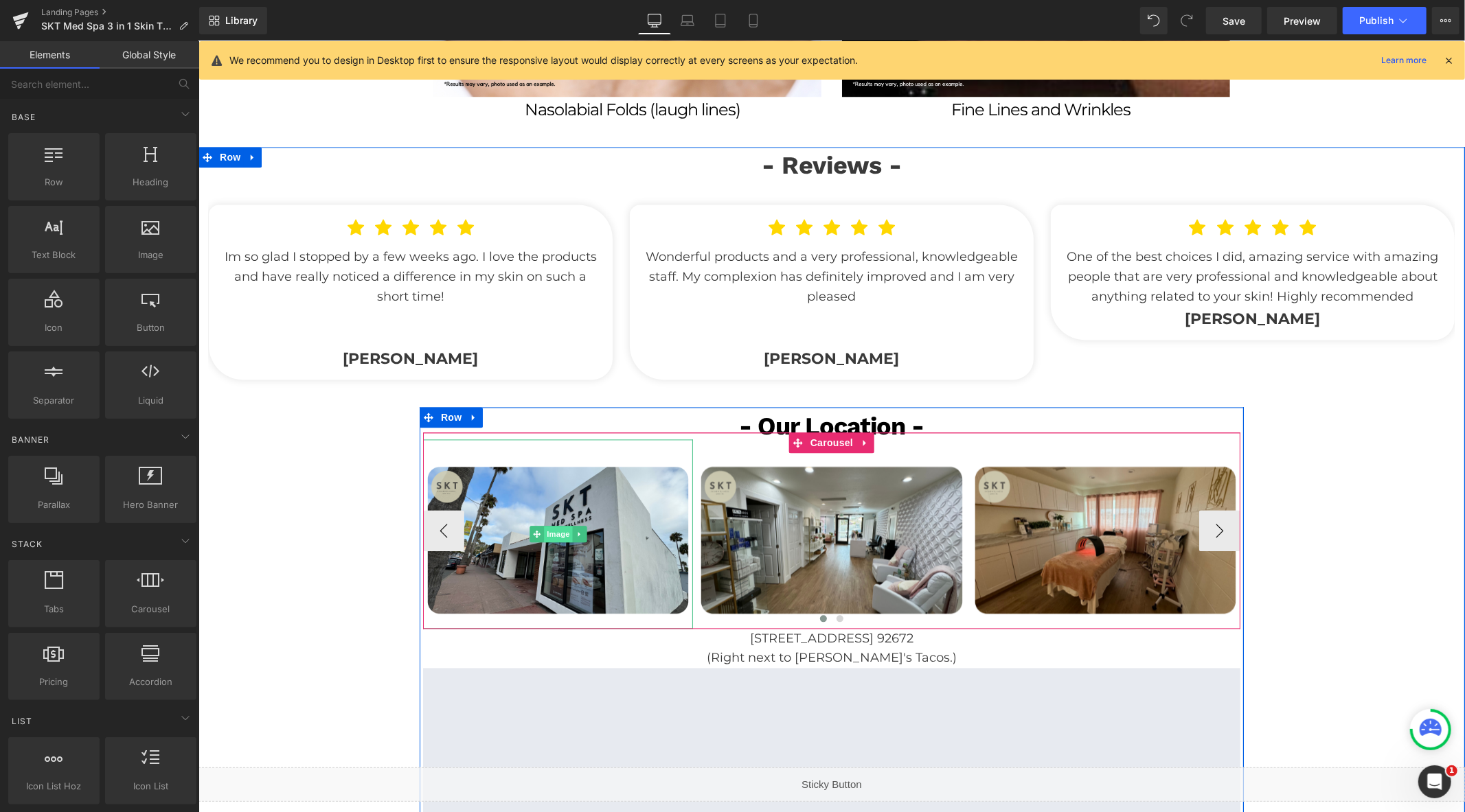
click at [550, 526] on span "Image" at bounding box center [558, 534] width 29 height 17
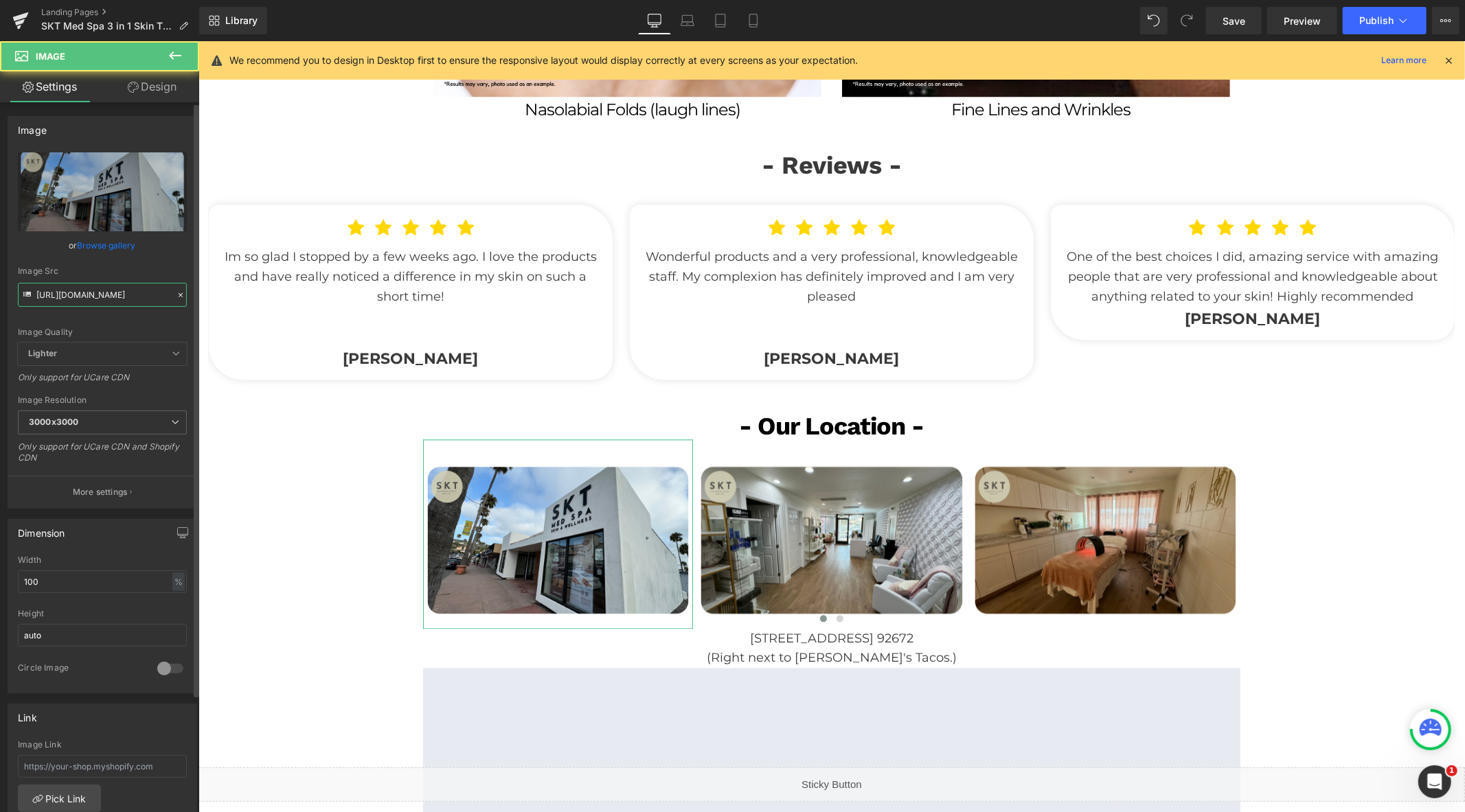
click at [120, 291] on input "https://cdn.shopify.com/s/files/1/0570/4895/7112/files/SKT_spapx_3000x3000.png?…" at bounding box center [102, 295] width 169 height 24
paste input "new1_3000x3000.png?v=1755696805"
type input "[URL][DOMAIN_NAME]"
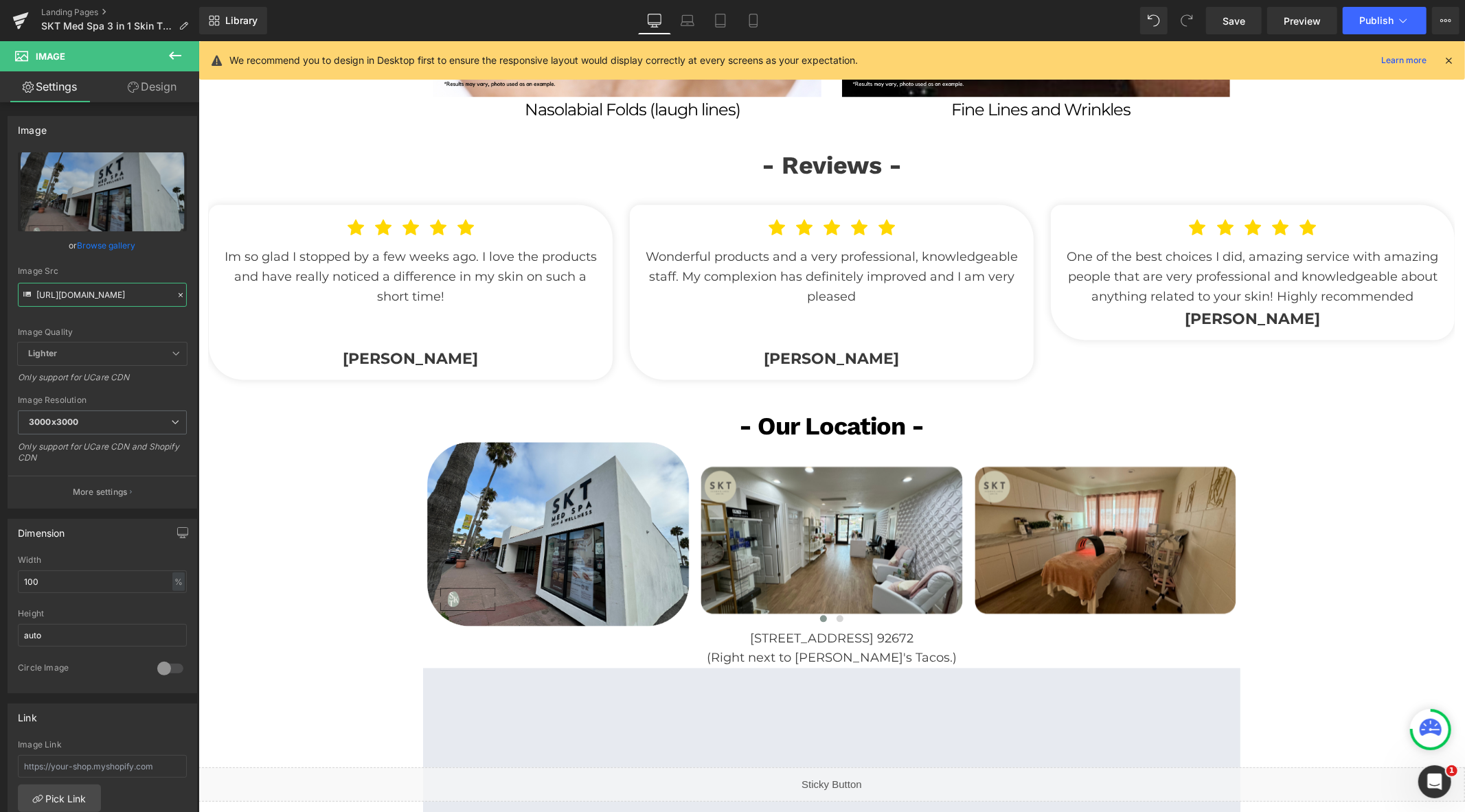
scroll to position [0, 0]
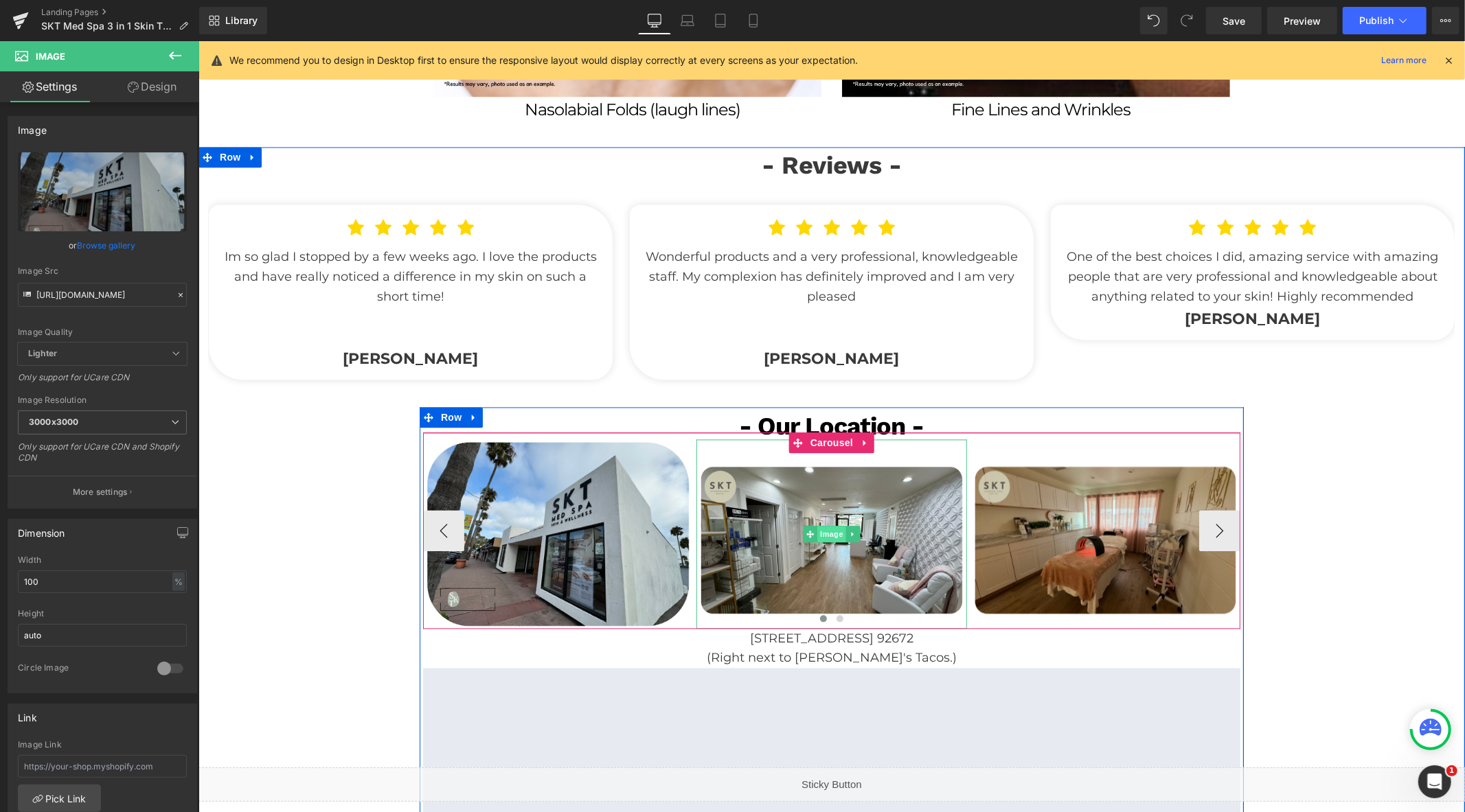
click at [824, 526] on span "Image" at bounding box center [831, 534] width 29 height 17
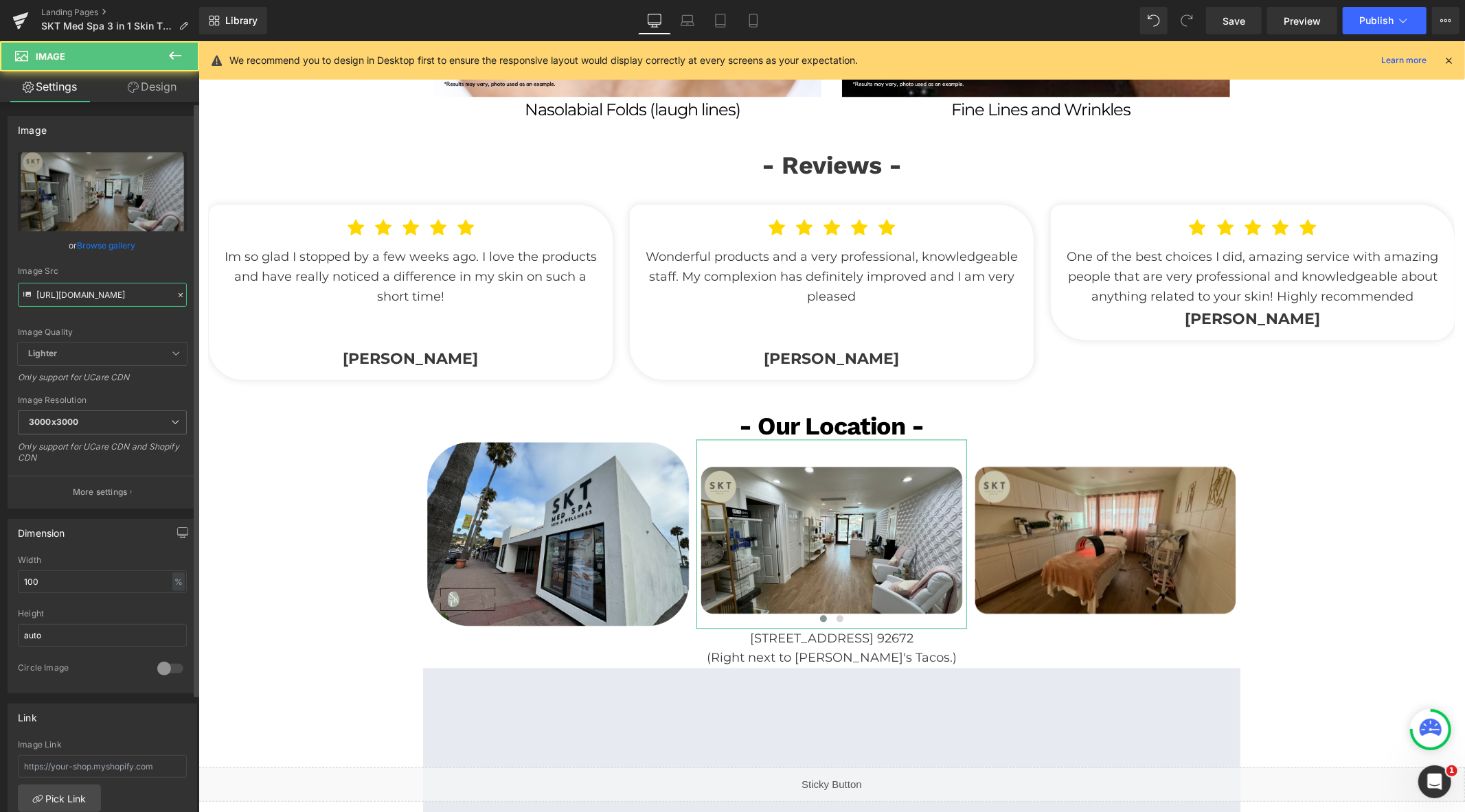
click at [136, 290] on input "https://cdn.shopify.com/s/files/1/0570/4895/7112/files/SKT_spapx_2_3000x3000.pn…" at bounding box center [102, 295] width 169 height 24
paste input "new1_2_3000x3000.png?v=1755696808"
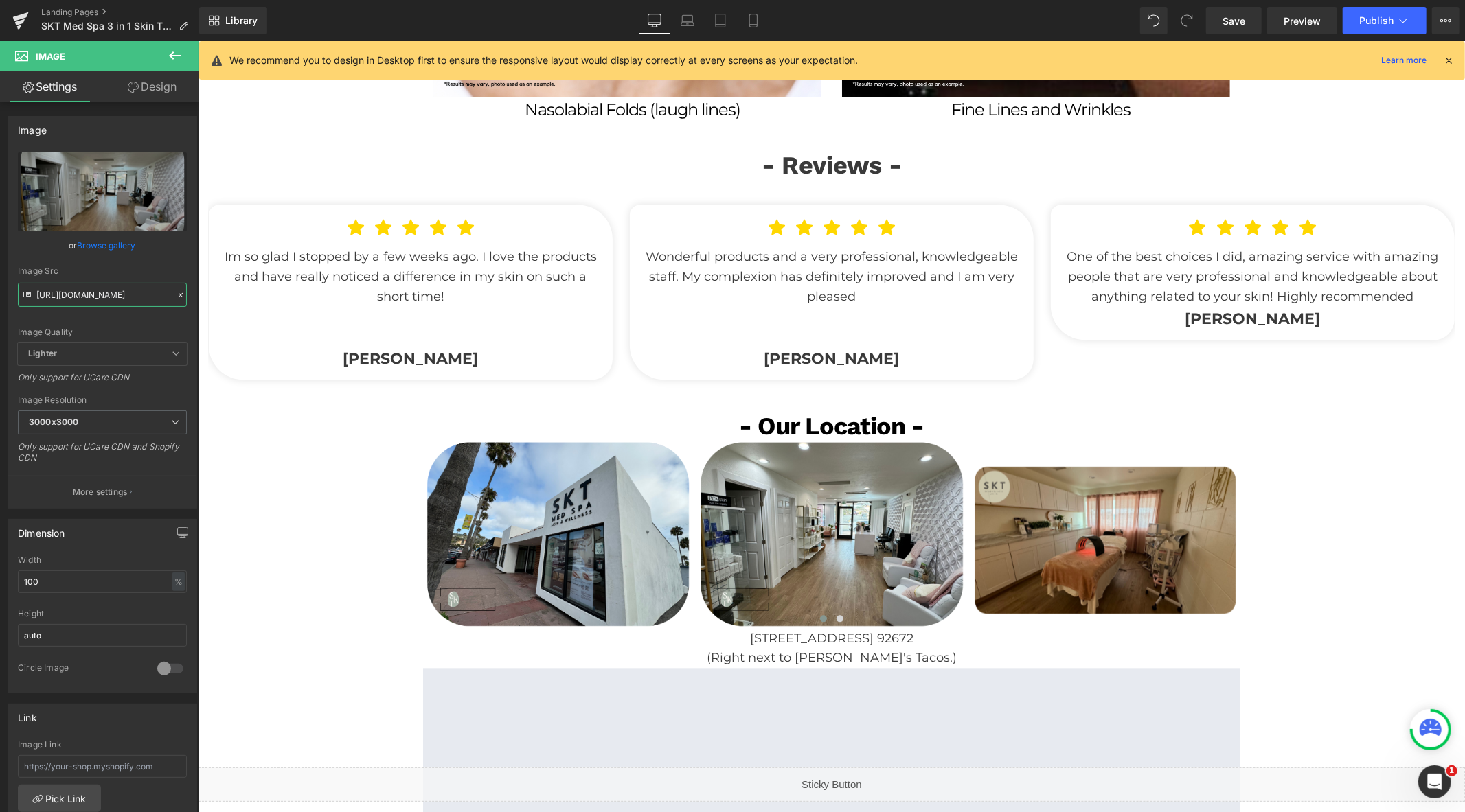
type input "[URL][DOMAIN_NAME]"
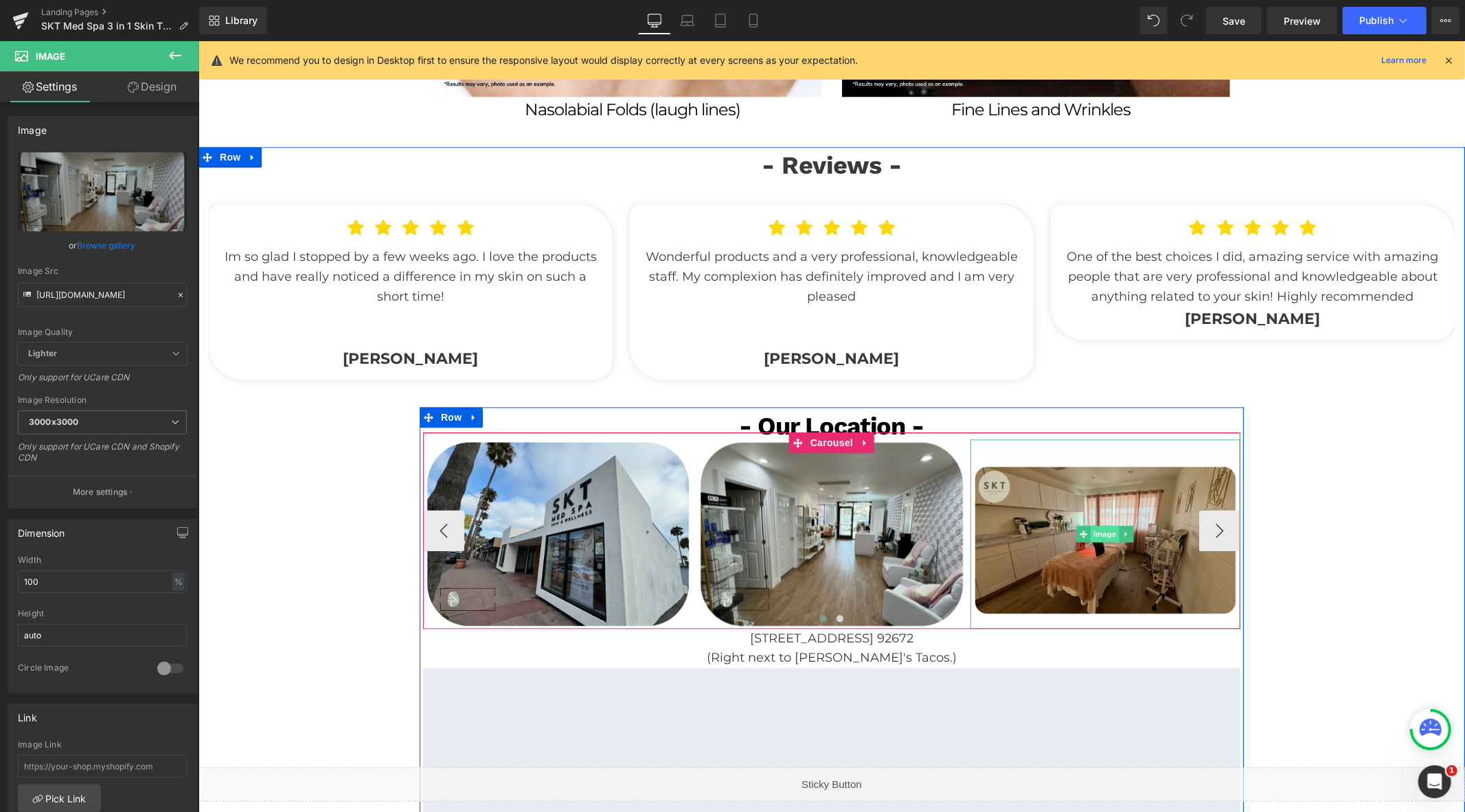
click at [1092, 526] on span "Image" at bounding box center [1105, 534] width 29 height 17
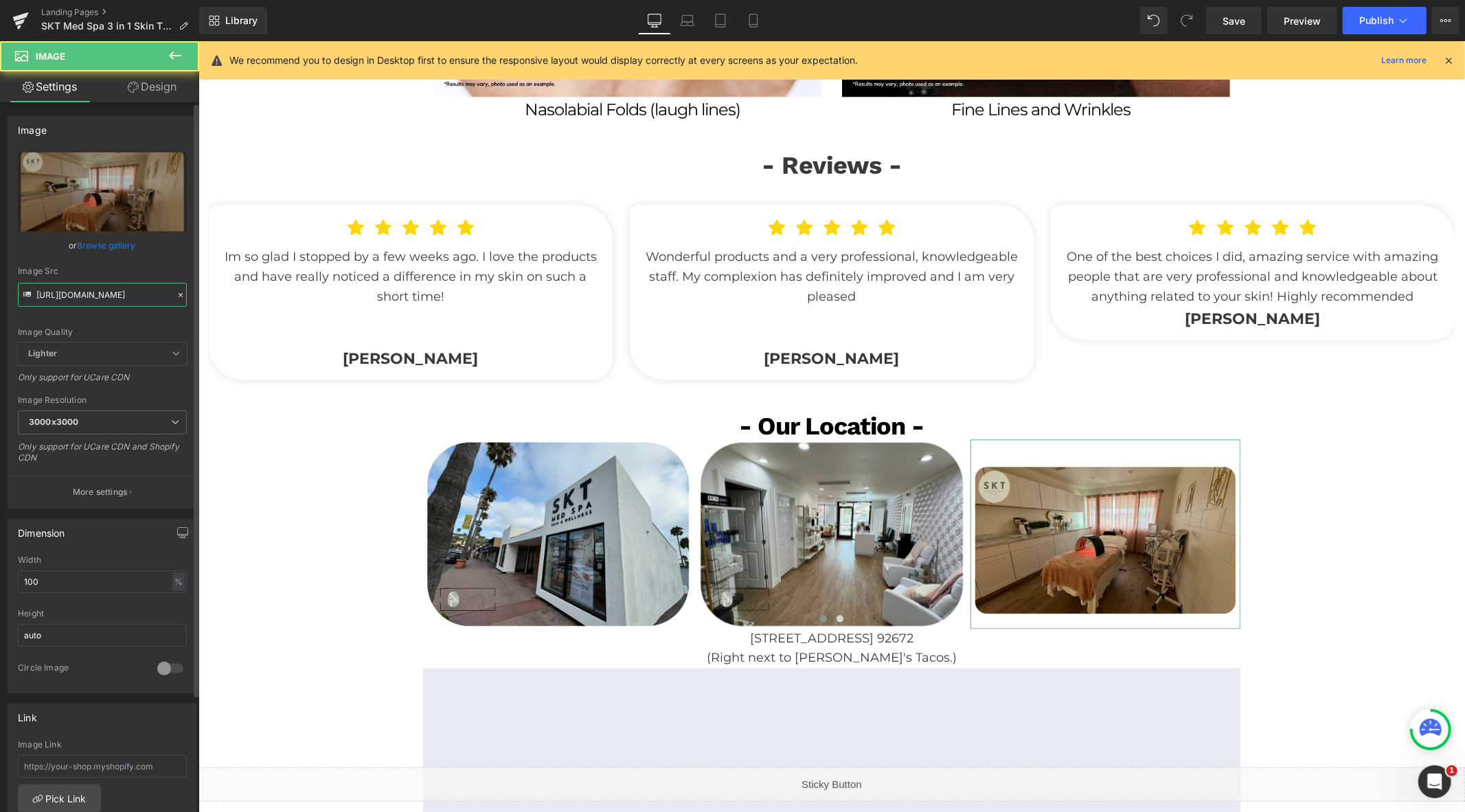
click at [127, 296] on input "https://cdn.shopify.com/s/files/1/0570/4895/7112/files/SKT_spapx_3_3000x3000.pn…" at bounding box center [102, 295] width 169 height 24
paste input "new1_3_3000x3000.png?v=1755696811"
type input "[URL][DOMAIN_NAME]"
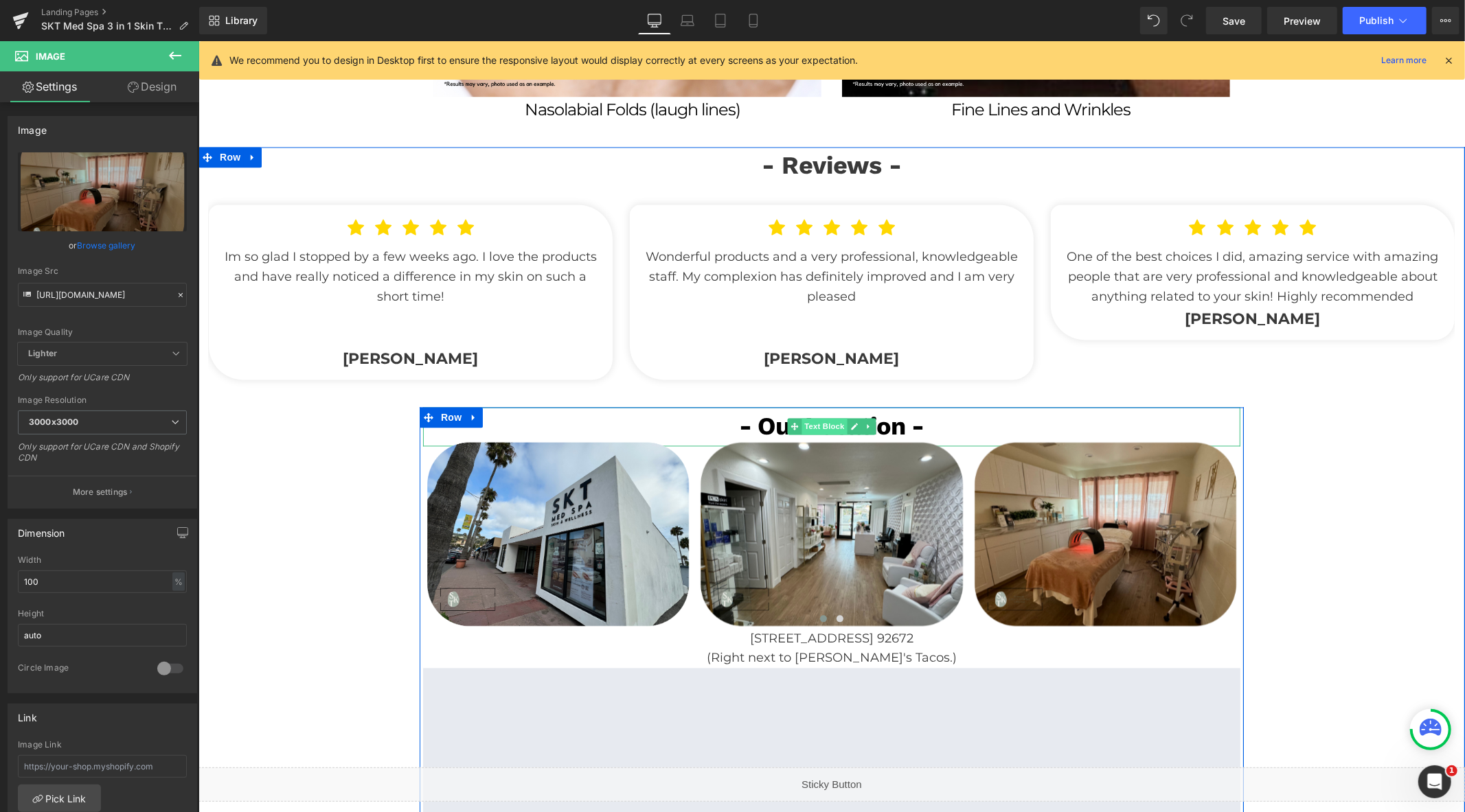
click at [819, 417] on span "Text Block" at bounding box center [823, 425] width 45 height 17
click at [819, 418] on span "Text Block" at bounding box center [823, 426] width 45 height 17
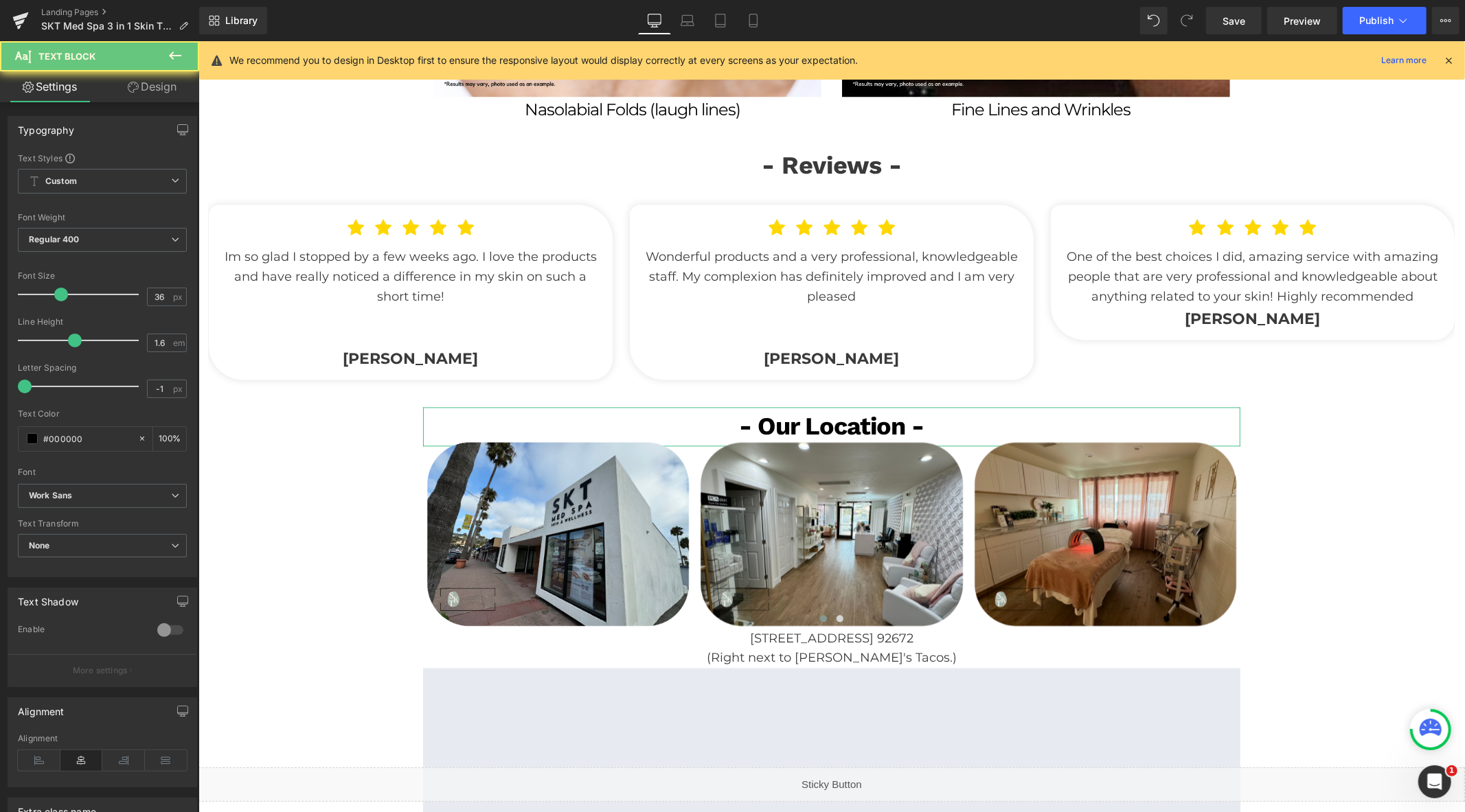
click at [145, 88] on link "Design" at bounding box center [152, 87] width 100 height 31
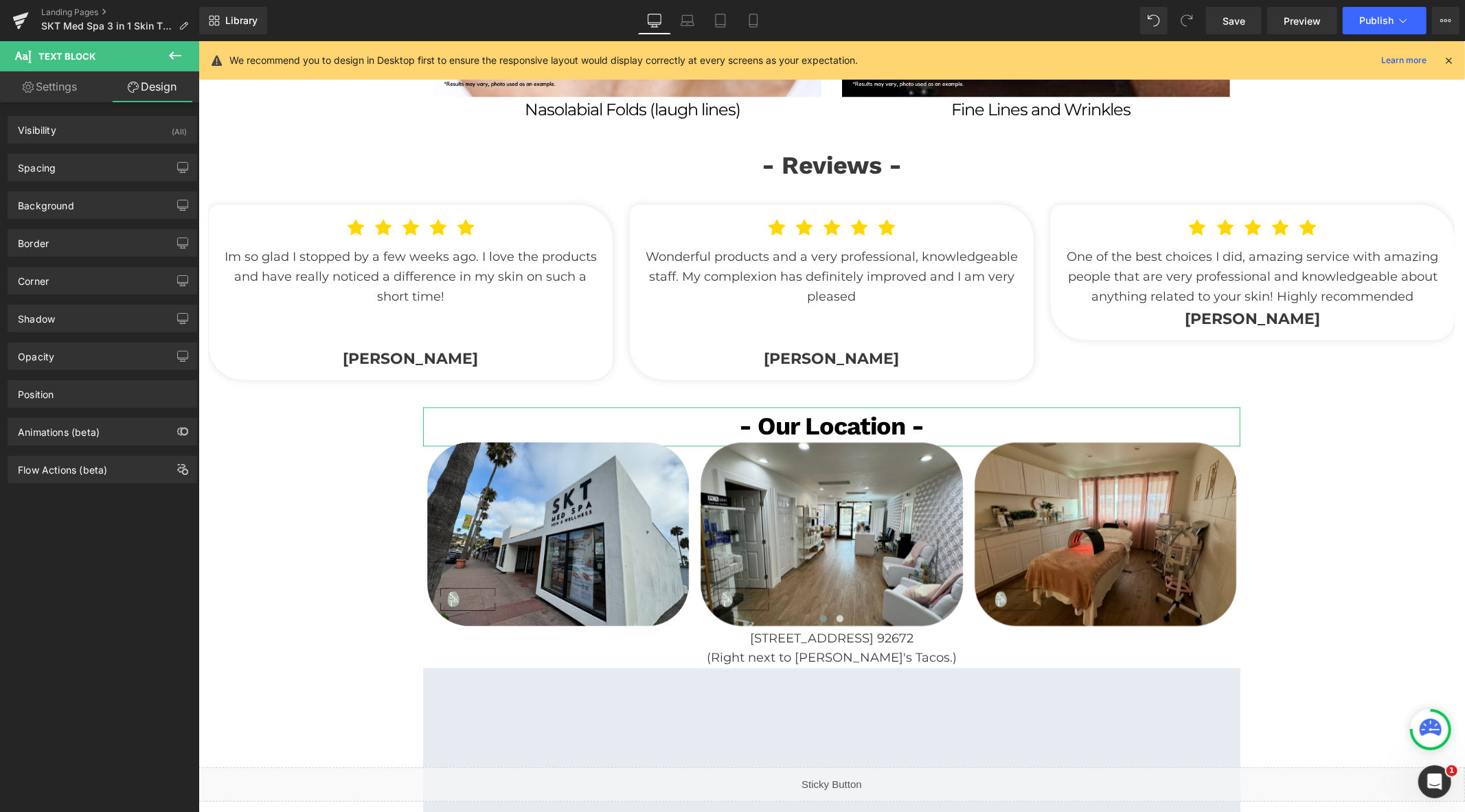
click at [106, 145] on div "Spacing Margin 0 0 -20 0 Padding 0 0 0 0 Setup Global Style" at bounding box center [102, 162] width 205 height 37
click at [106, 165] on div "Spacing" at bounding box center [102, 168] width 188 height 26
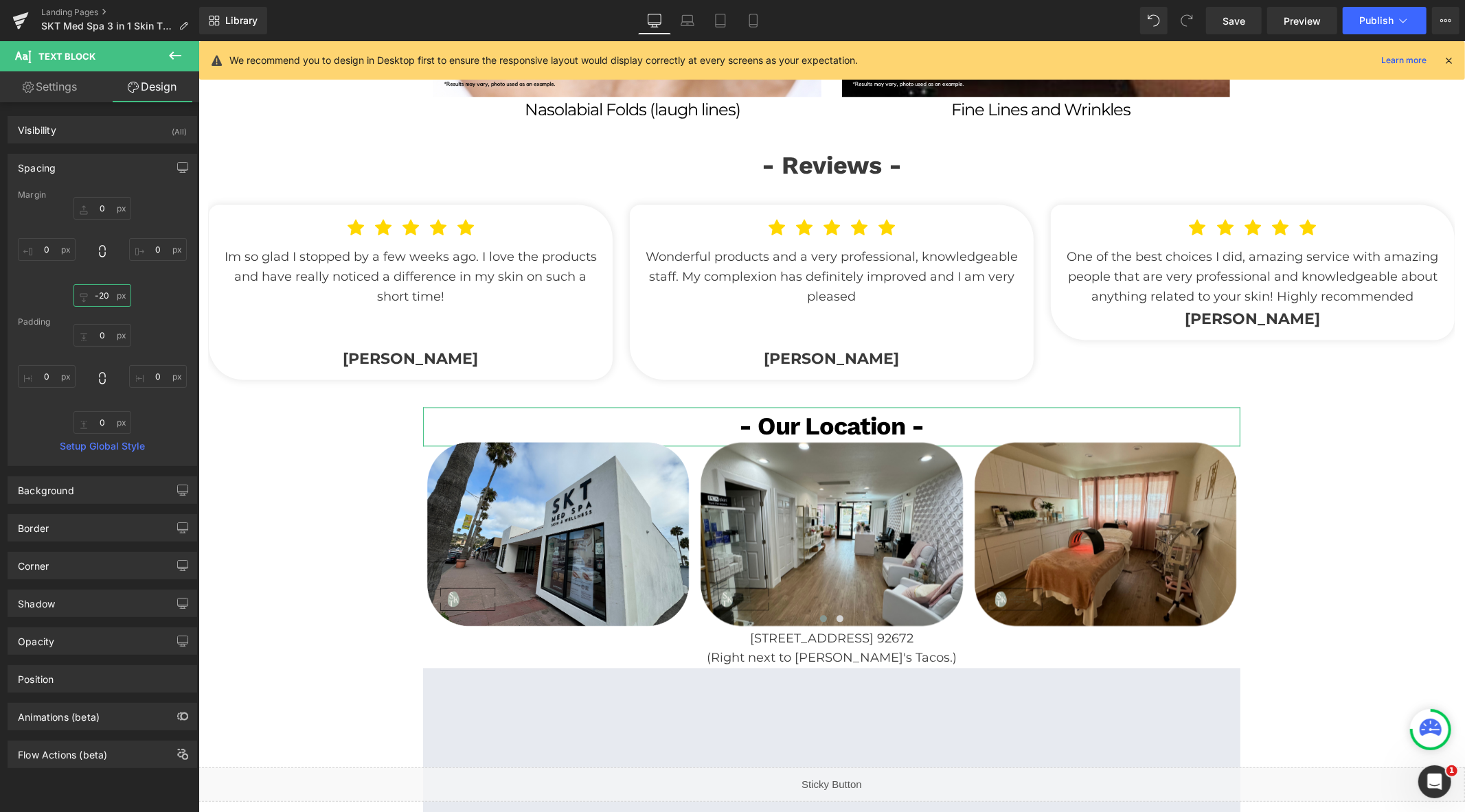
click at [104, 292] on input "-20" at bounding box center [102, 295] width 57 height 22
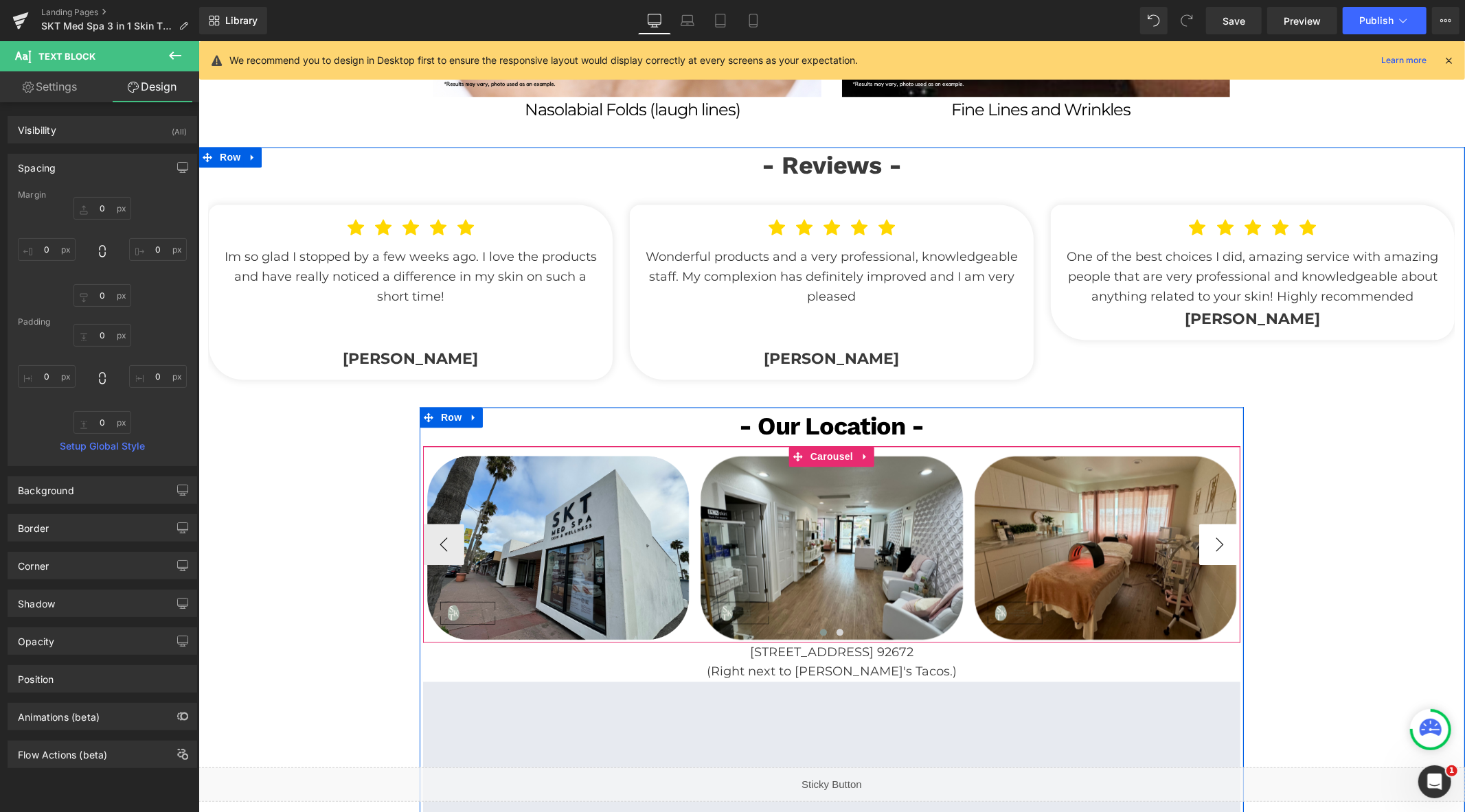
click at [1207, 523] on button "›" at bounding box center [1219, 544] width 41 height 41
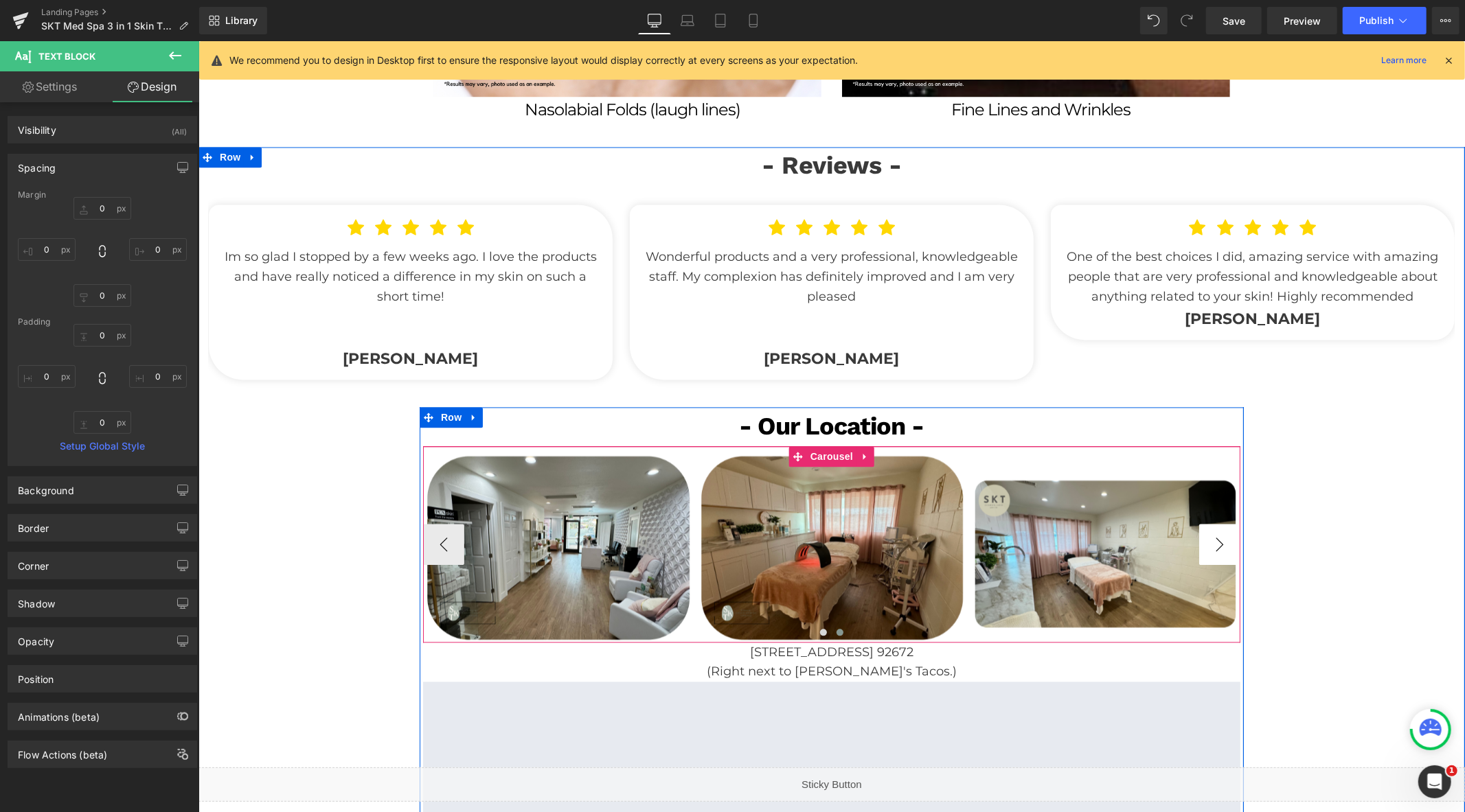
click at [1207, 523] on button "›" at bounding box center [1219, 544] width 41 height 41
click at [1100, 539] on span "Image" at bounding box center [1105, 547] width 29 height 17
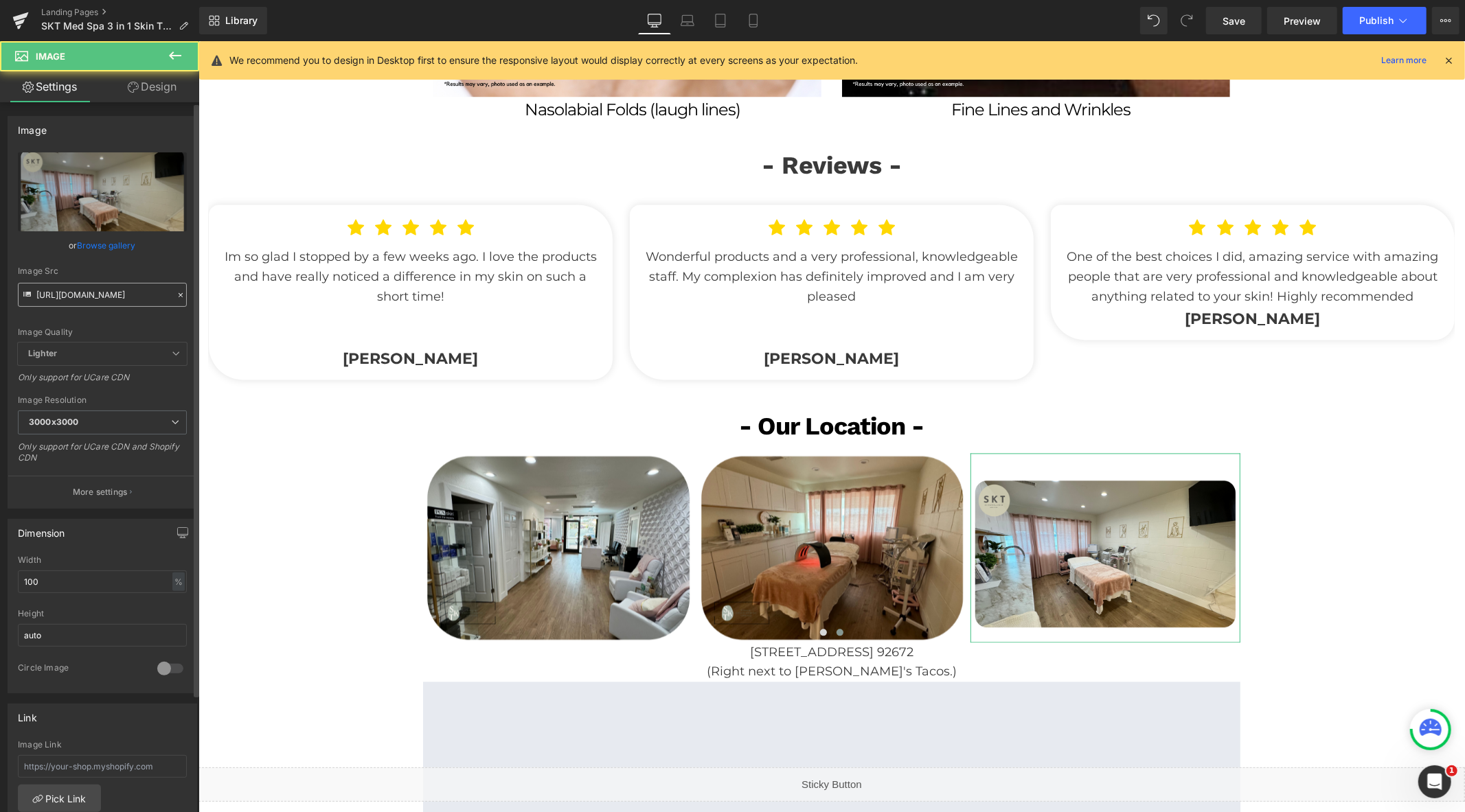
click at [111, 298] on input "https://cdn.shopify.com/s/files/1/0570/4895/7112/files/SKT_spapx_4_3000x3000.pn…" at bounding box center [102, 295] width 169 height 24
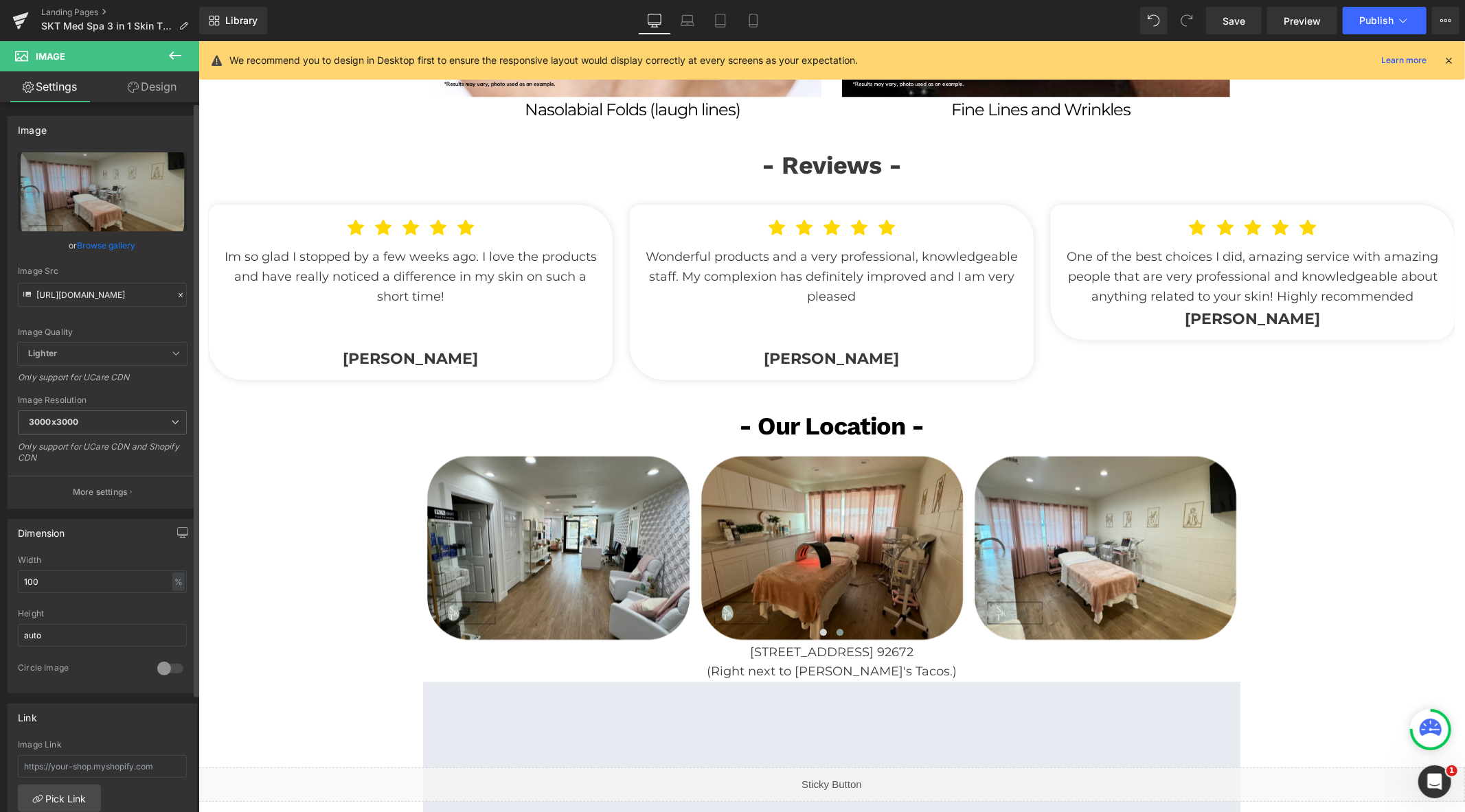
type input "[URL][DOMAIN_NAME]"
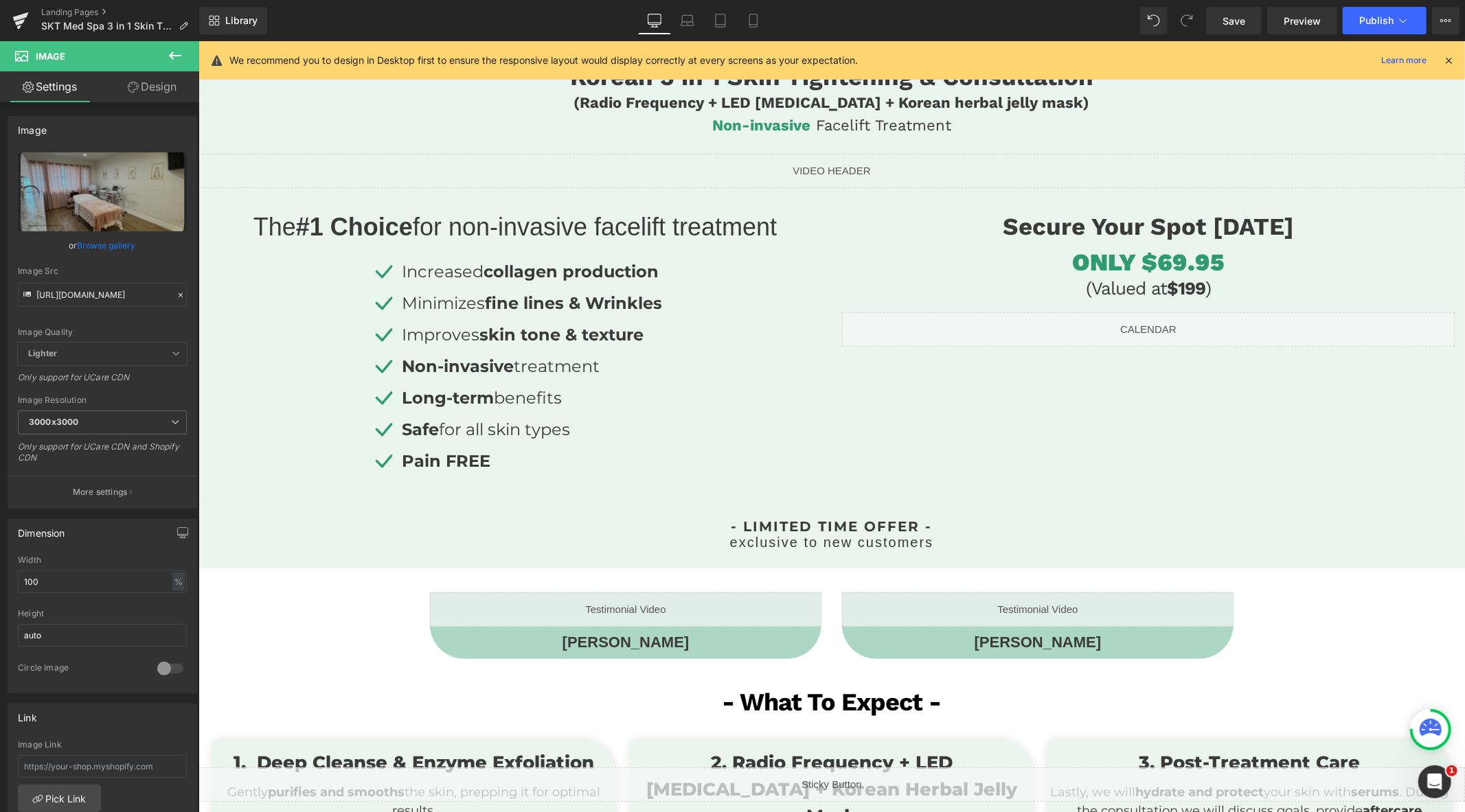
scroll to position [381, 0]
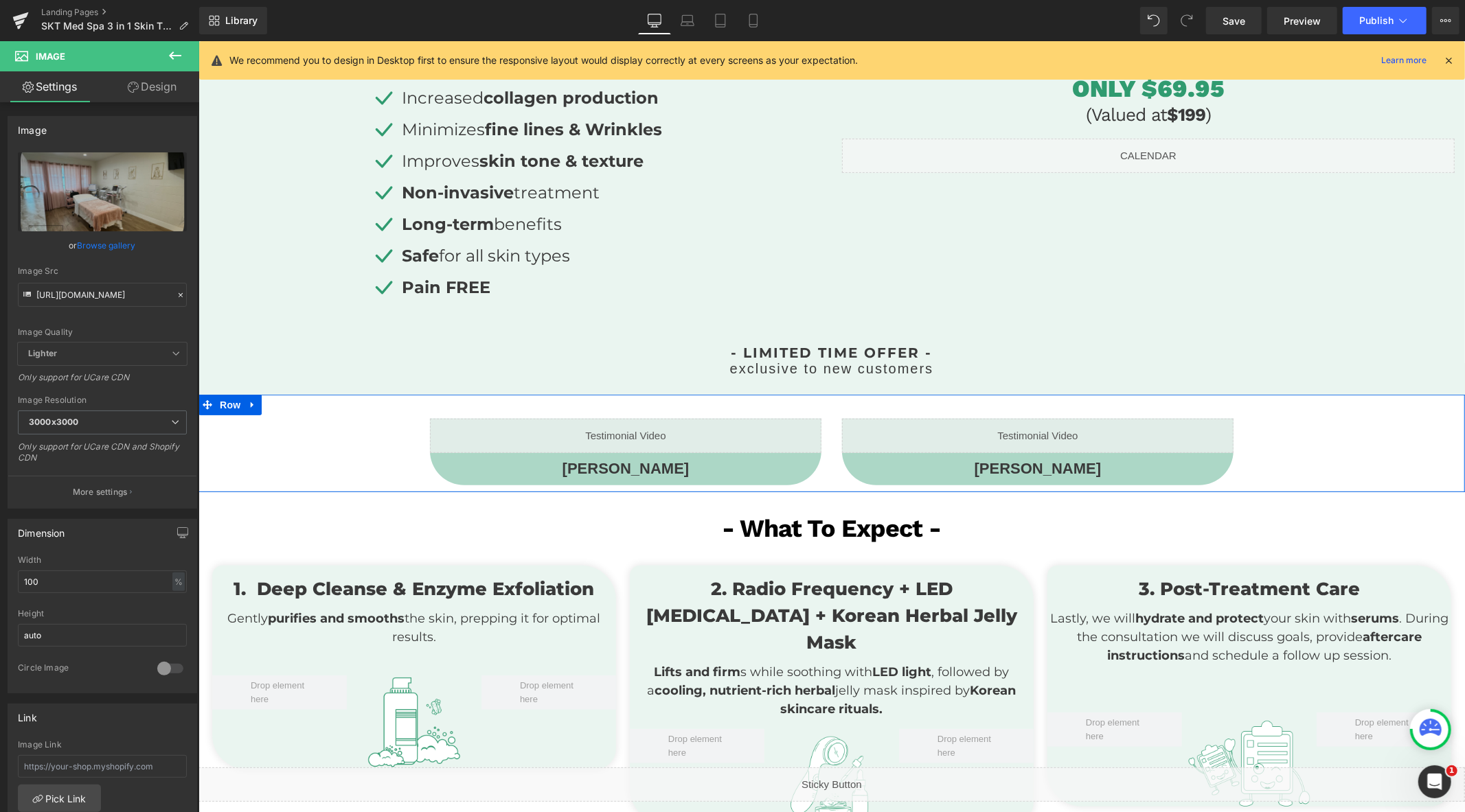
click at [251, 405] on link at bounding box center [252, 404] width 18 height 21
click at [284, 407] on icon at bounding box center [288, 404] width 10 height 10
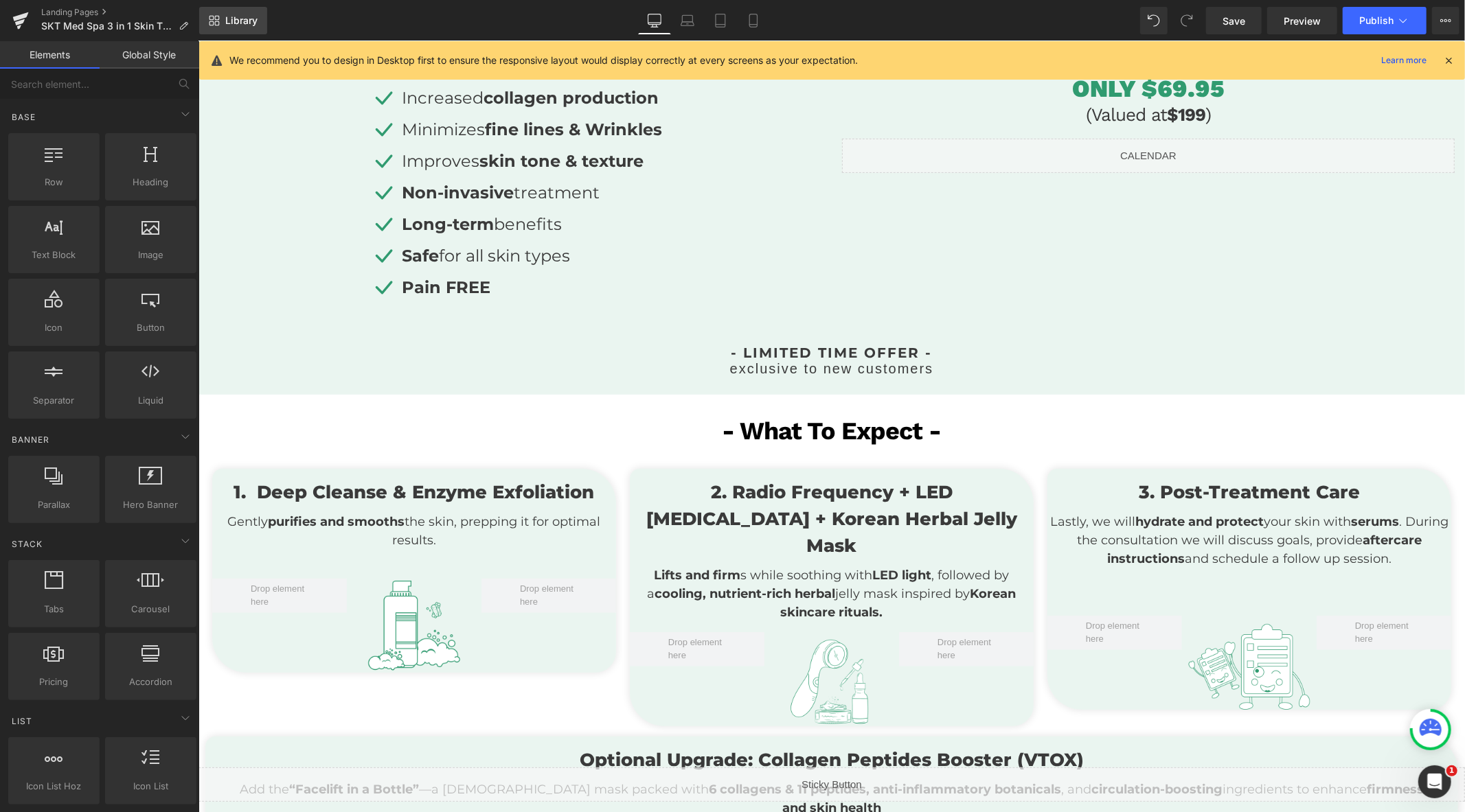
click at [224, 11] on link "Library" at bounding box center [233, 21] width 68 height 27
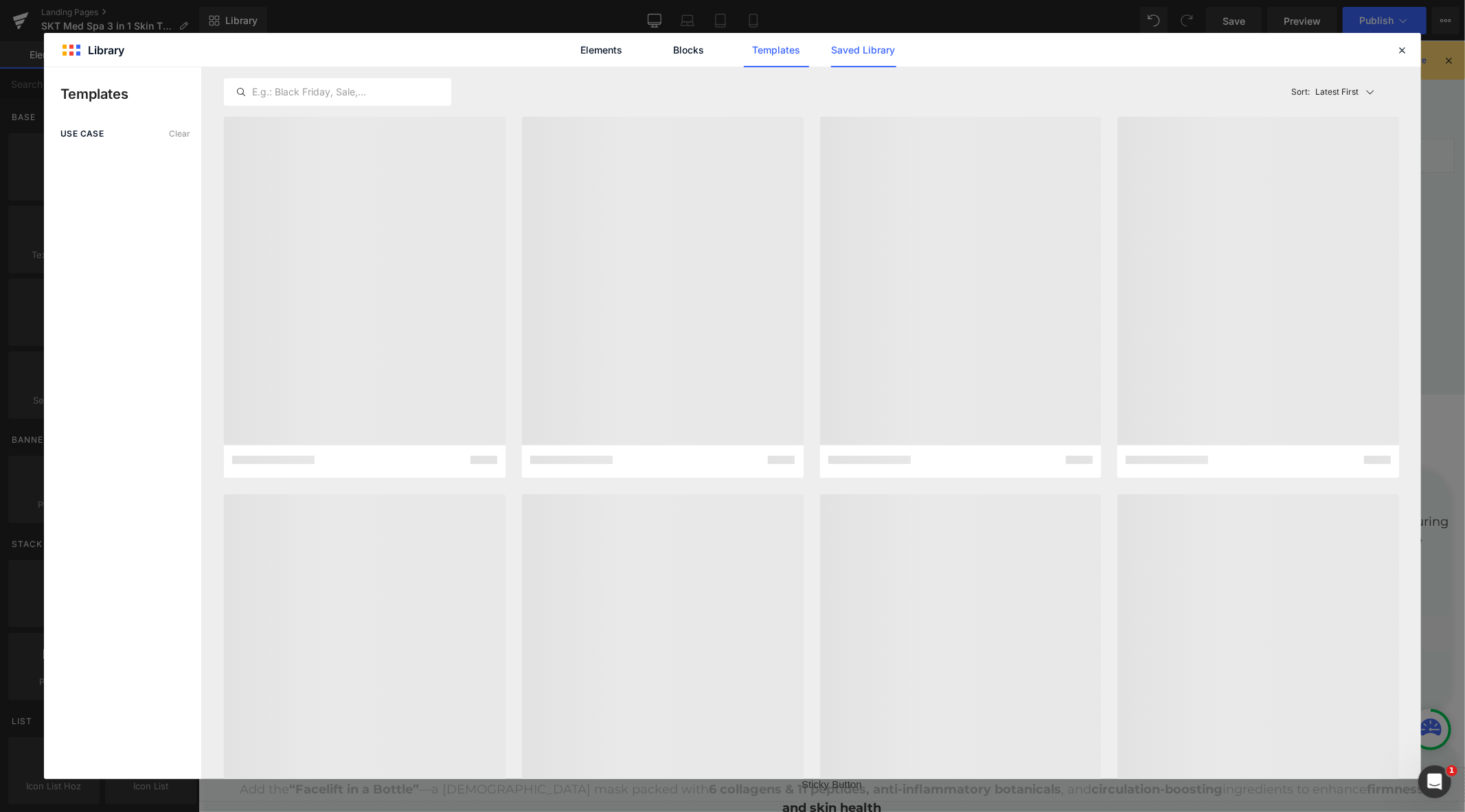
click at [856, 49] on link "Saved Library" at bounding box center [864, 49] width 65 height 34
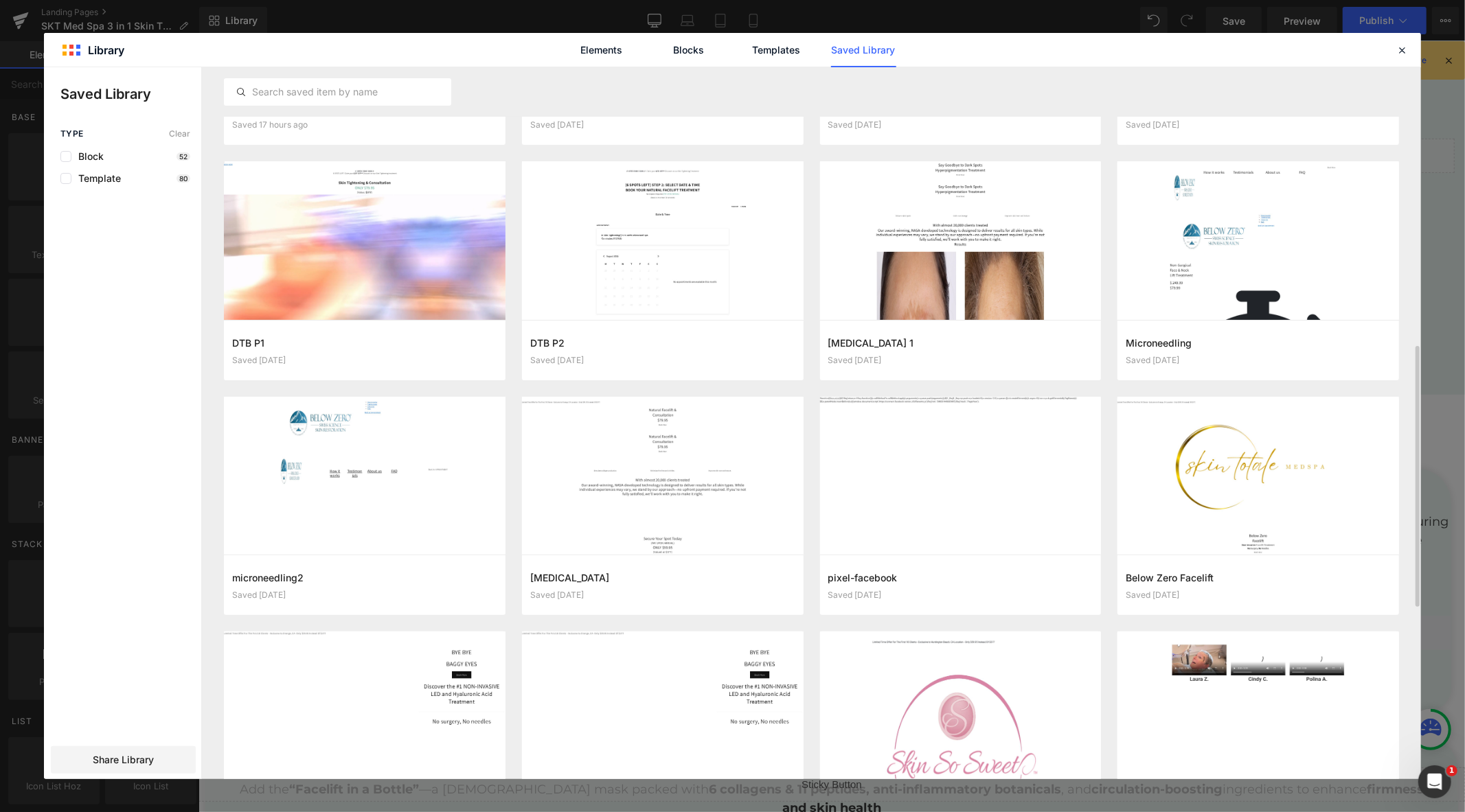
scroll to position [343, 0]
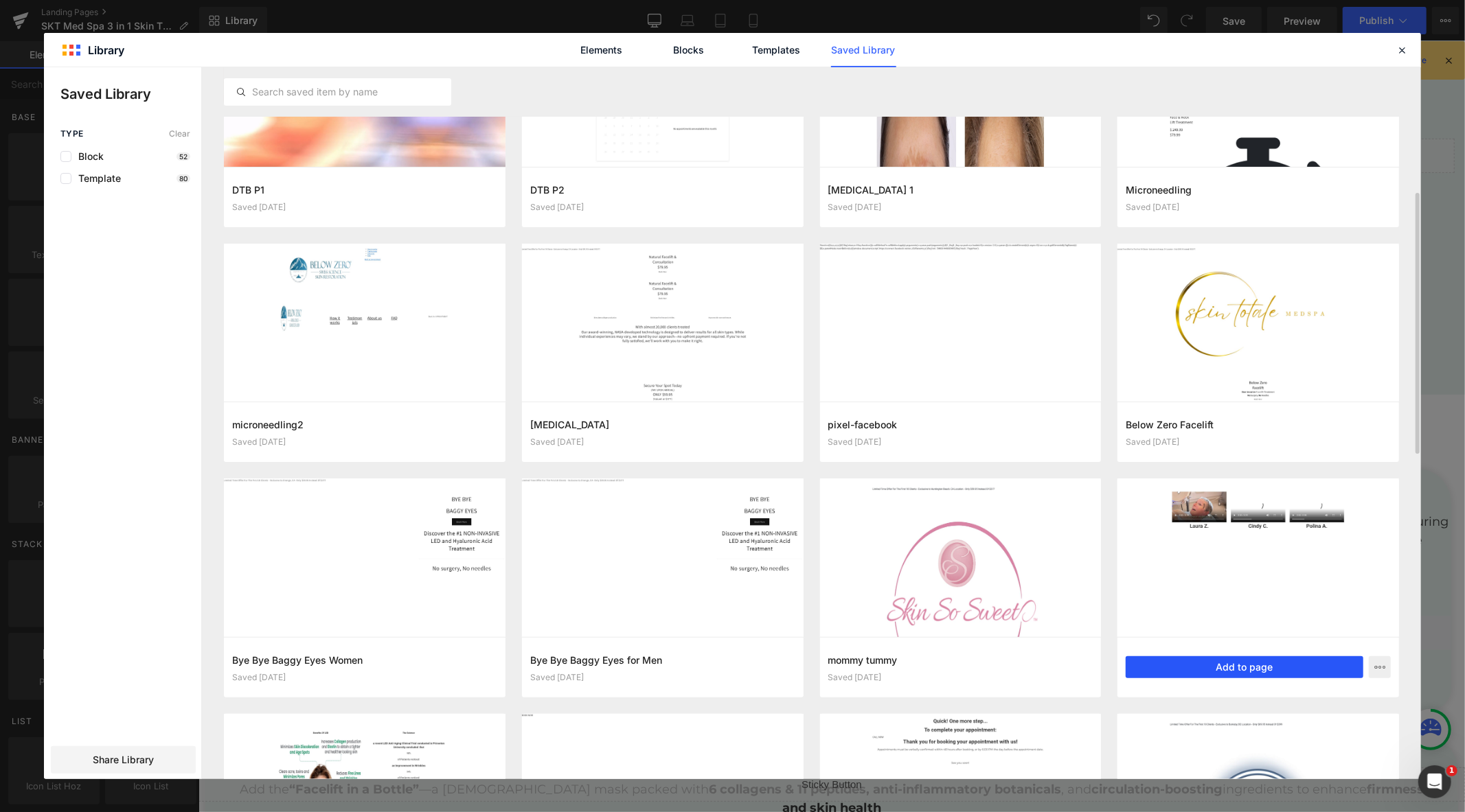
click at [1223, 668] on button "Add to page" at bounding box center [1245, 668] width 238 height 22
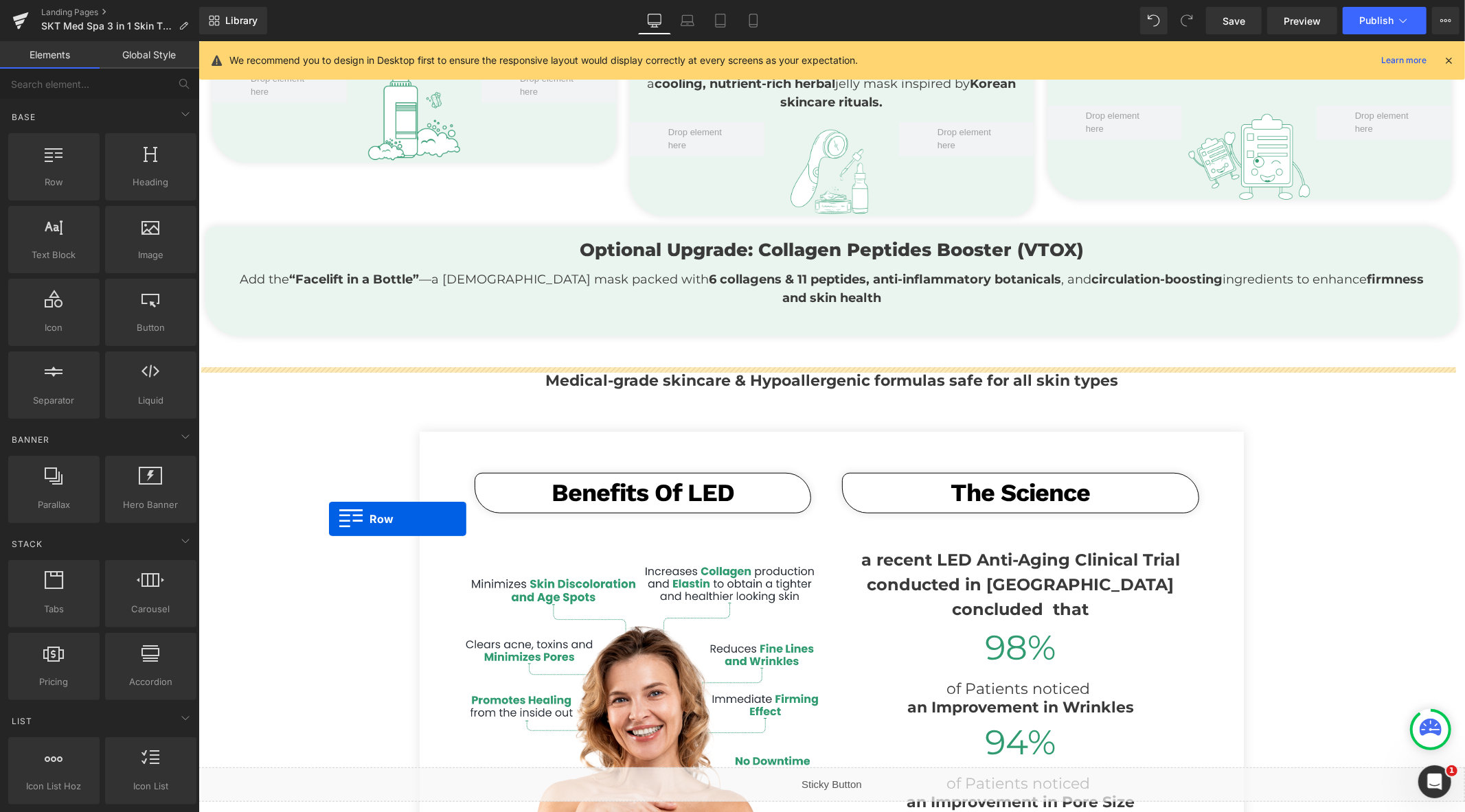
scroll to position [864, 0]
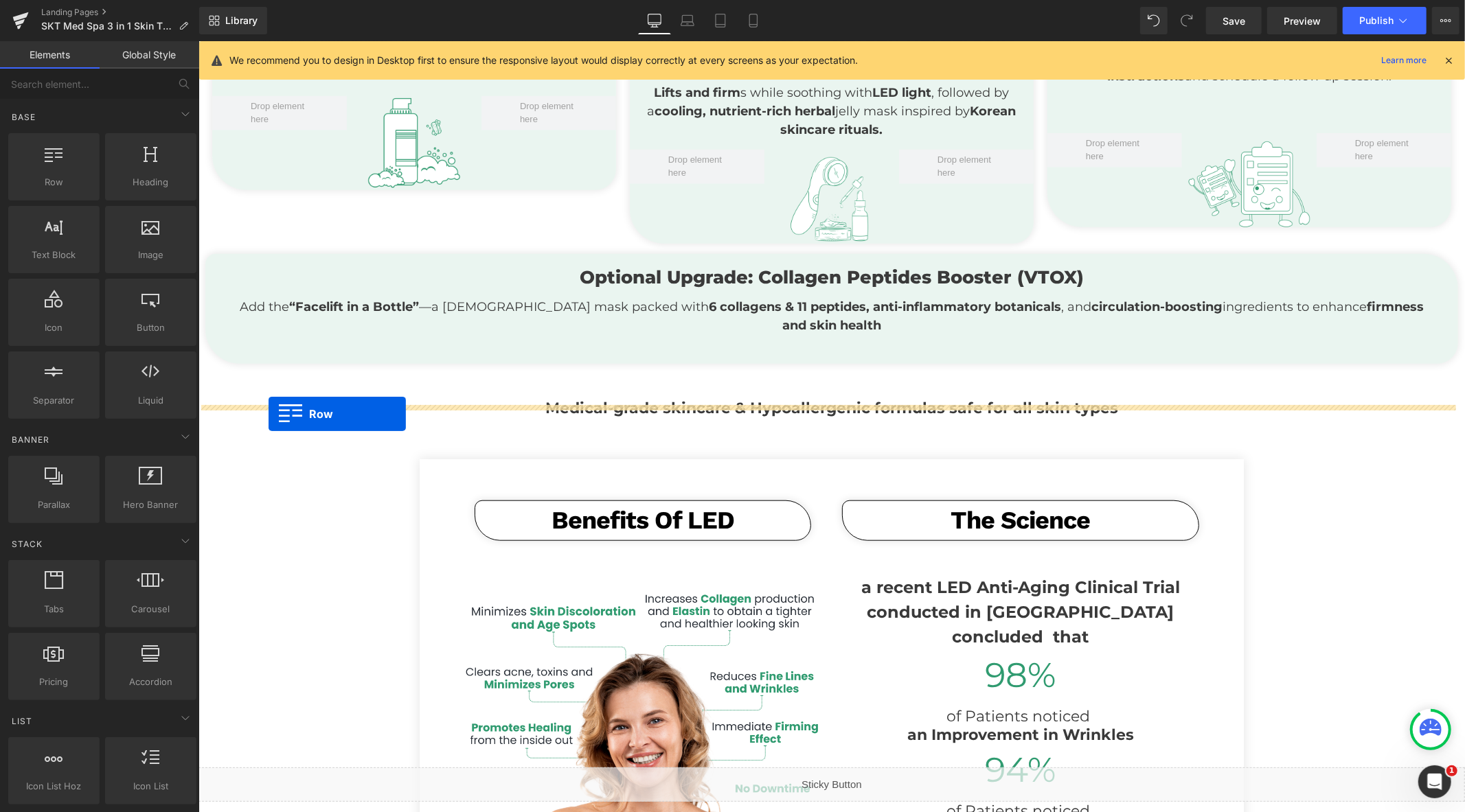
drag, startPoint x: 203, startPoint y: 560, endPoint x: 268, endPoint y: 413, distance: 160.7
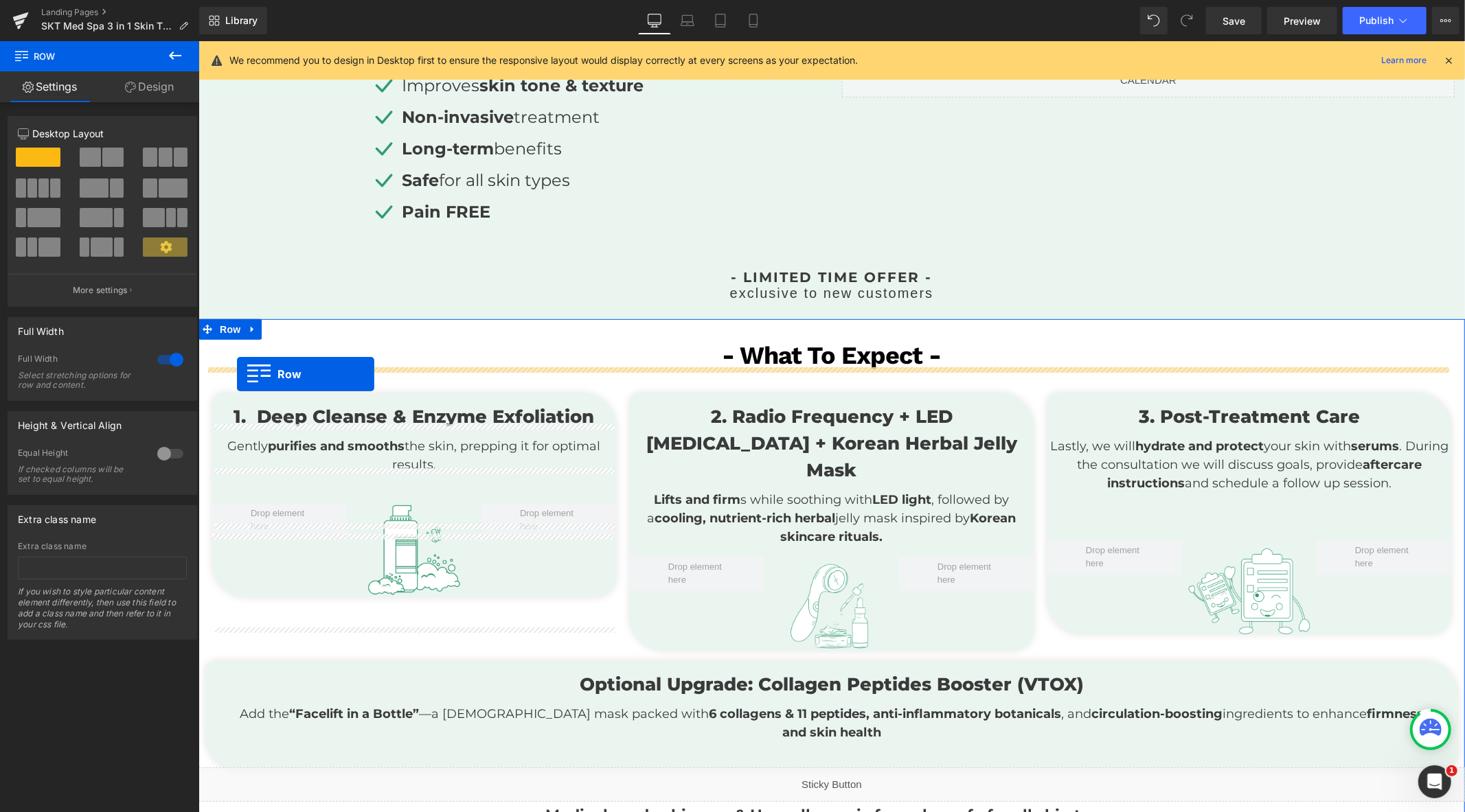
scroll to position [407, 0]
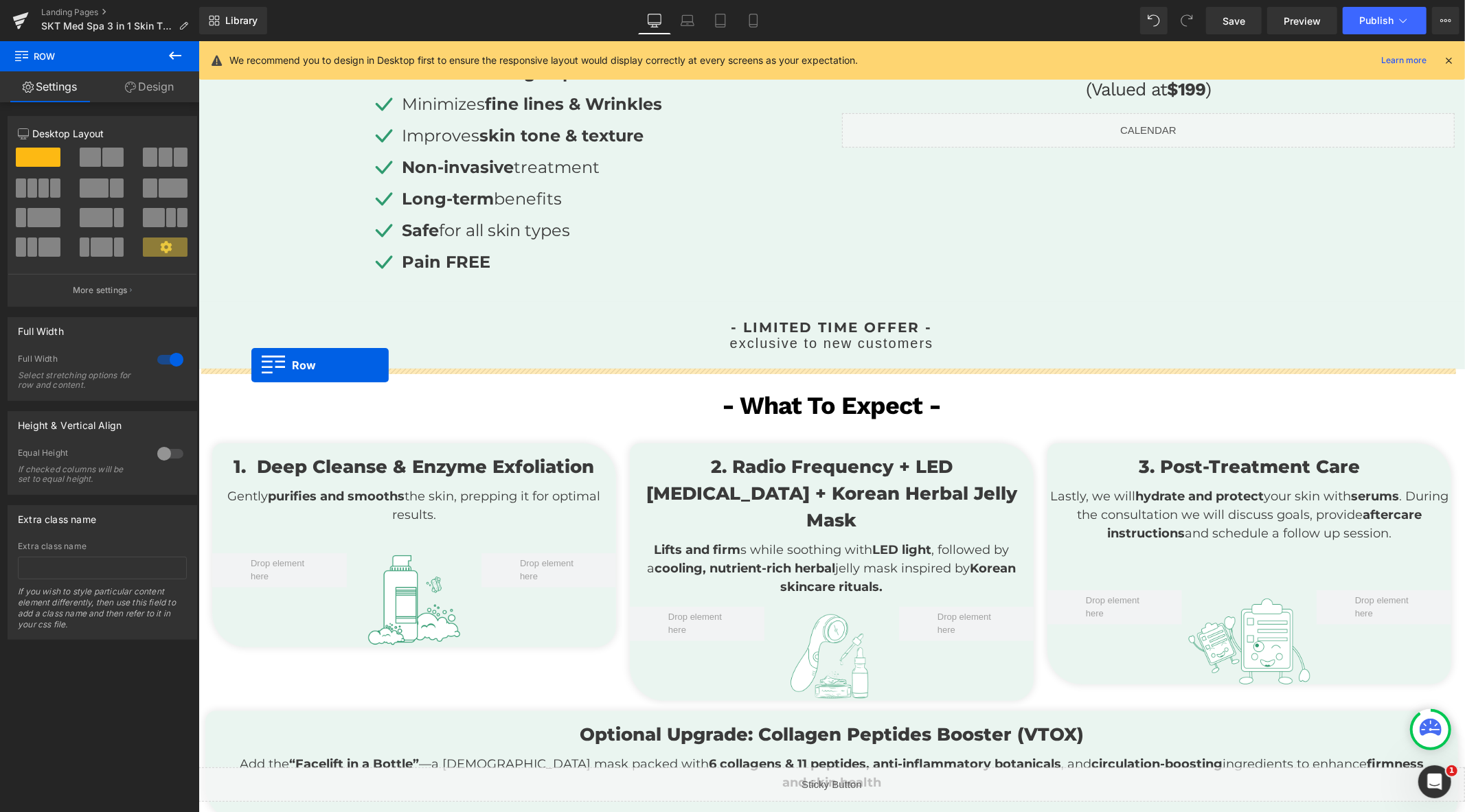
drag, startPoint x: 203, startPoint y: 424, endPoint x: 251, endPoint y: 365, distance: 76.1
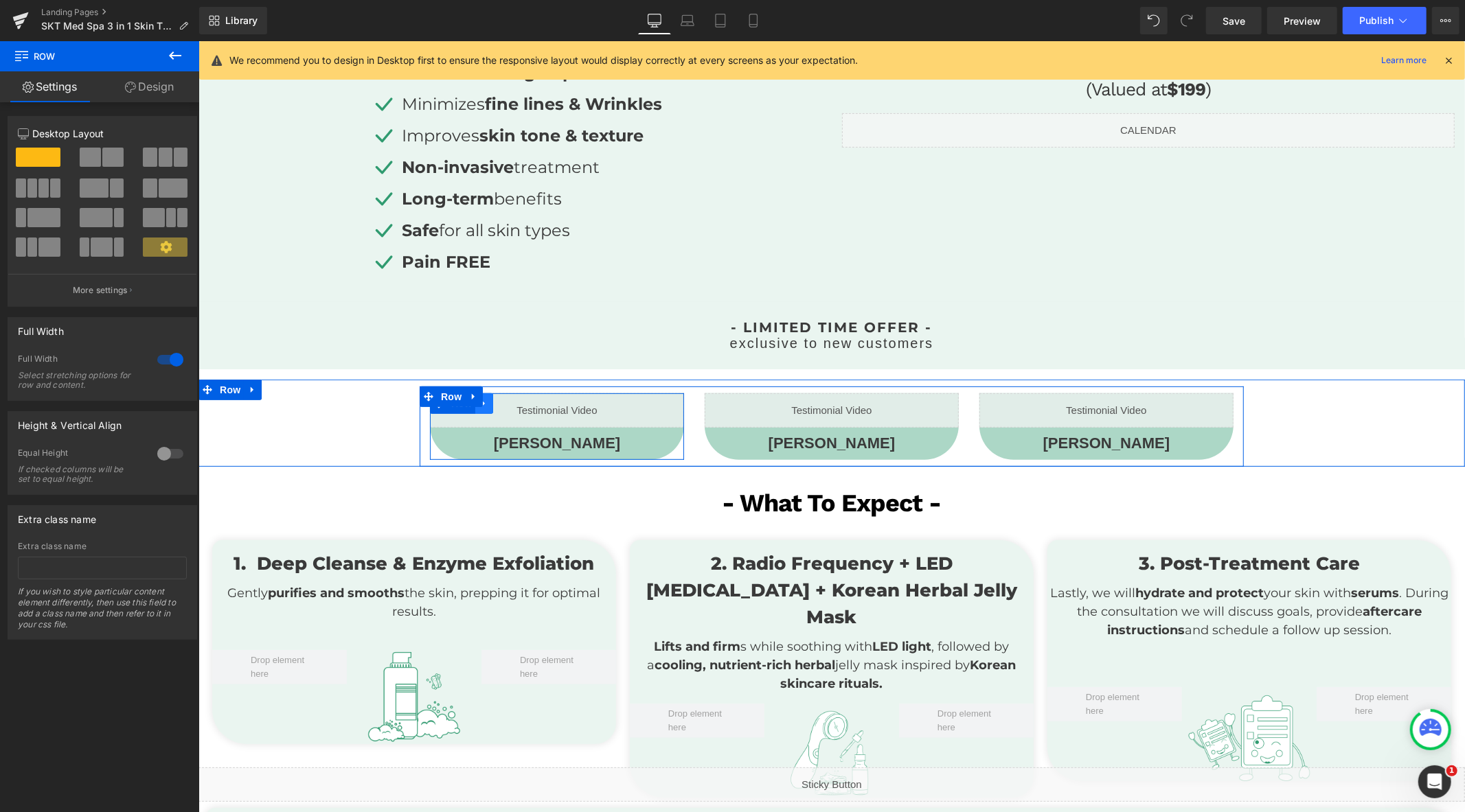
click at [475, 408] on link at bounding box center [484, 403] width 18 height 21
click at [515, 402] on icon at bounding box center [519, 403] width 10 height 10
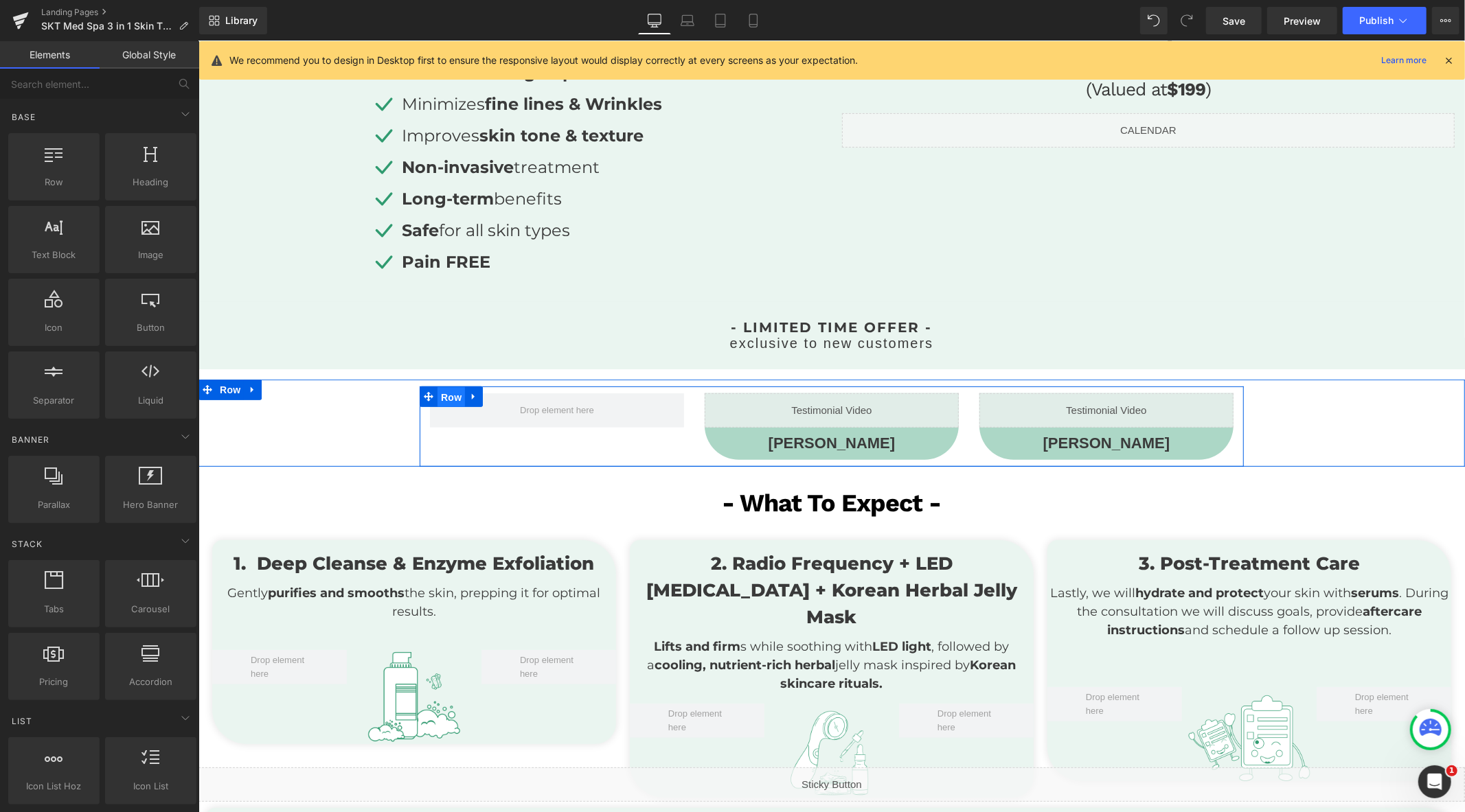
click at [450, 398] on span "Row" at bounding box center [450, 397] width 27 height 21
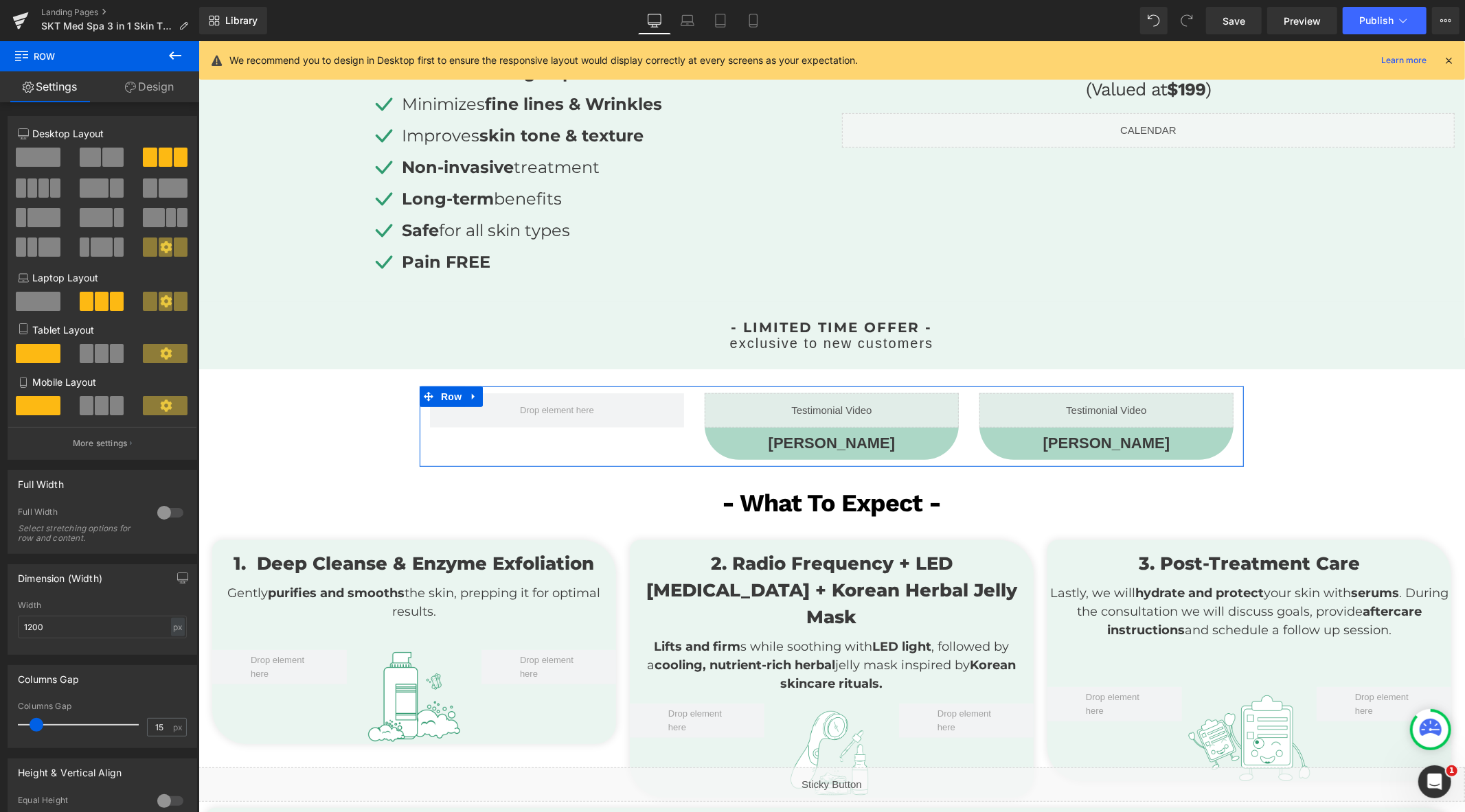
drag, startPoint x: 97, startPoint y: 161, endPoint x: 42, endPoint y: 172, distance: 56.1
click at [97, 161] on span at bounding box center [90, 157] width 22 height 19
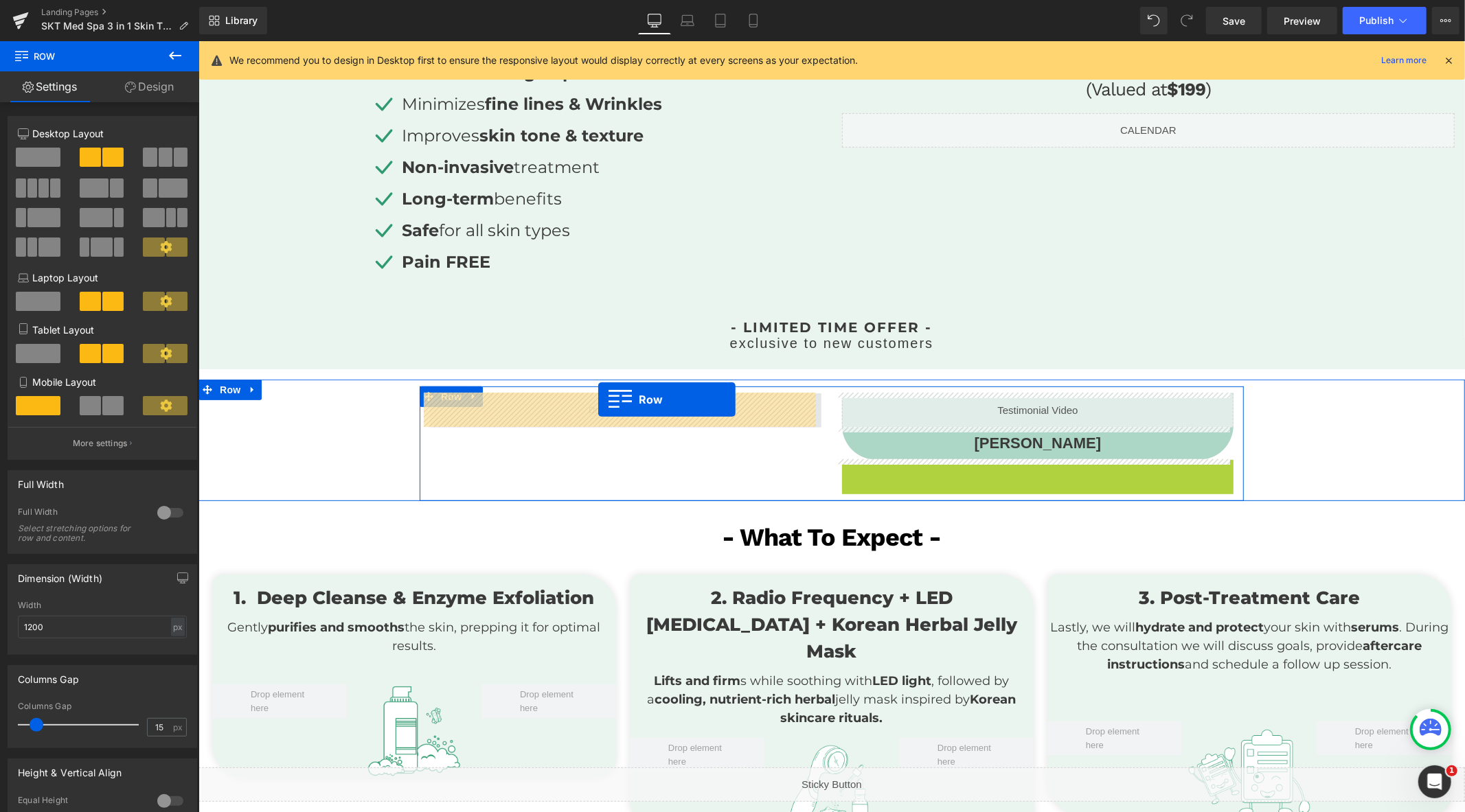
drag, startPoint x: 843, startPoint y: 467, endPoint x: 598, endPoint y: 399, distance: 254.3
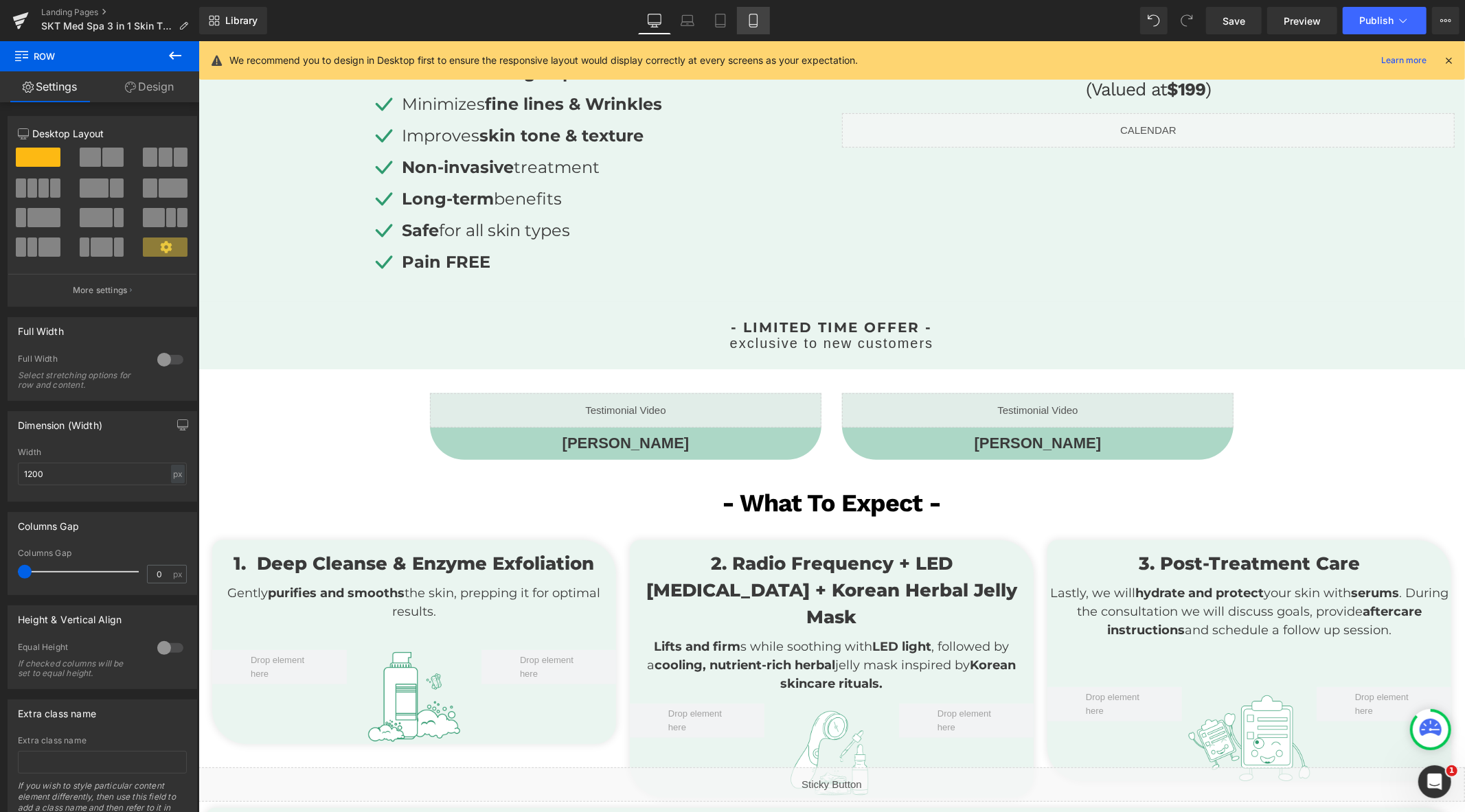
click at [758, 18] on icon at bounding box center [753, 20] width 14 height 14
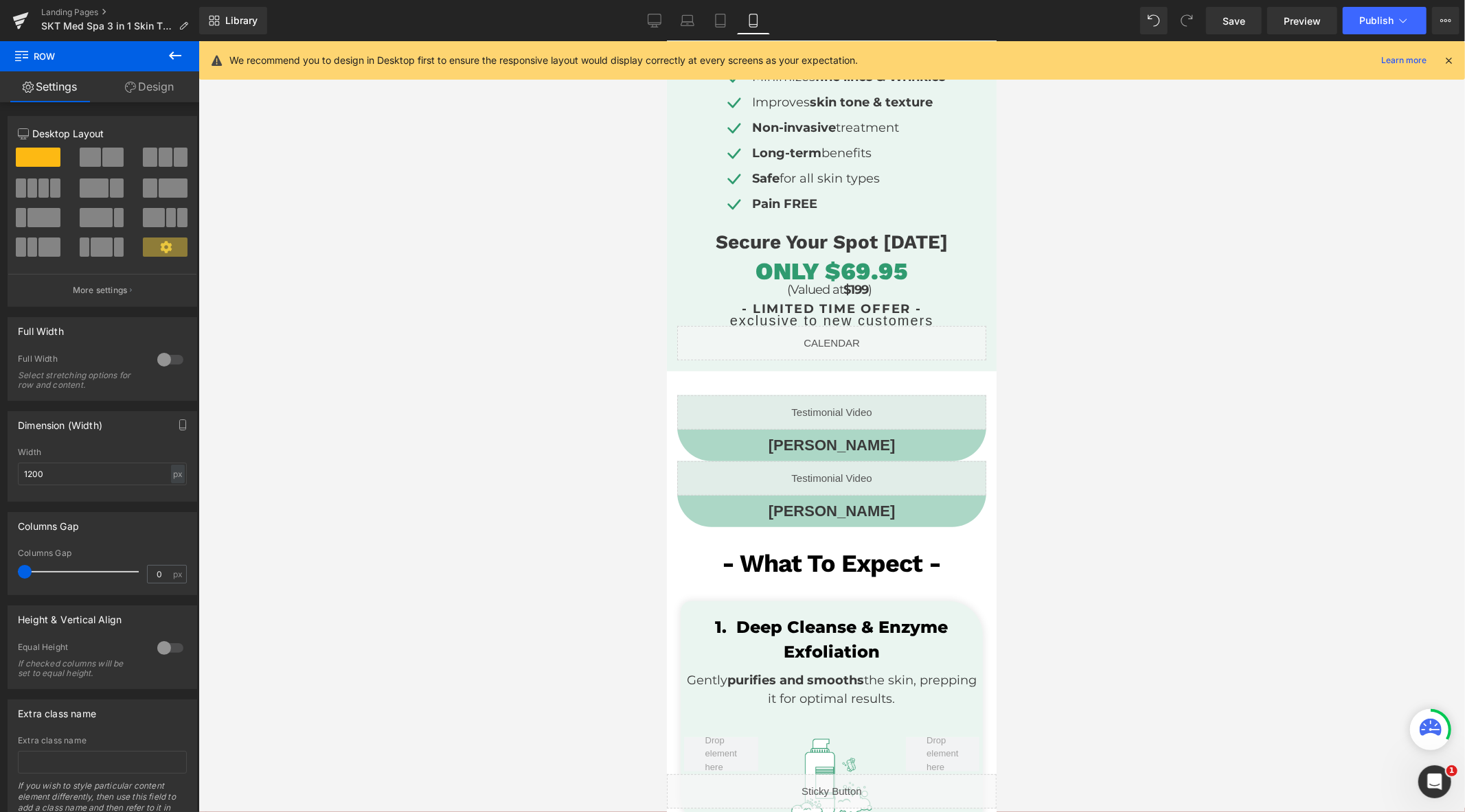
scroll to position [429, 0]
click at [677, 451] on div at bounding box center [678, 426] width 3 height 66
click at [145, 97] on link "Design" at bounding box center [149, 87] width 100 height 31
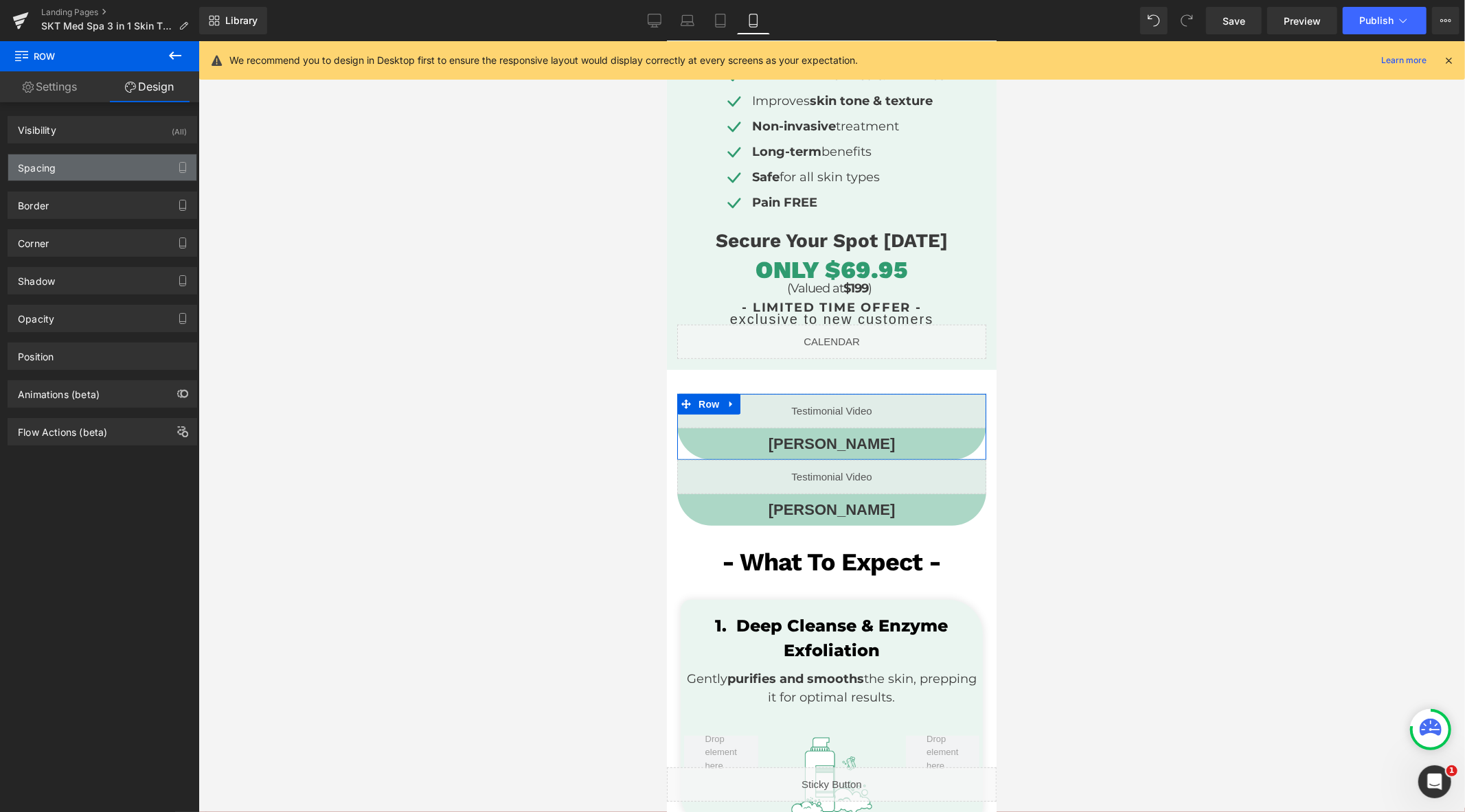
click at [105, 176] on div "Spacing" at bounding box center [102, 168] width 188 height 26
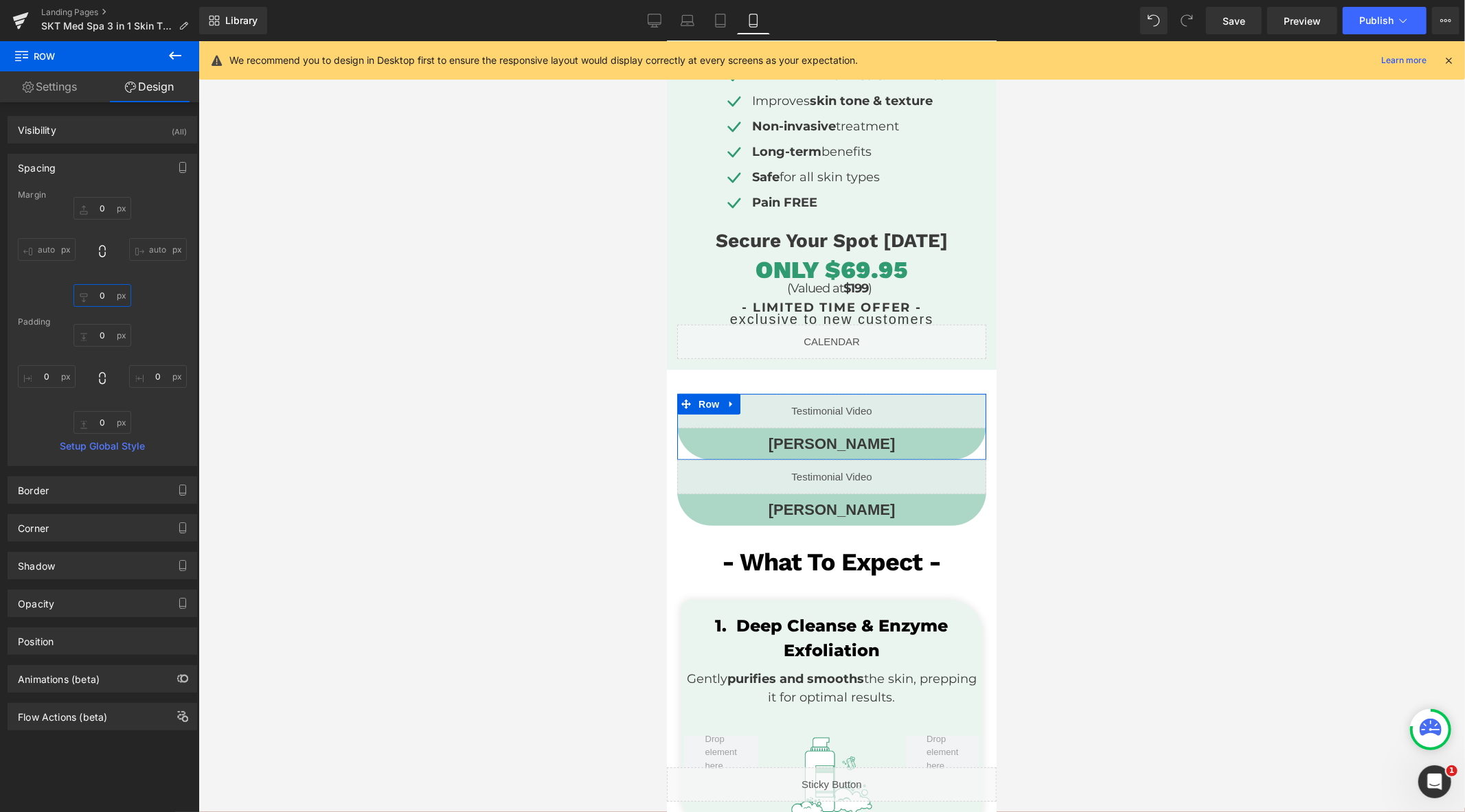
click at [101, 298] on input "0" at bounding box center [102, 295] width 57 height 22
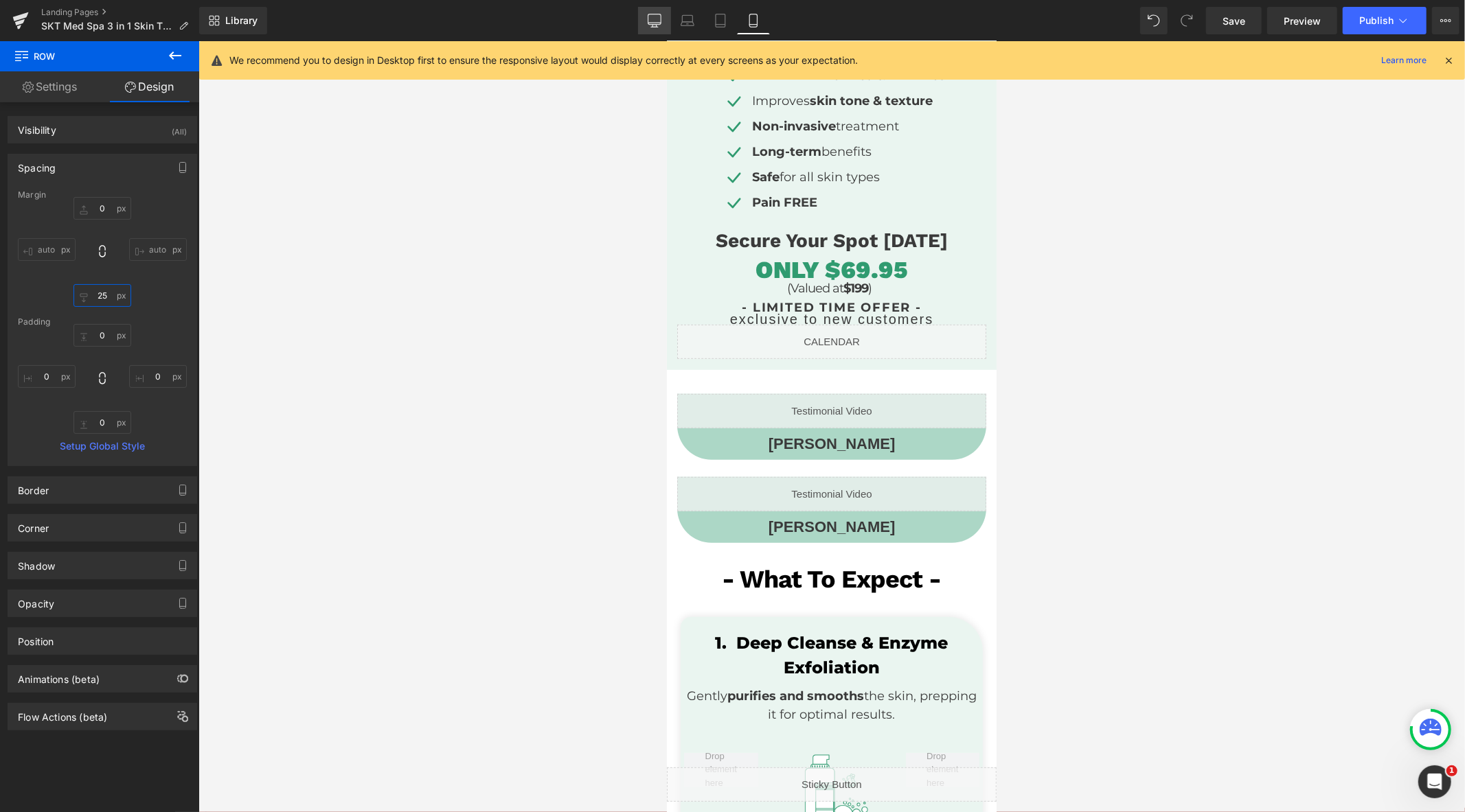
type input "25"
click at [663, 11] on link "Desktop" at bounding box center [654, 21] width 33 height 27
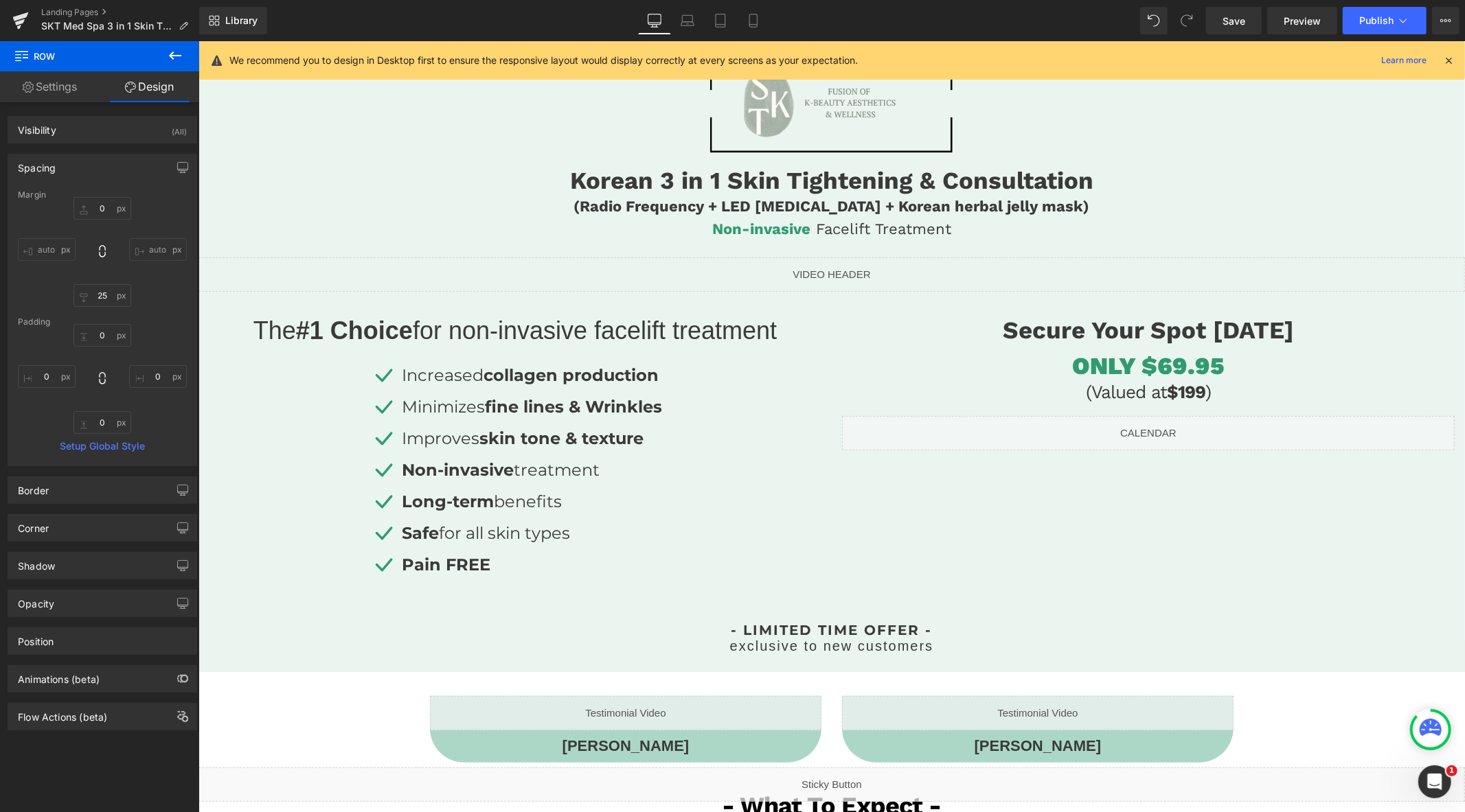
scroll to position [0, 0]
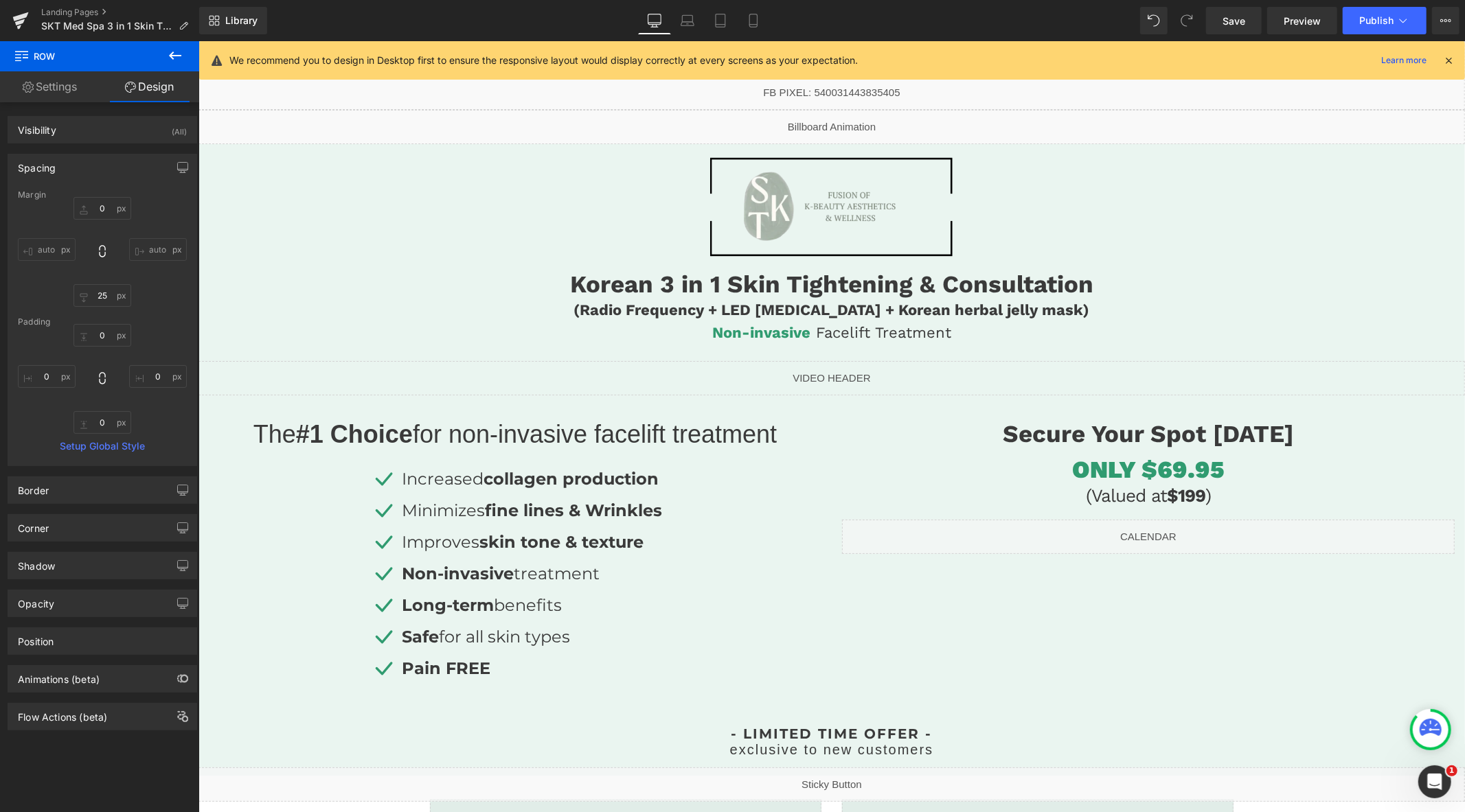
click at [1445, 58] on icon at bounding box center [1448, 60] width 12 height 12
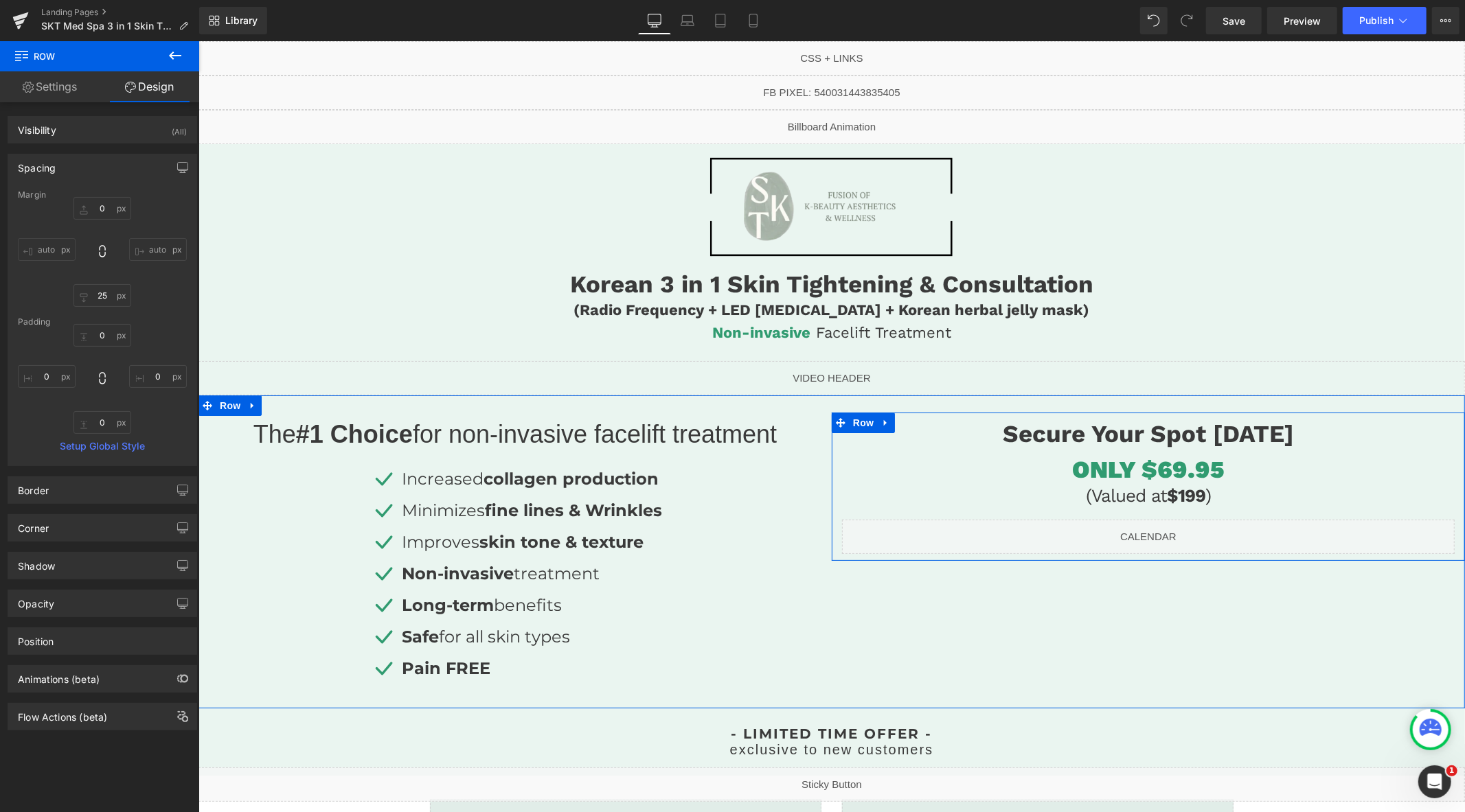
click at [1167, 531] on div "Liquid" at bounding box center [1148, 536] width 613 height 34
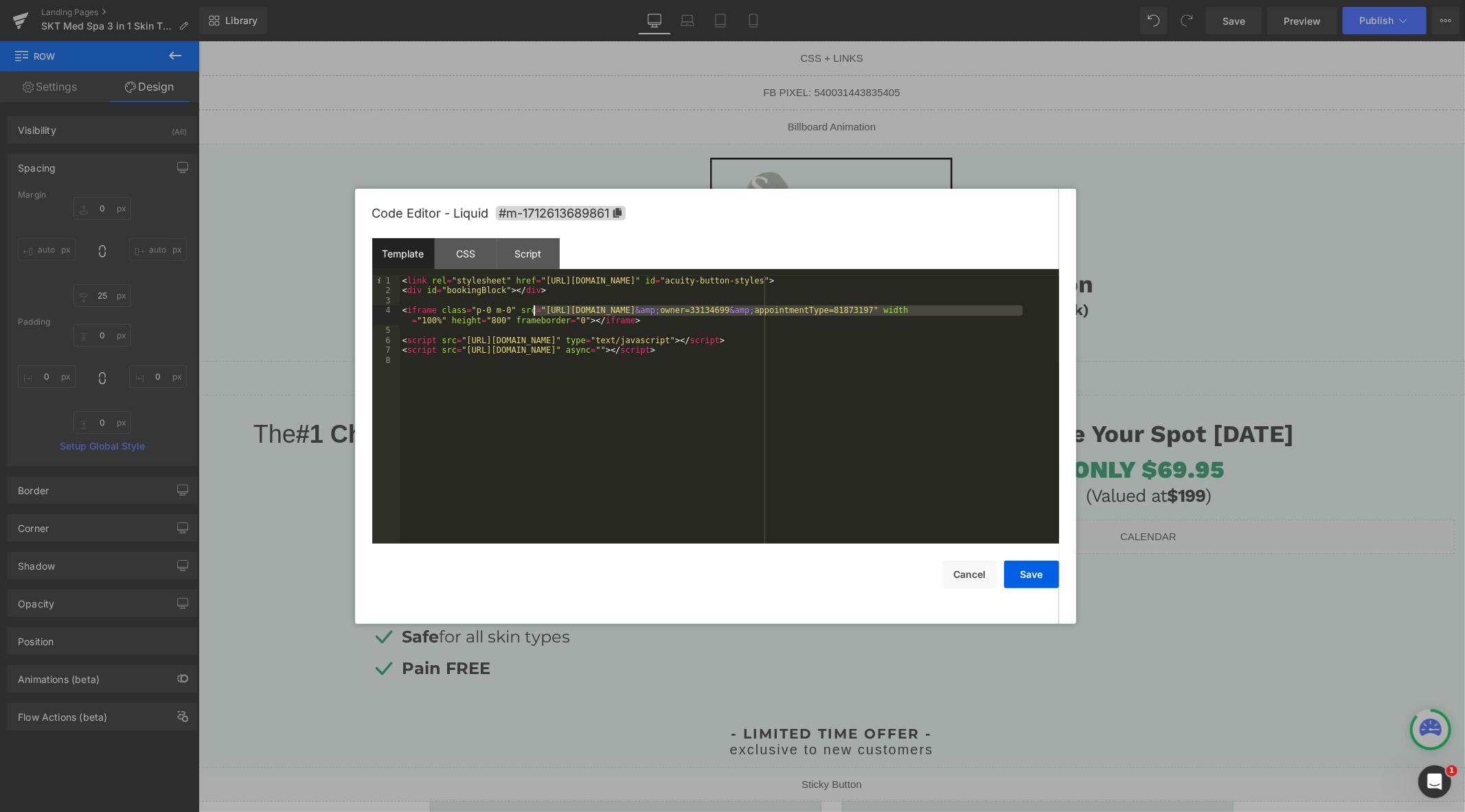
drag, startPoint x: 1021, startPoint y: 312, endPoint x: 535, endPoint y: 308, distance: 486.0
click at [535, 308] on div "< link rel = "stylesheet" href = "https://embed.acuityscheduling.com/embed/butt…" at bounding box center [729, 420] width 659 height 288
drag, startPoint x: 926, startPoint y: 487, endPoint x: 1055, endPoint y: 567, distance: 151.8
click at [1046, 572] on button "Save" at bounding box center [1032, 574] width 55 height 27
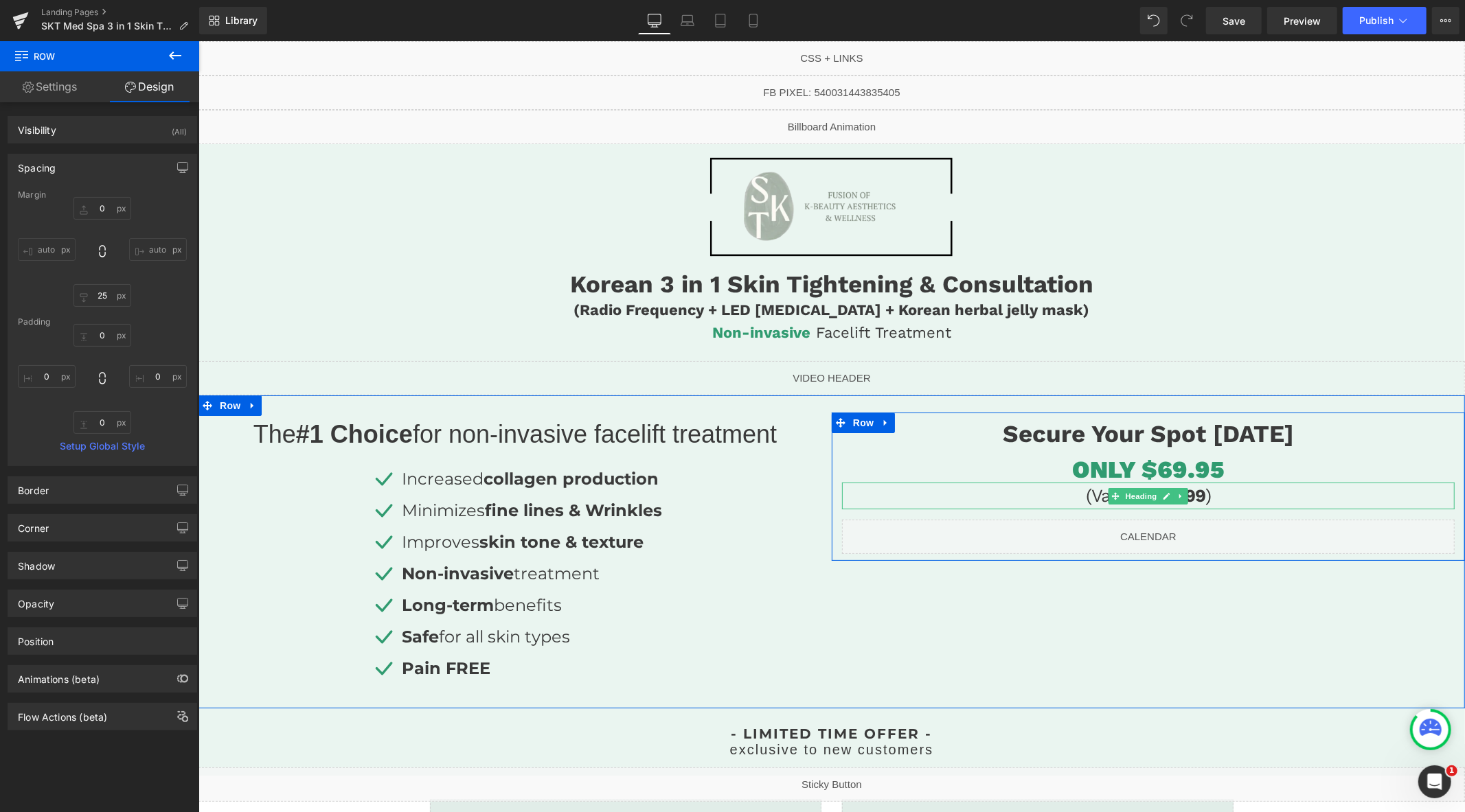
click at [1187, 499] on h3 "(Valued at $199 )" at bounding box center [1148, 495] width 613 height 27
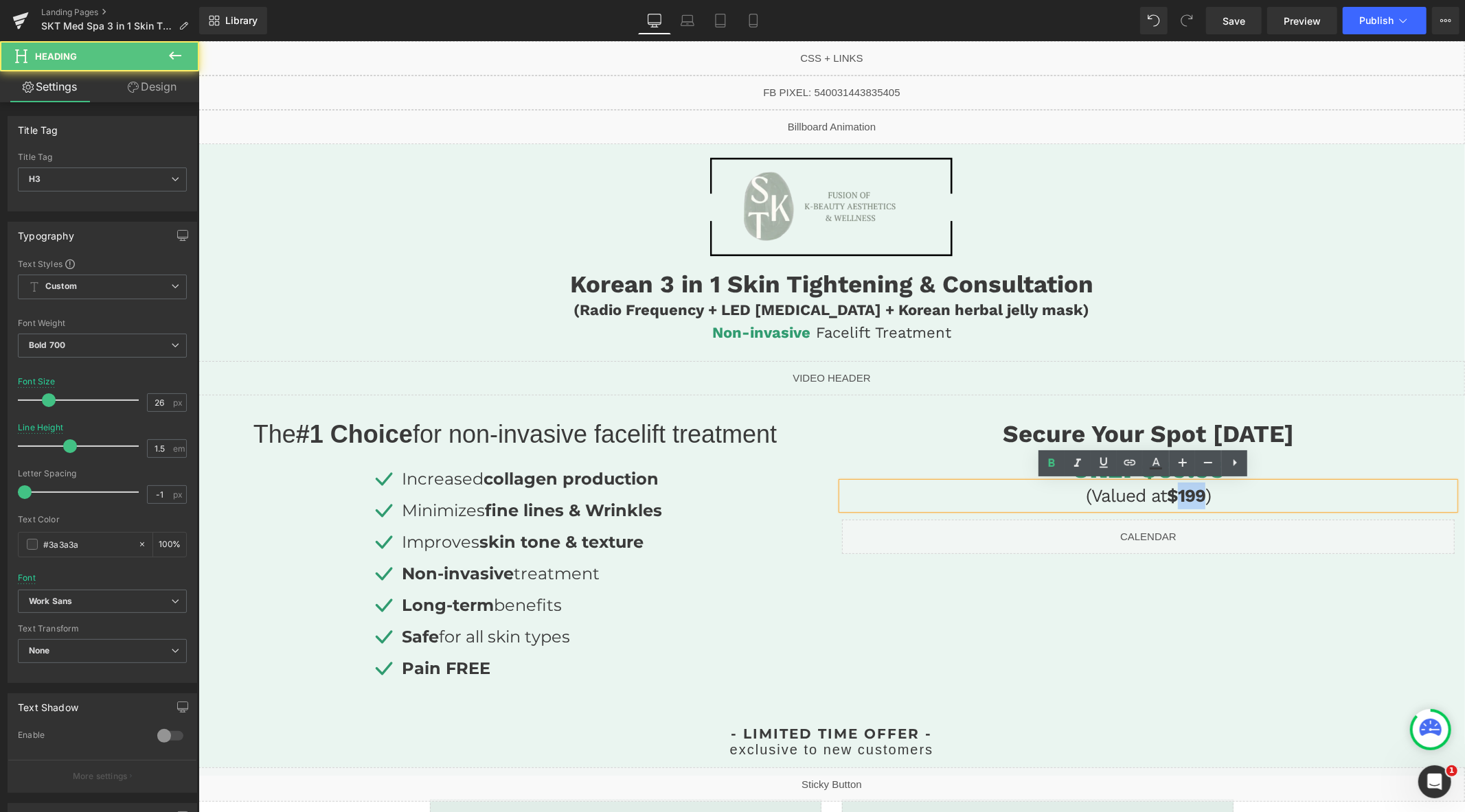
drag, startPoint x: 1202, startPoint y: 496, endPoint x: 1173, endPoint y: 495, distance: 29.0
click at [1173, 495] on h3 "(Valued at $199 )" at bounding box center [1148, 495] width 613 height 27
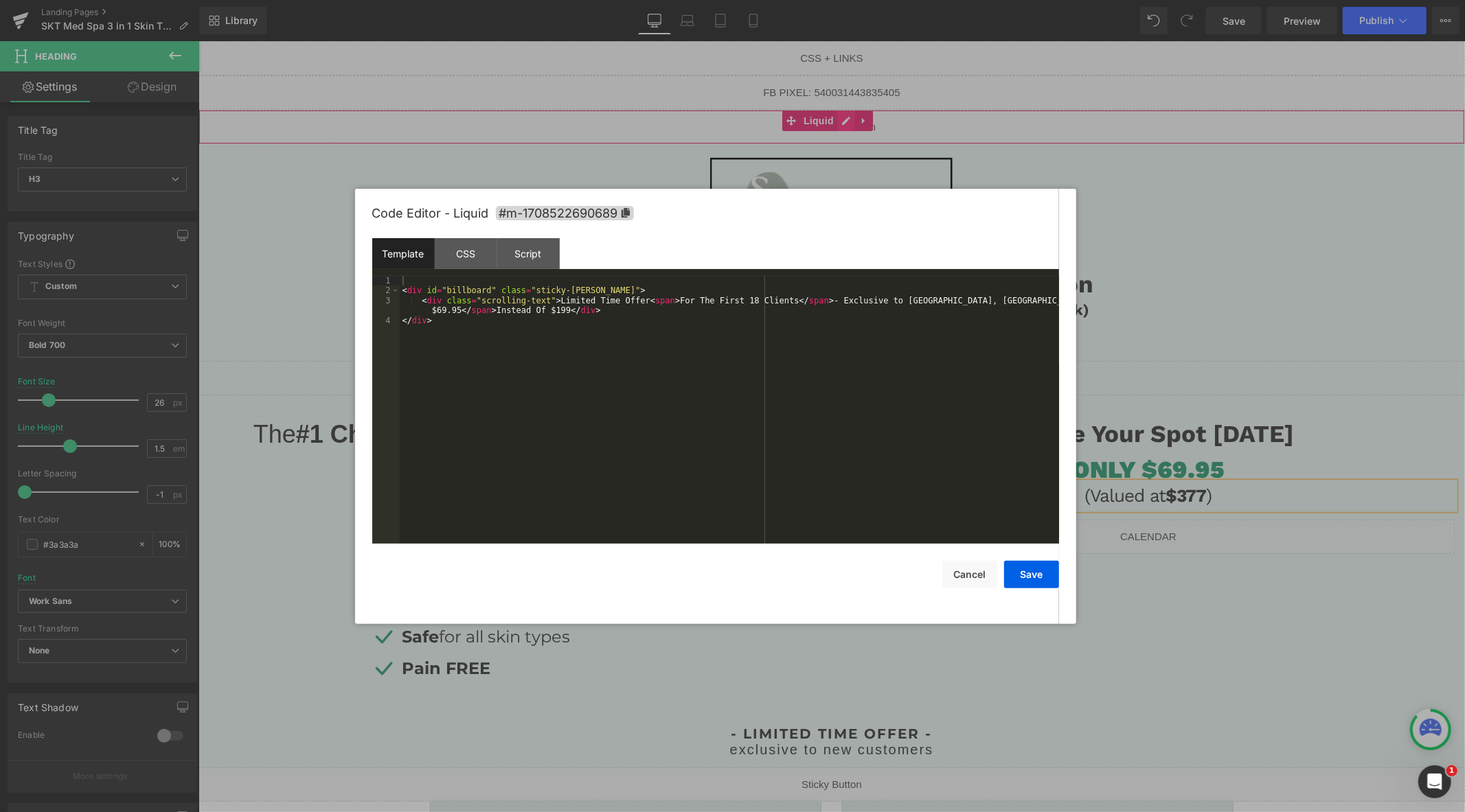
click at [842, 117] on div "Liquid" at bounding box center [831, 126] width 1266 height 34
click at [436, 313] on div "< div id = "billboard" class = "sticky-barOne" > < div class = "scrolling-text"…" at bounding box center [729, 420] width 659 height 288
click at [560, 312] on div "< div id = "billboard" class = "sticky-barOne" > < div class = "scrolling-text"…" at bounding box center [729, 420] width 659 height 288
click at [1030, 572] on button "Save" at bounding box center [1032, 574] width 55 height 27
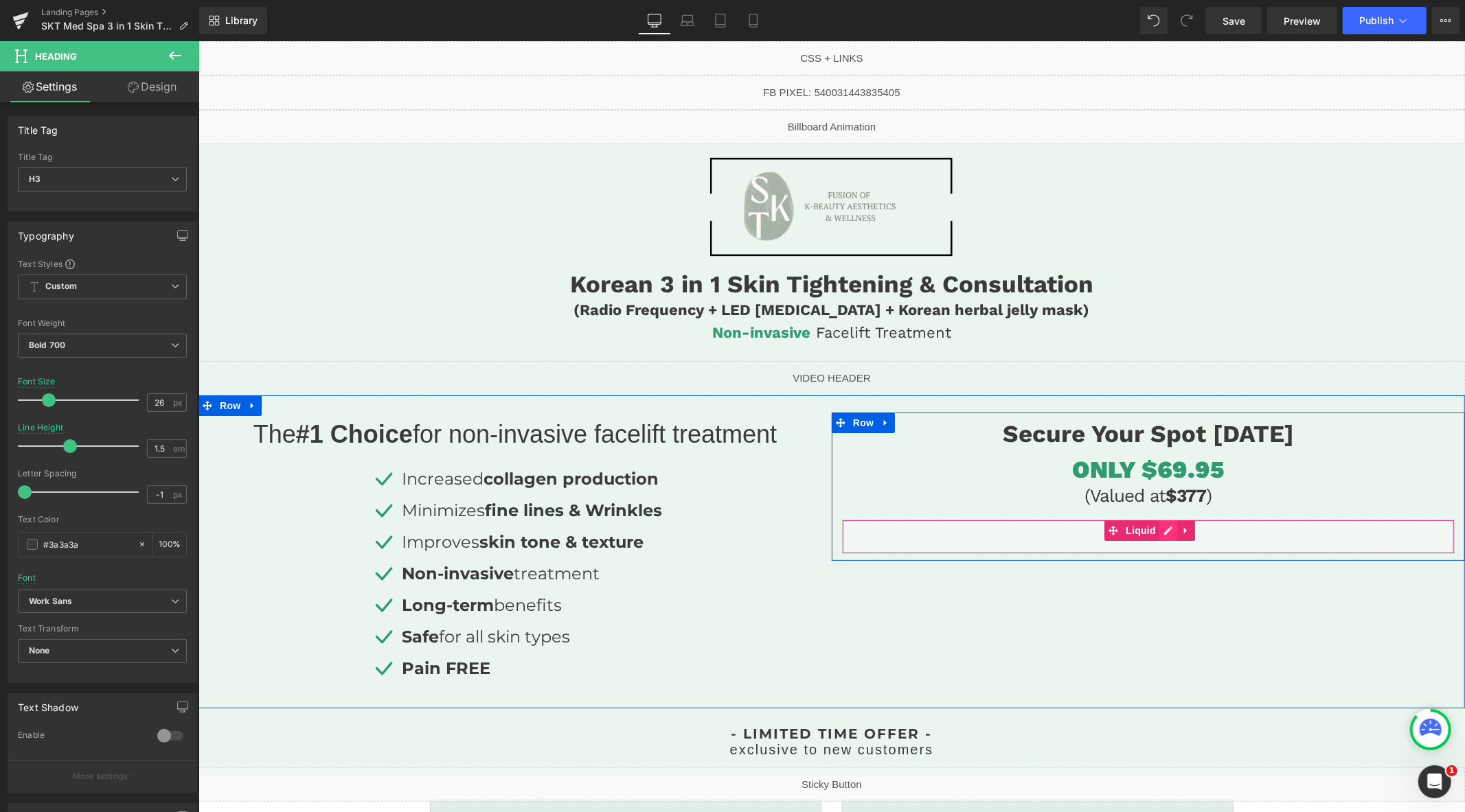
click at [1165, 531] on div "Liquid" at bounding box center [1148, 536] width 613 height 34
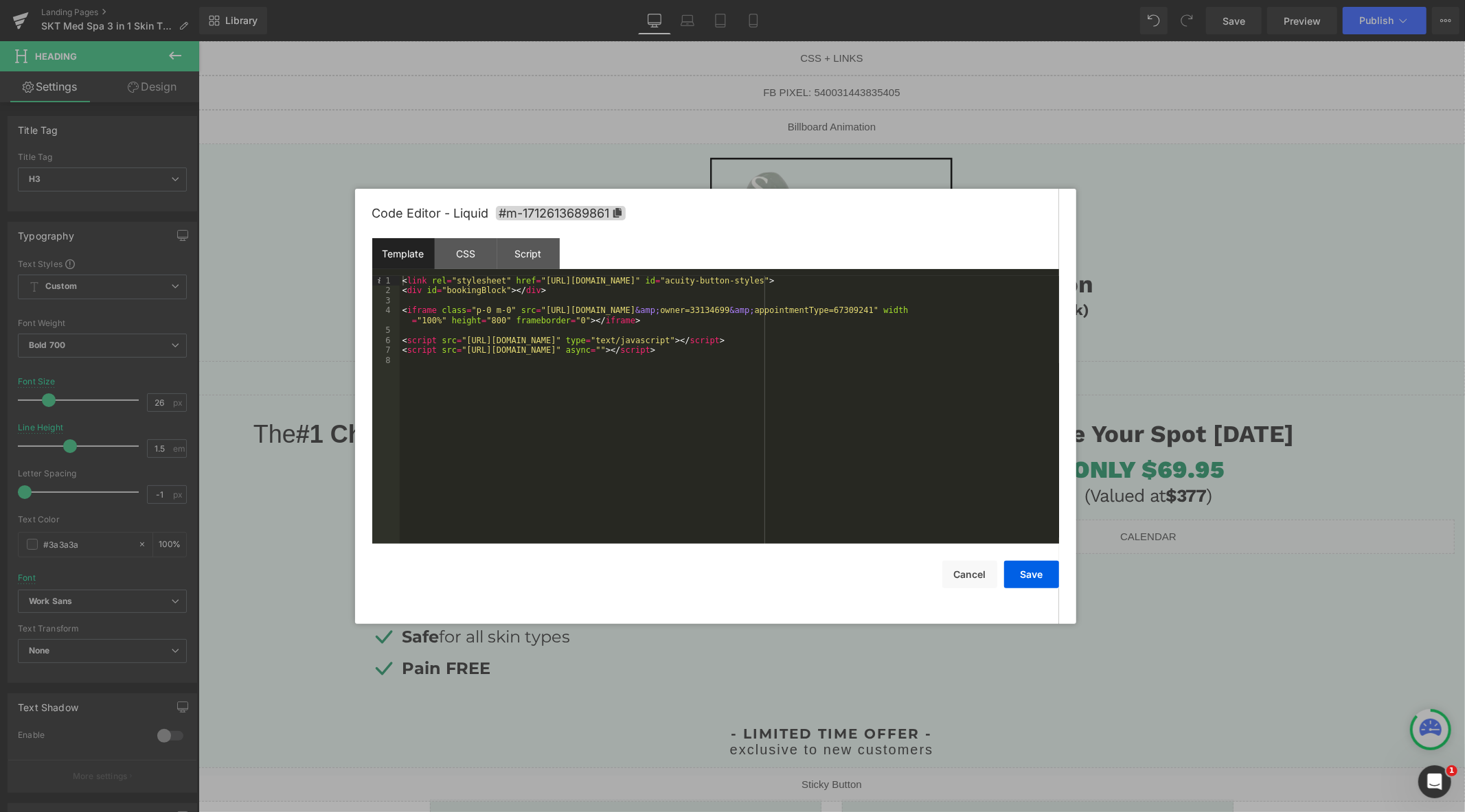
click at [1155, 467] on div at bounding box center [732, 406] width 1465 height 812
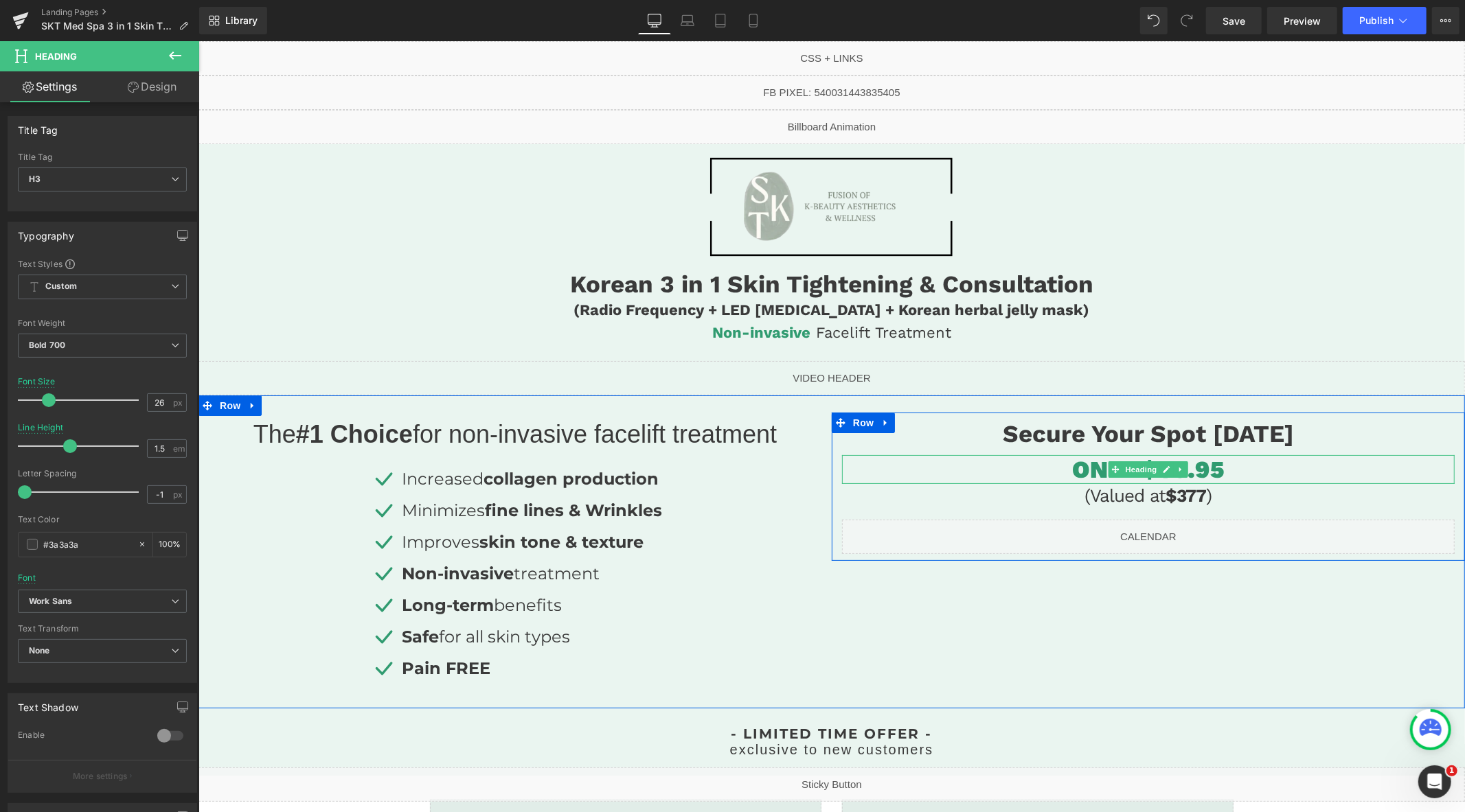
drag, startPoint x: 1237, startPoint y: 471, endPoint x: 1226, endPoint y: 471, distance: 11.0
click at [1232, 471] on h1 "ONLY $69.95" at bounding box center [1148, 469] width 613 height 29
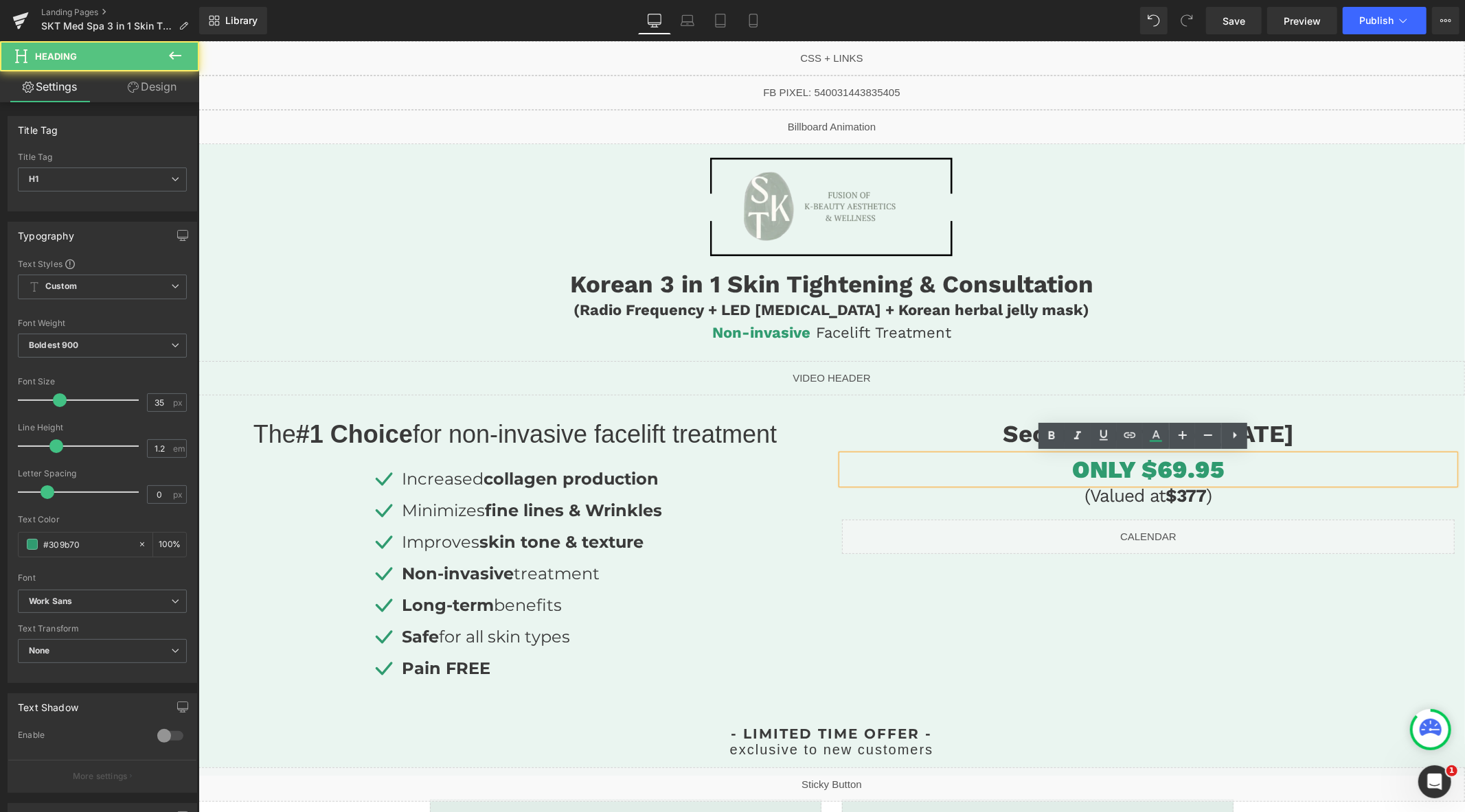
click at [1166, 471] on h1 "ONLY $69.95" at bounding box center [1148, 469] width 613 height 29
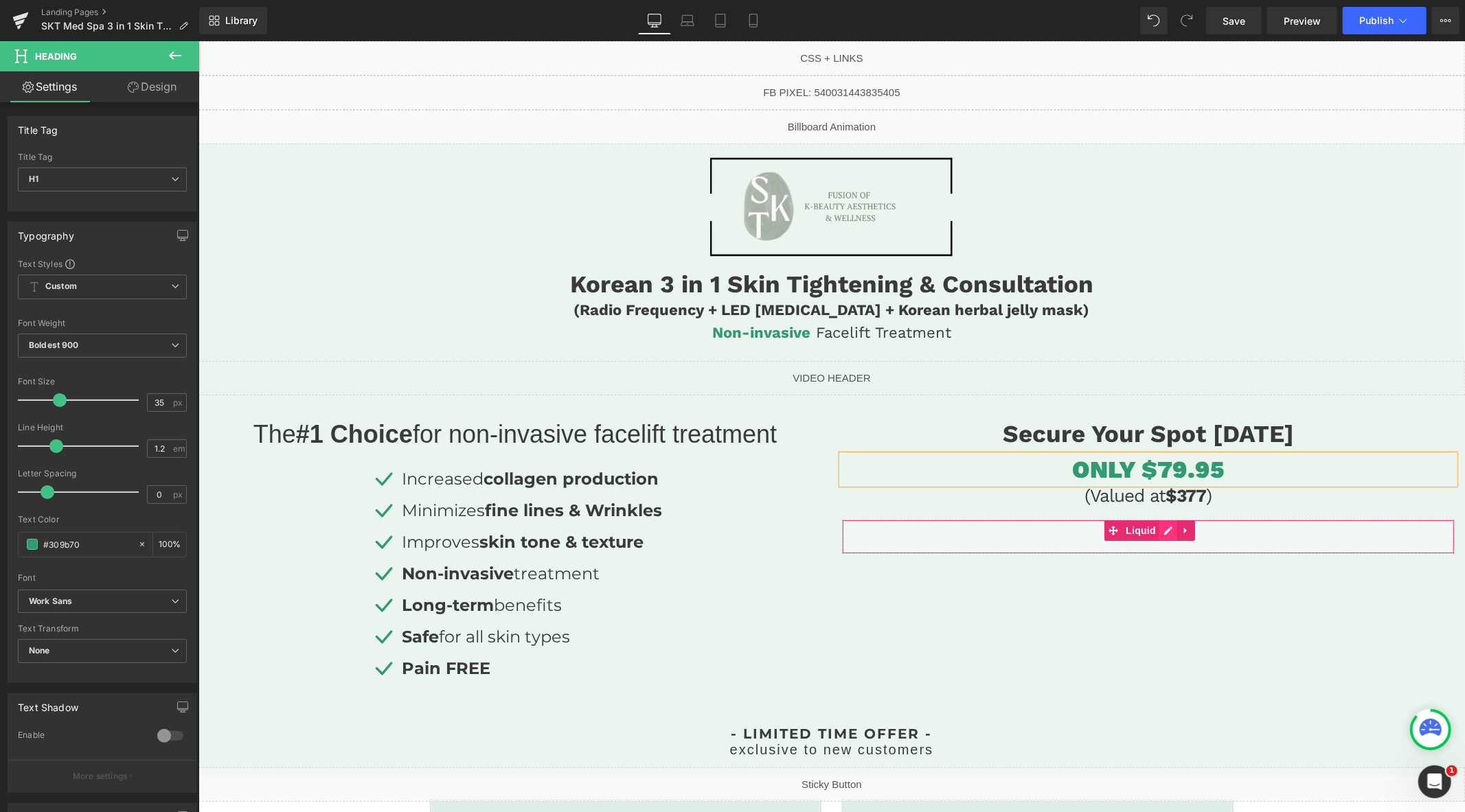
click at [1158, 526] on div "Liquid" at bounding box center [1148, 536] width 613 height 34
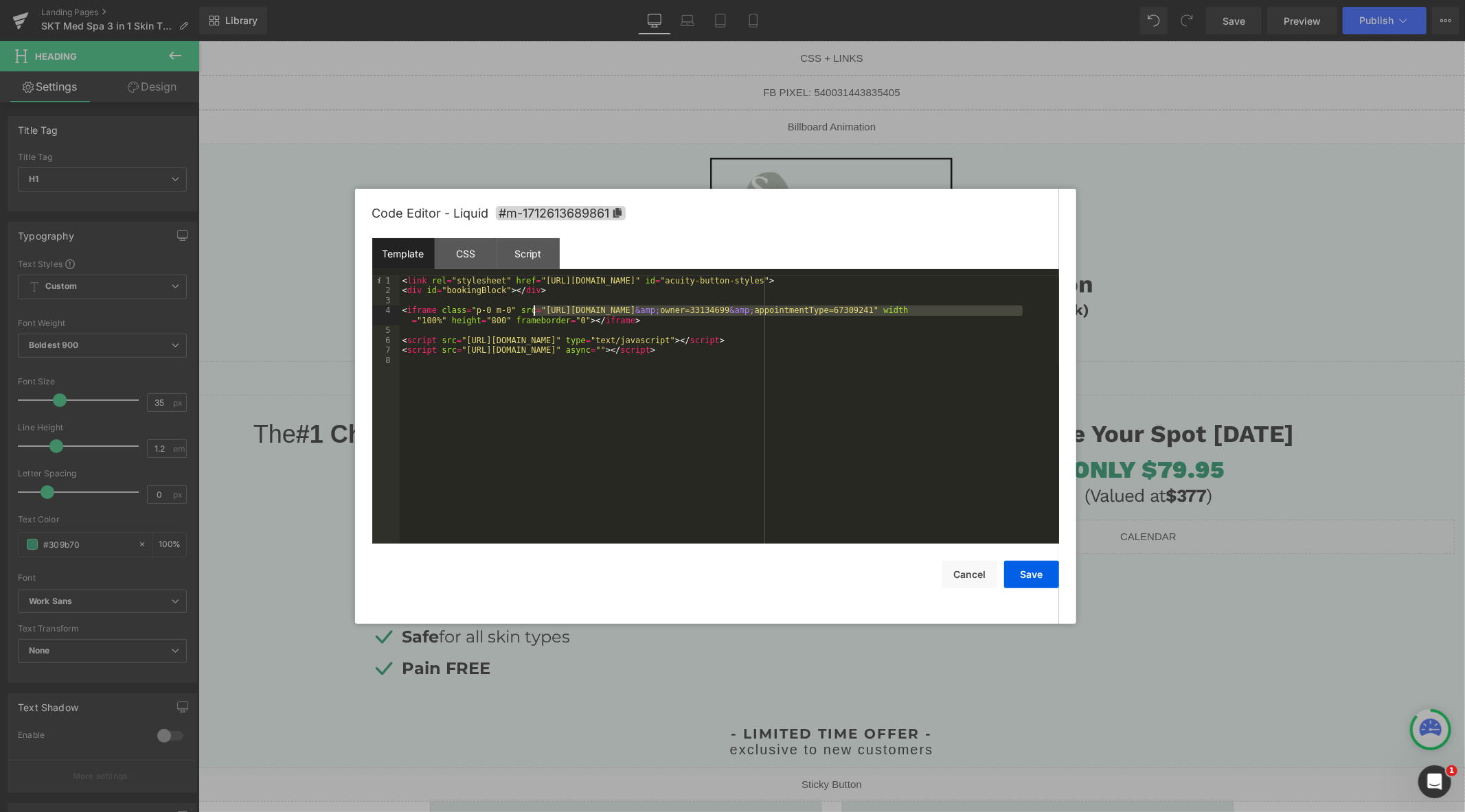
drag, startPoint x: 1022, startPoint y: 313, endPoint x: 534, endPoint y: 312, distance: 488.0
click at [534, 312] on div "< link rel = "stylesheet" href = "[URL][DOMAIN_NAME]" id = "acuity-button-style…" at bounding box center [729, 420] width 659 height 288
click at [1039, 579] on button "Save" at bounding box center [1032, 574] width 55 height 27
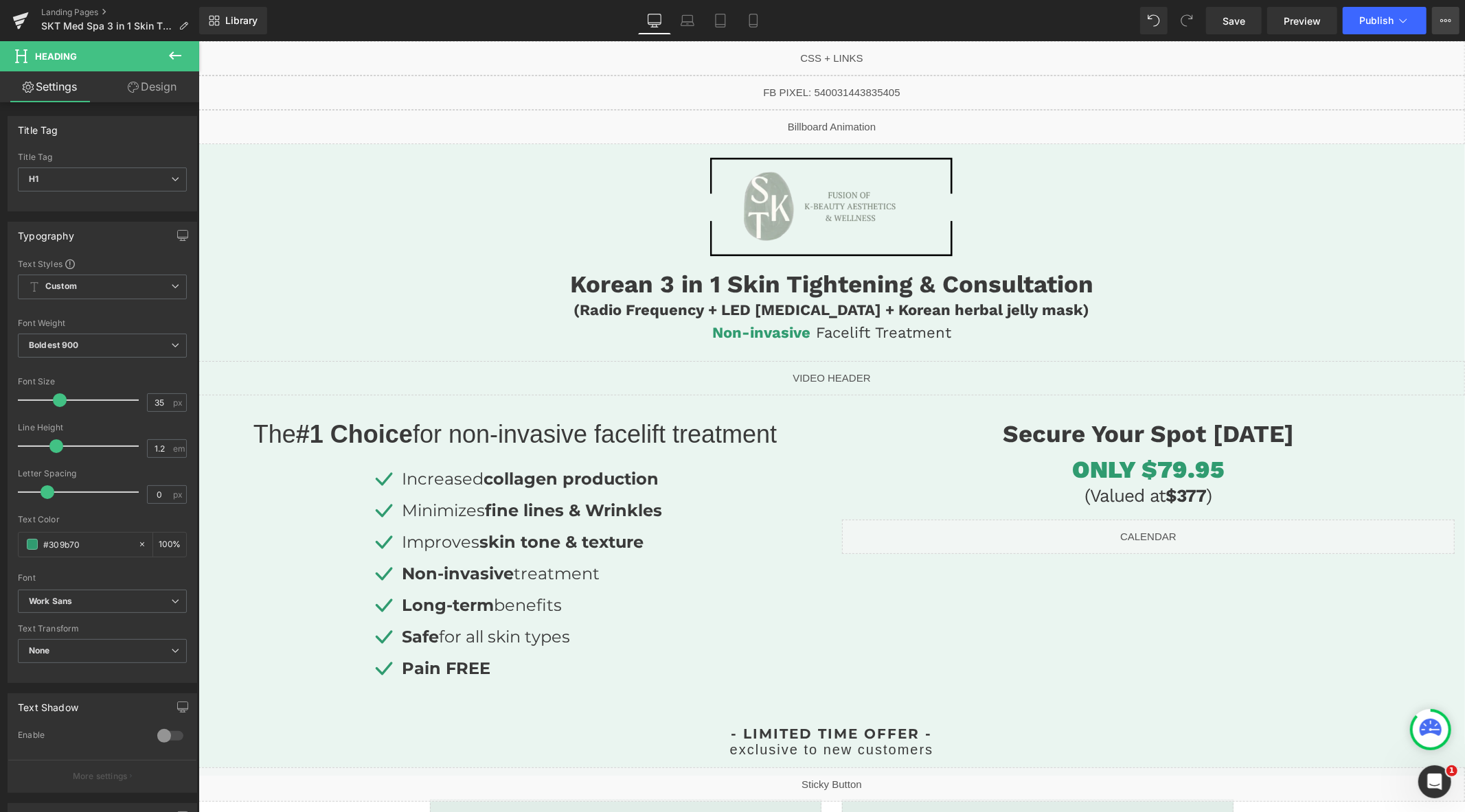
click at [1453, 24] on button "View Live Page View with current Template Save Template to Library Schedule Pub…" at bounding box center [1446, 21] width 27 height 27
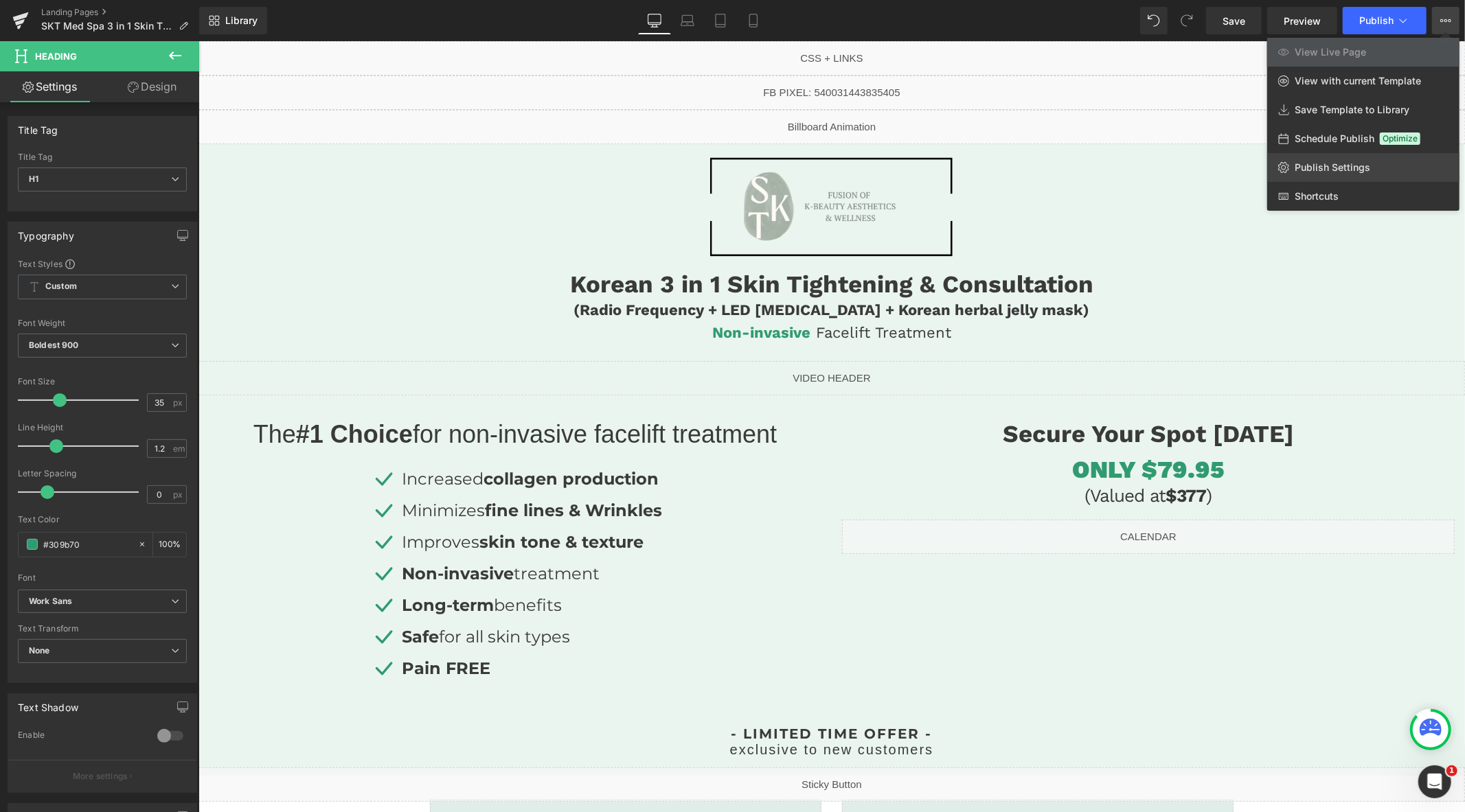
click at [1353, 165] on span "Publish Settings" at bounding box center [1333, 167] width 76 height 12
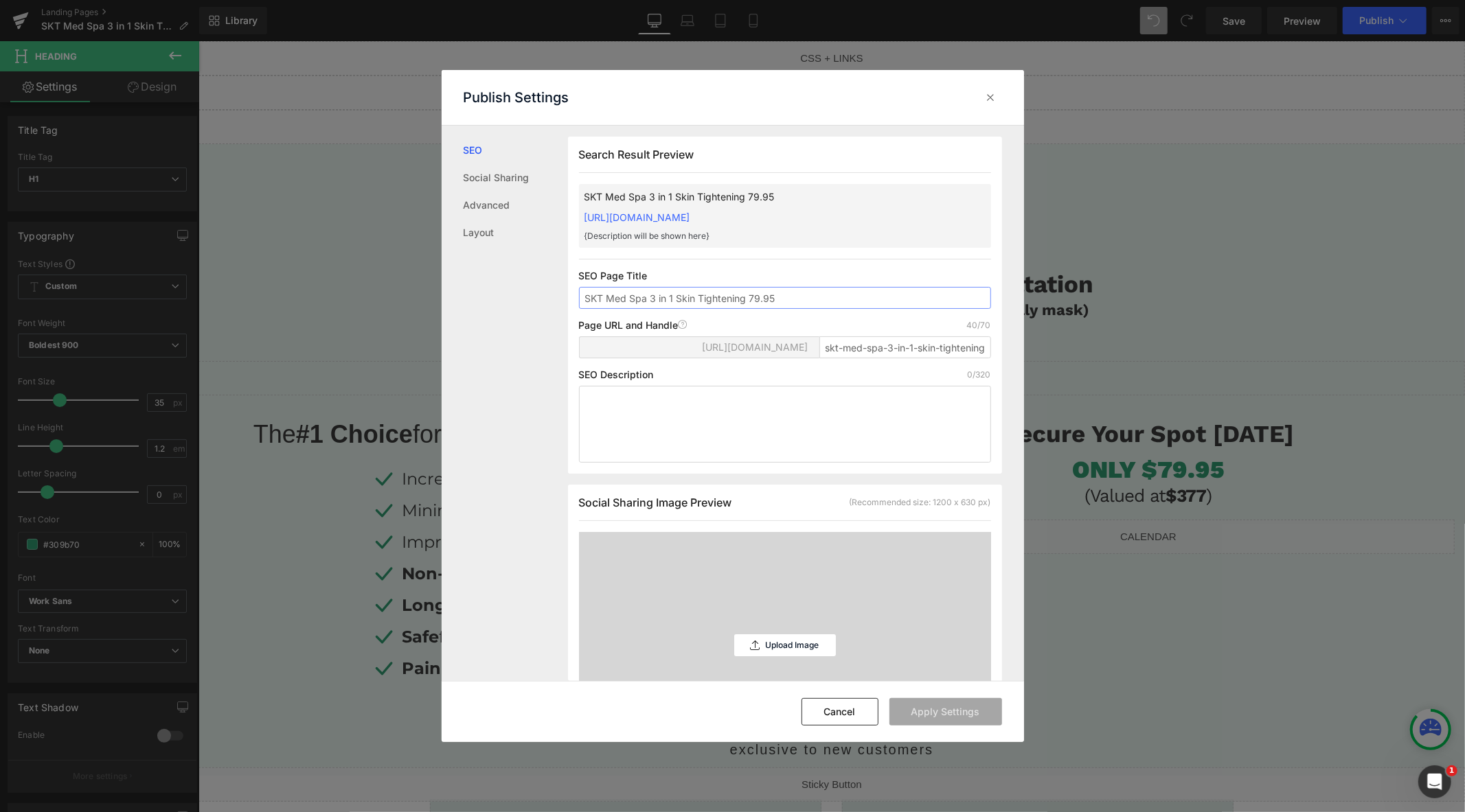
scroll to position [1, 0]
click at [940, 357] on input "skt-med-spa-3-in-1-skin-tightening-79-95" at bounding box center [905, 347] width 172 height 22
paste input "in1-skin-tight-79"
type input "skt-med-spa-3in1-skin-tight-79"
click at [965, 717] on button "Apply Settings" at bounding box center [946, 711] width 113 height 27
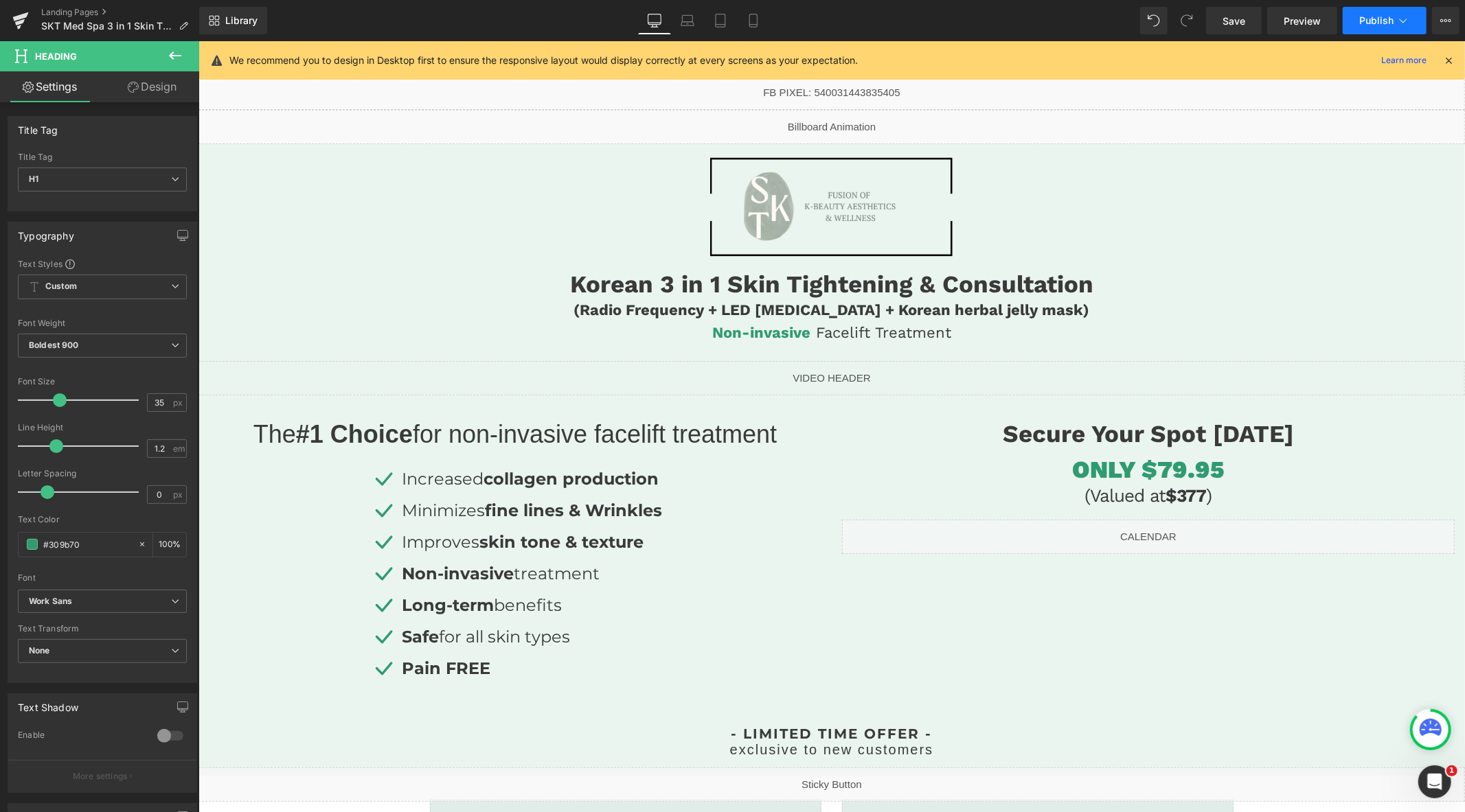
click at [1369, 24] on span "Publish" at bounding box center [1376, 21] width 34 height 11
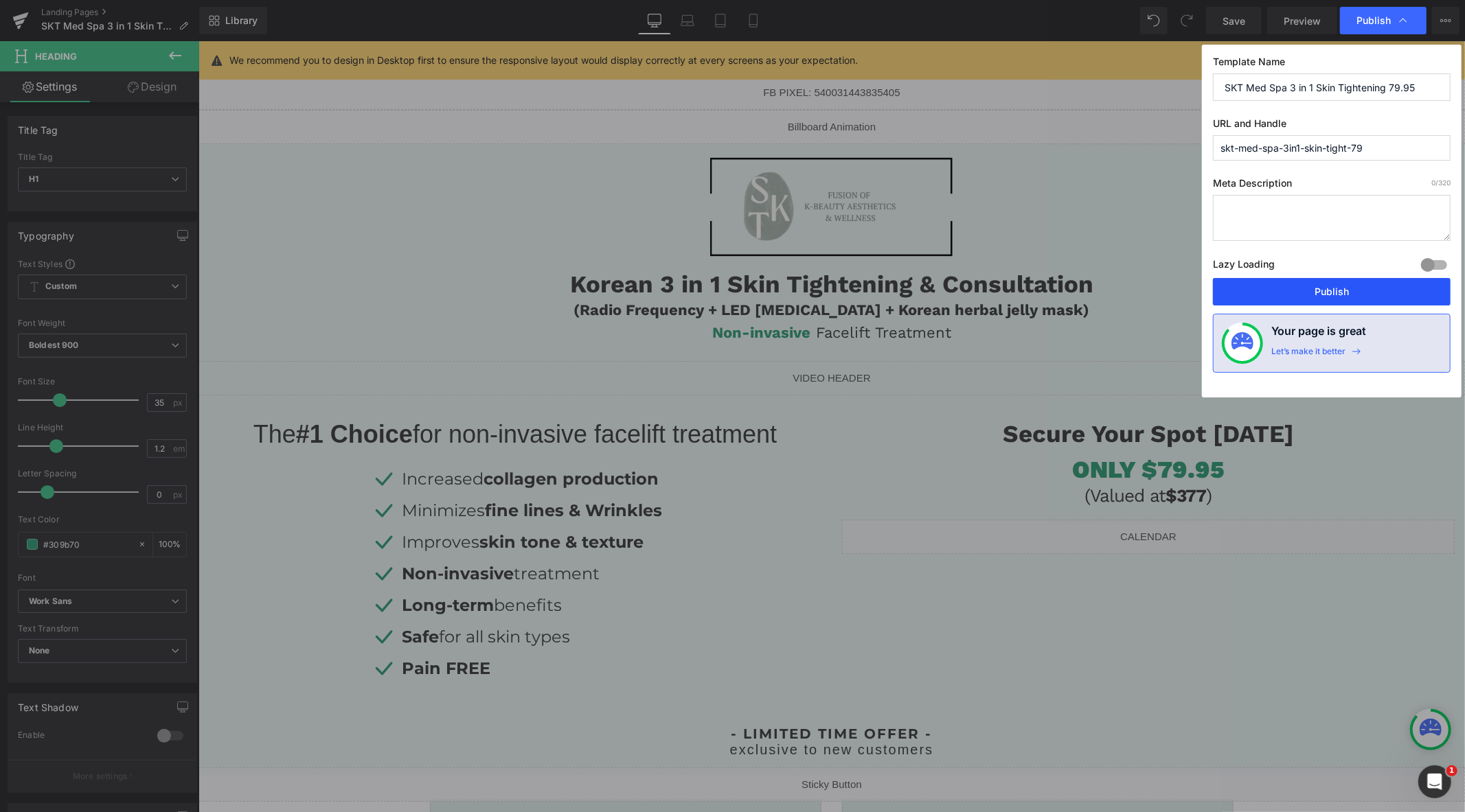
click at [1325, 282] on button "Publish" at bounding box center [1332, 292] width 238 height 27
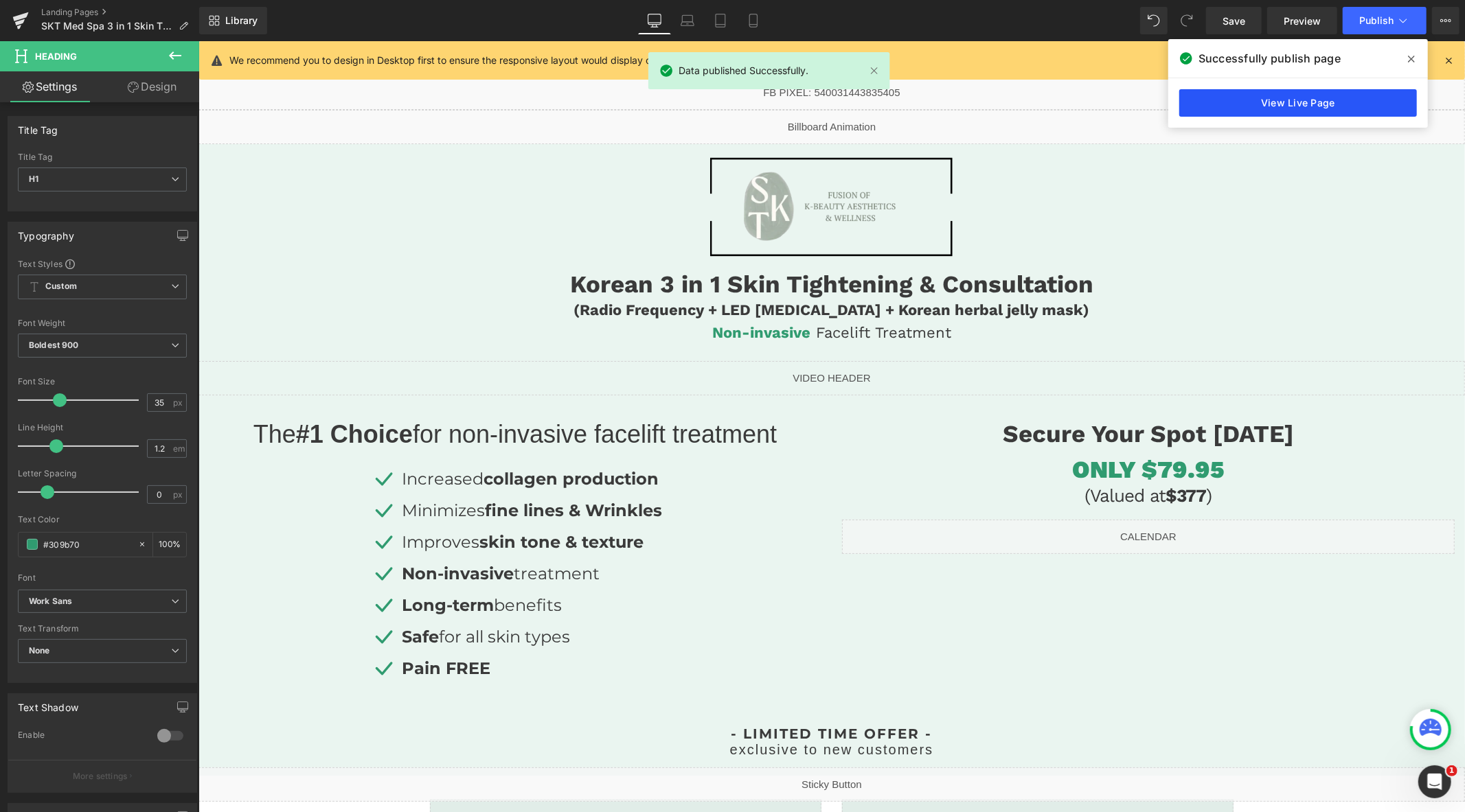
click at [1227, 110] on link "View Live Page" at bounding box center [1298, 103] width 238 height 27
